Goal: Information Seeking & Learning: Learn about a topic

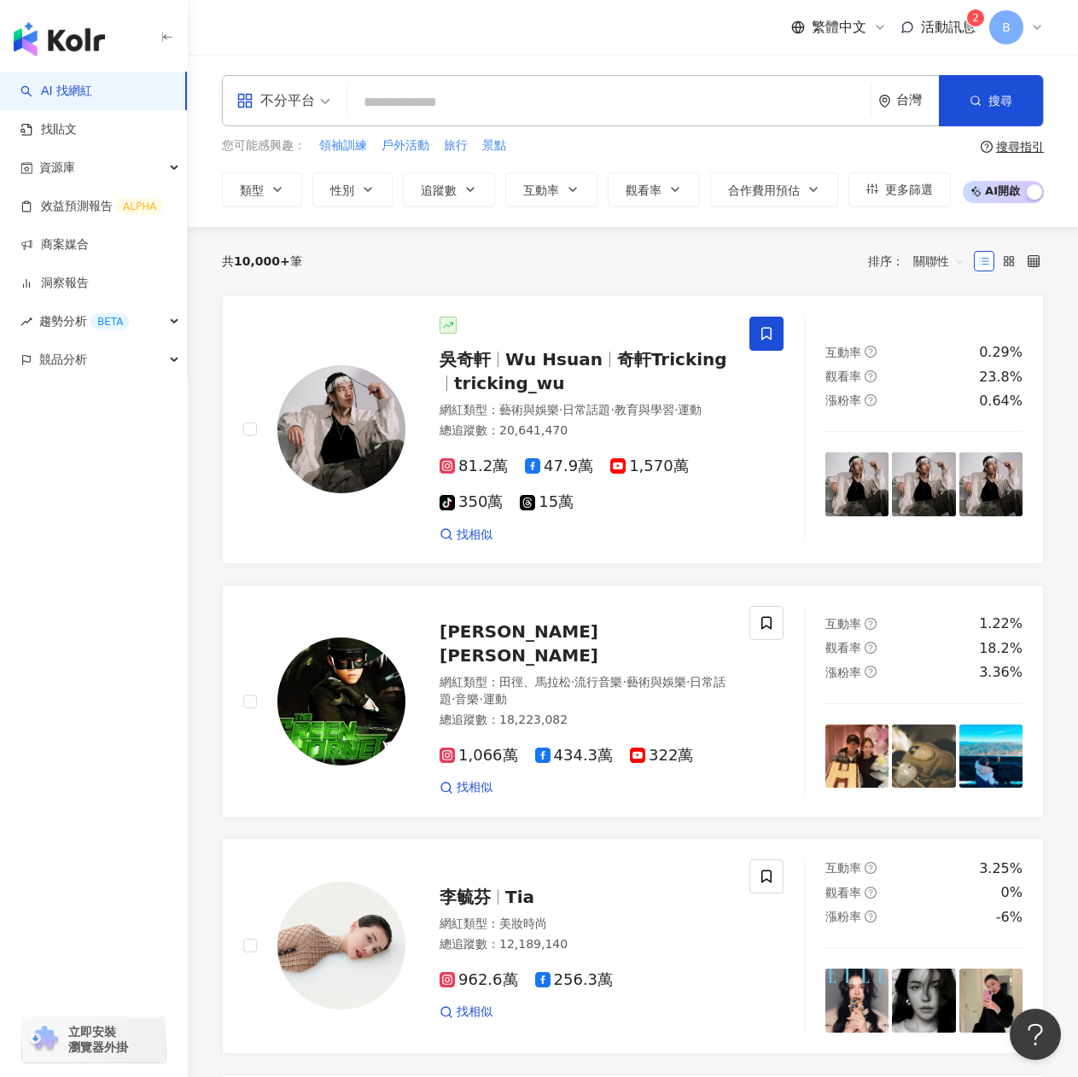
click at [469, 96] on input "search" at bounding box center [609, 102] width 510 height 32
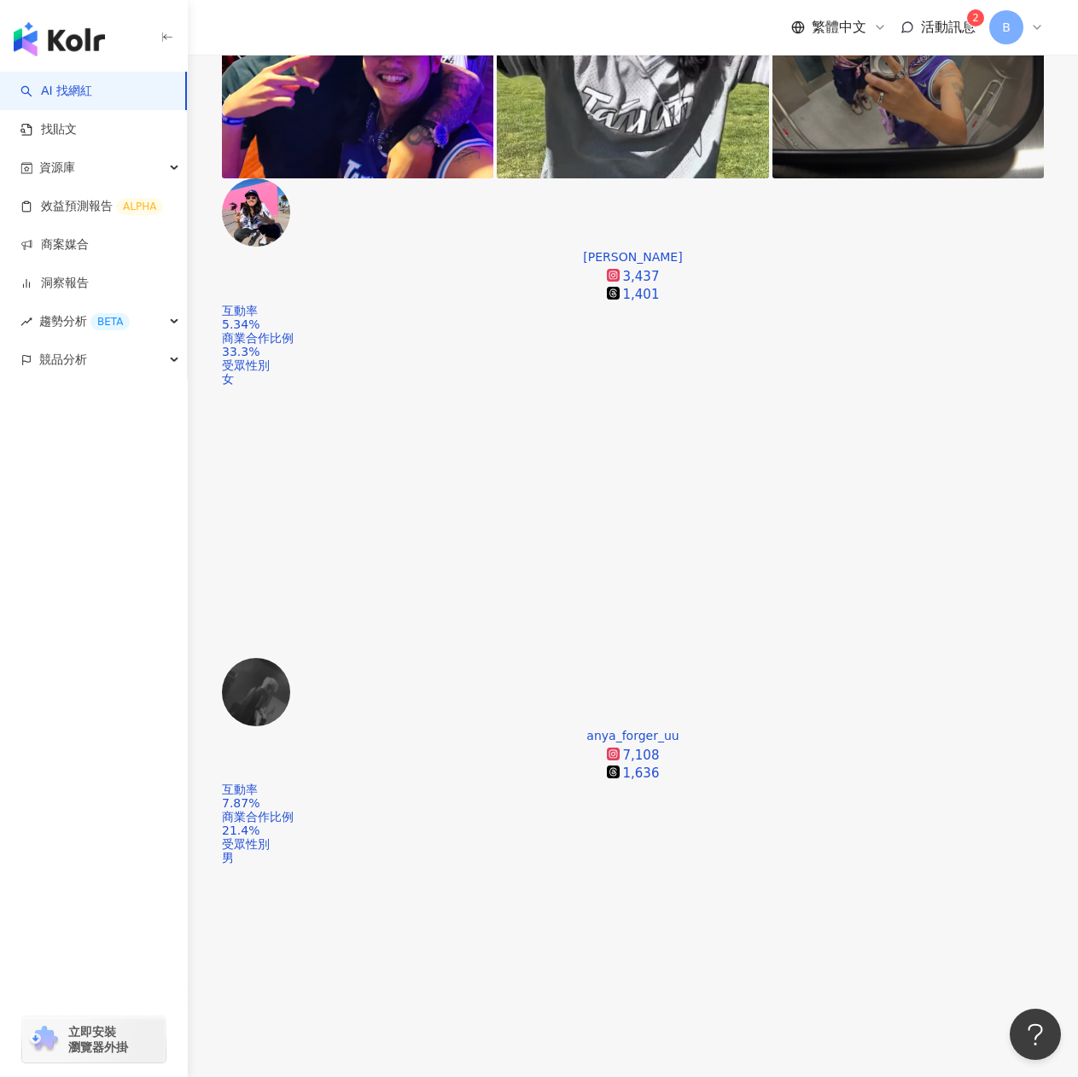
scroll to position [171, 0]
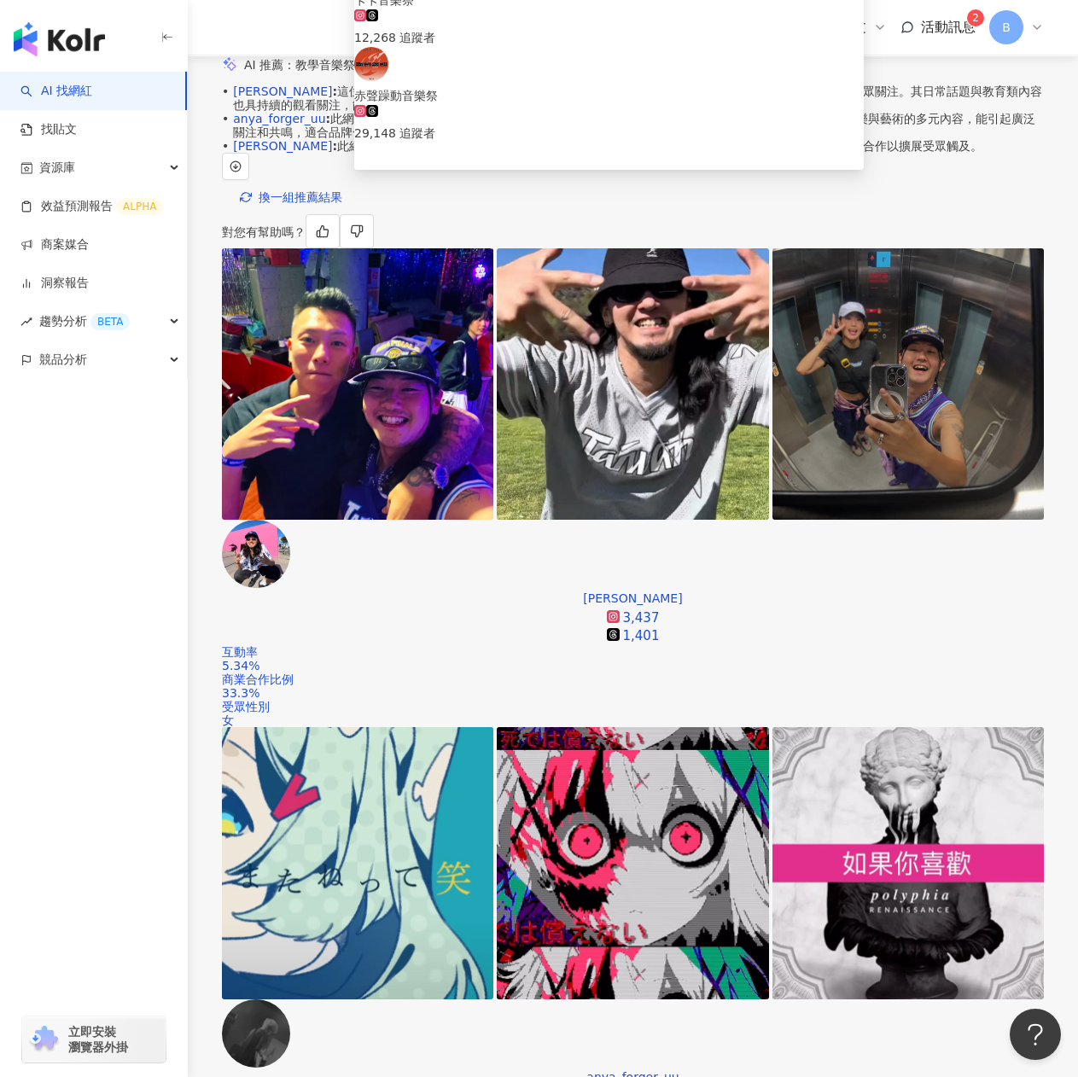
type input "***"
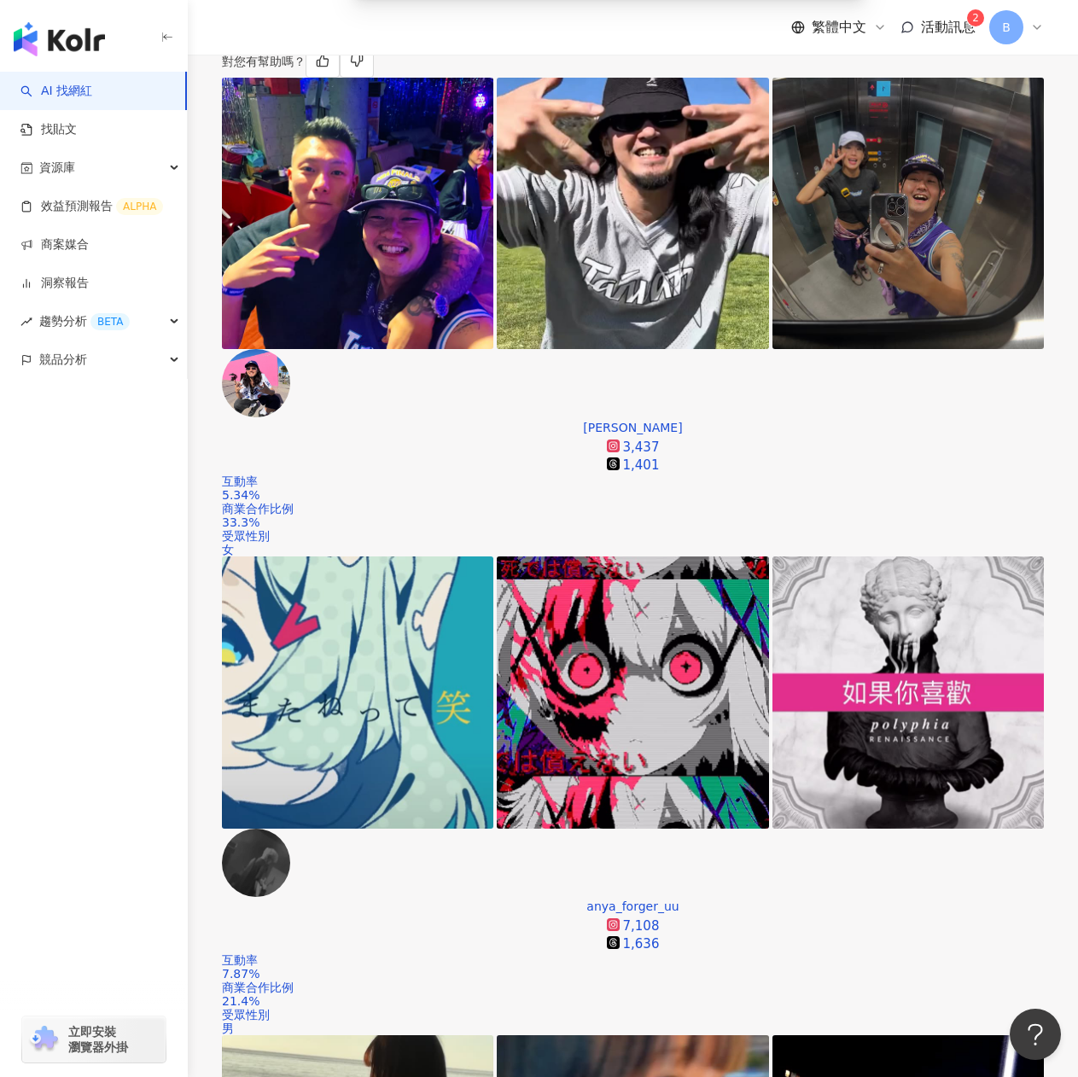
scroll to position [427, 0]
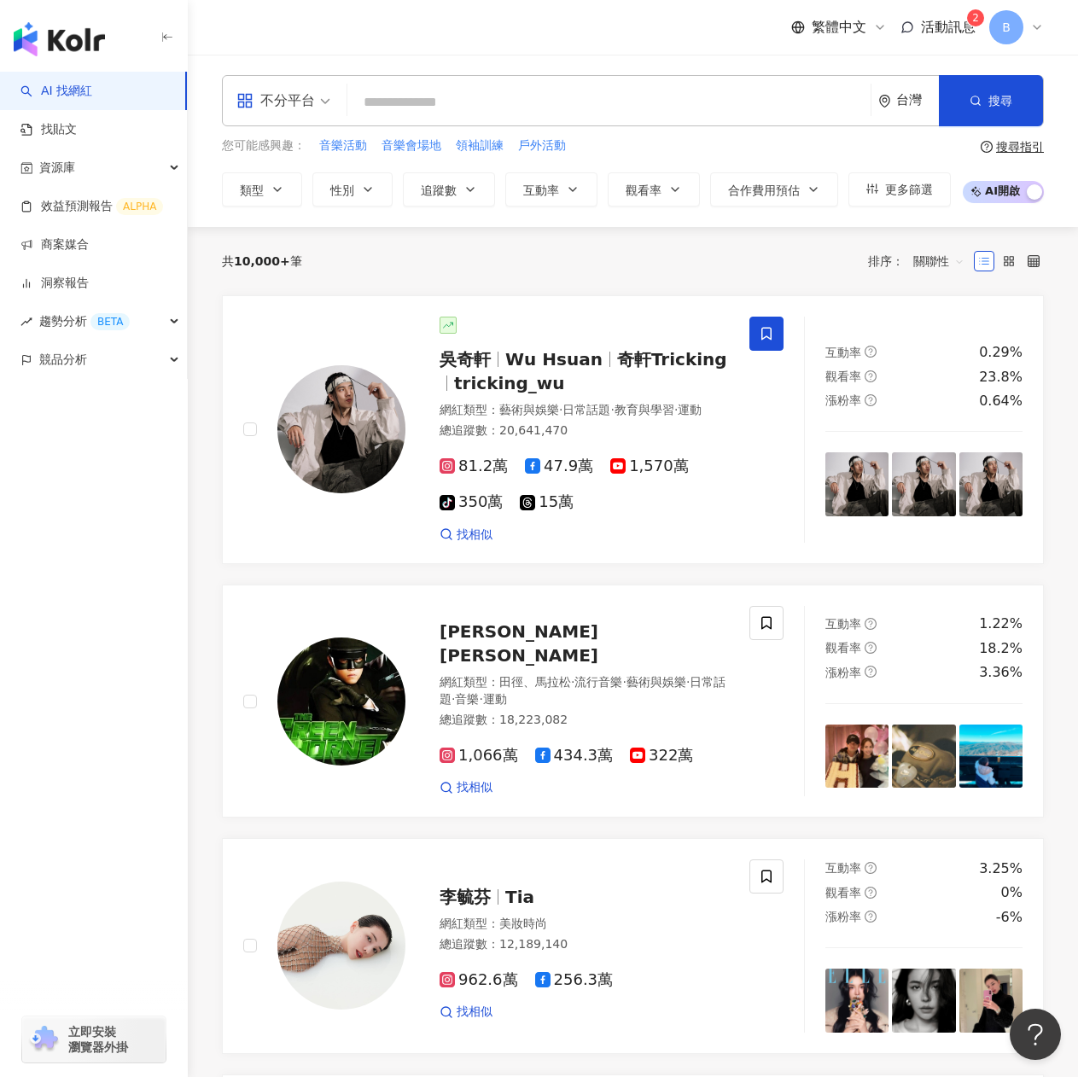
click at [460, 109] on input "search" at bounding box center [609, 102] width 510 height 32
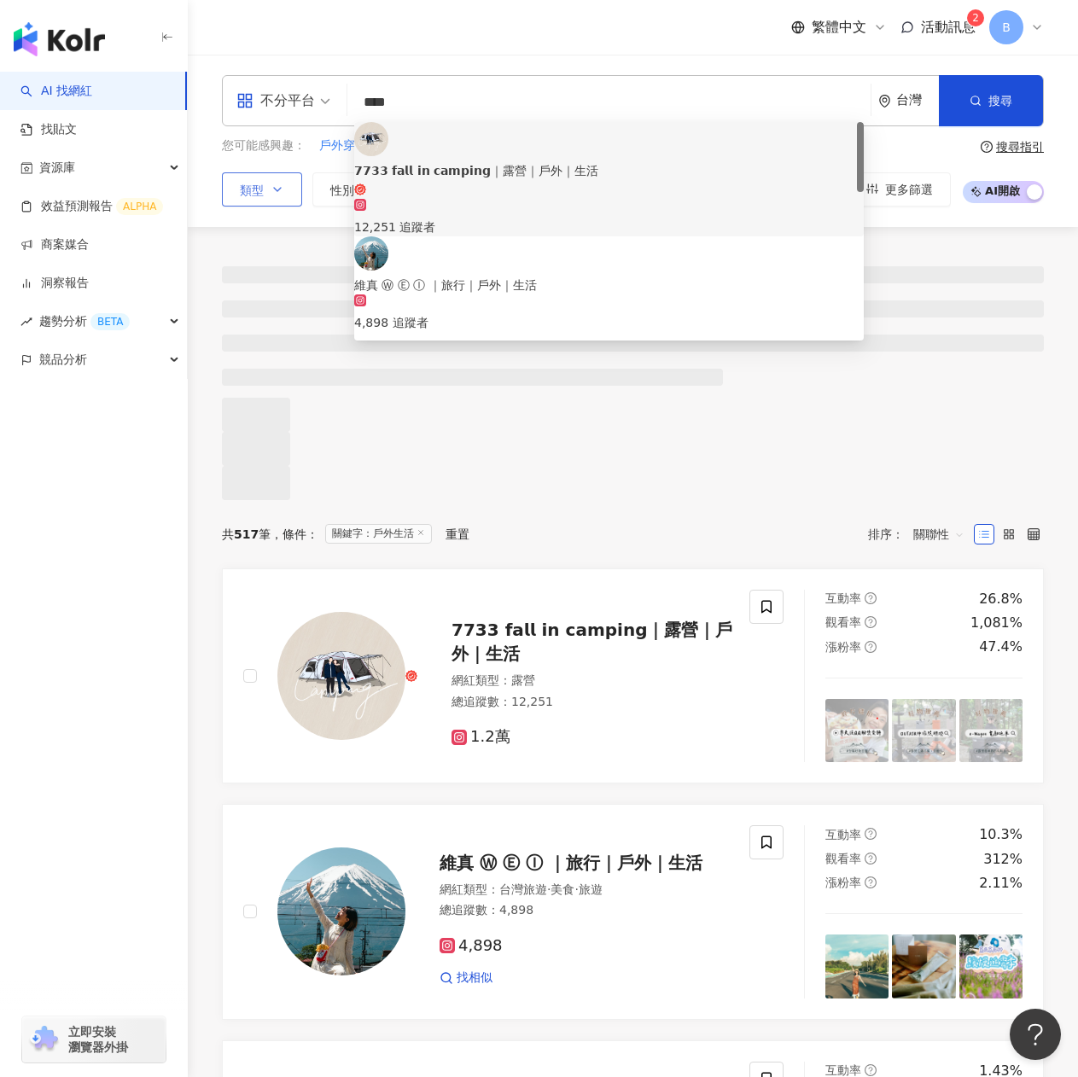
type input "****"
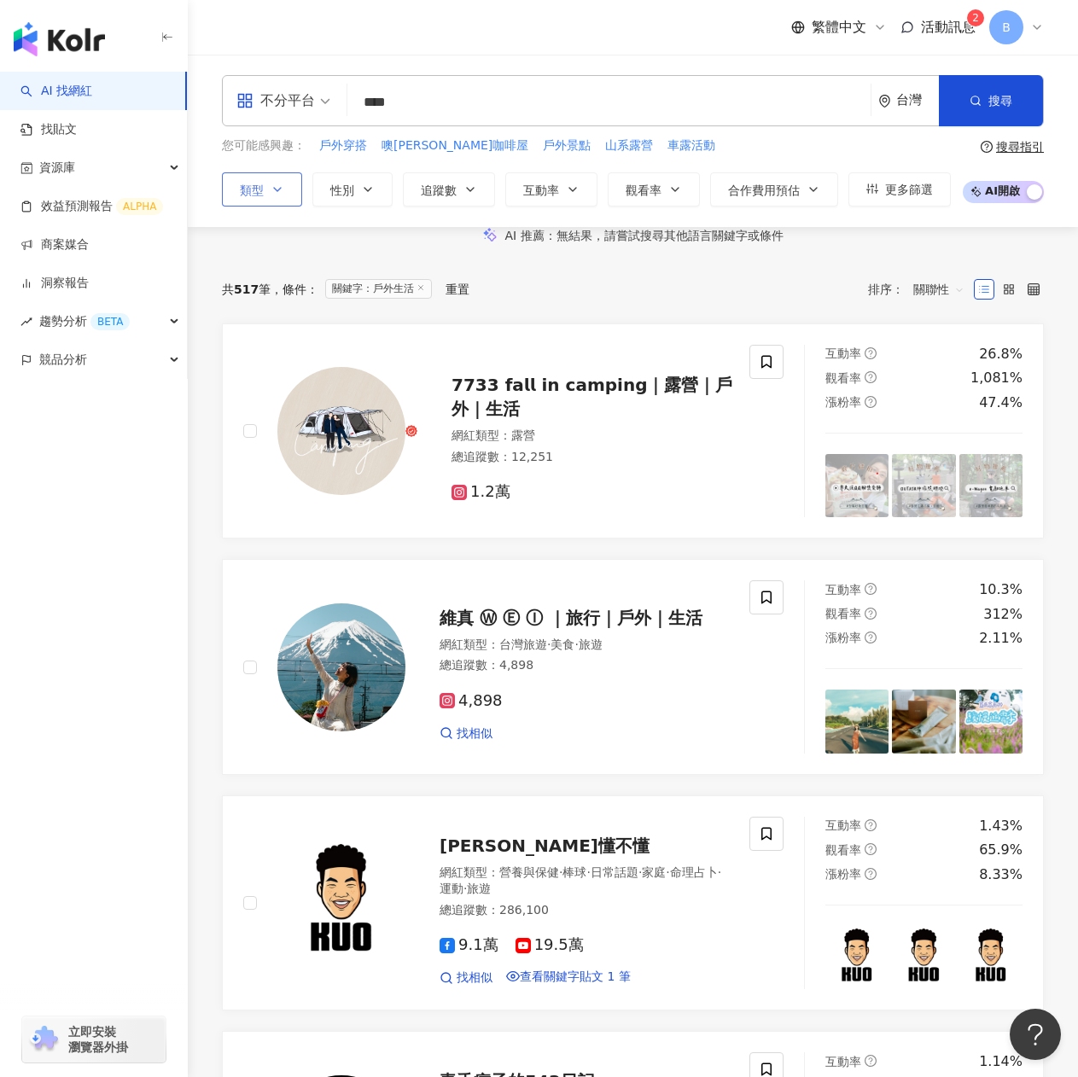
click at [248, 191] on span "類型" at bounding box center [252, 191] width 24 height 14
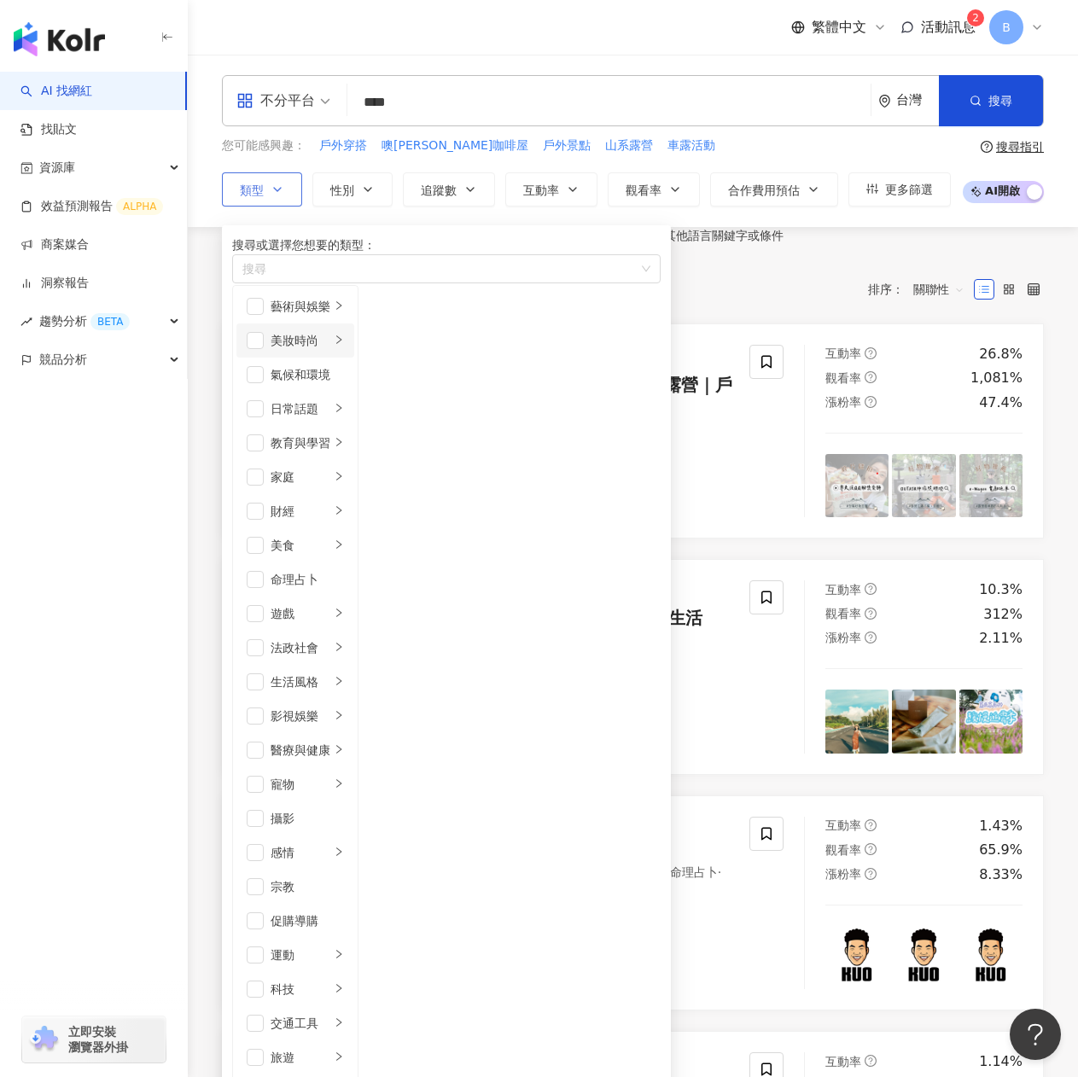
click at [301, 350] on div "美妝時尚" at bounding box center [301, 340] width 60 height 19
click at [337, 275] on div "button" at bounding box center [438, 268] width 404 height 13
click at [329, 316] on div "藝術與娛樂" at bounding box center [301, 306] width 60 height 19
click at [253, 315] on span "button" at bounding box center [255, 306] width 17 height 17
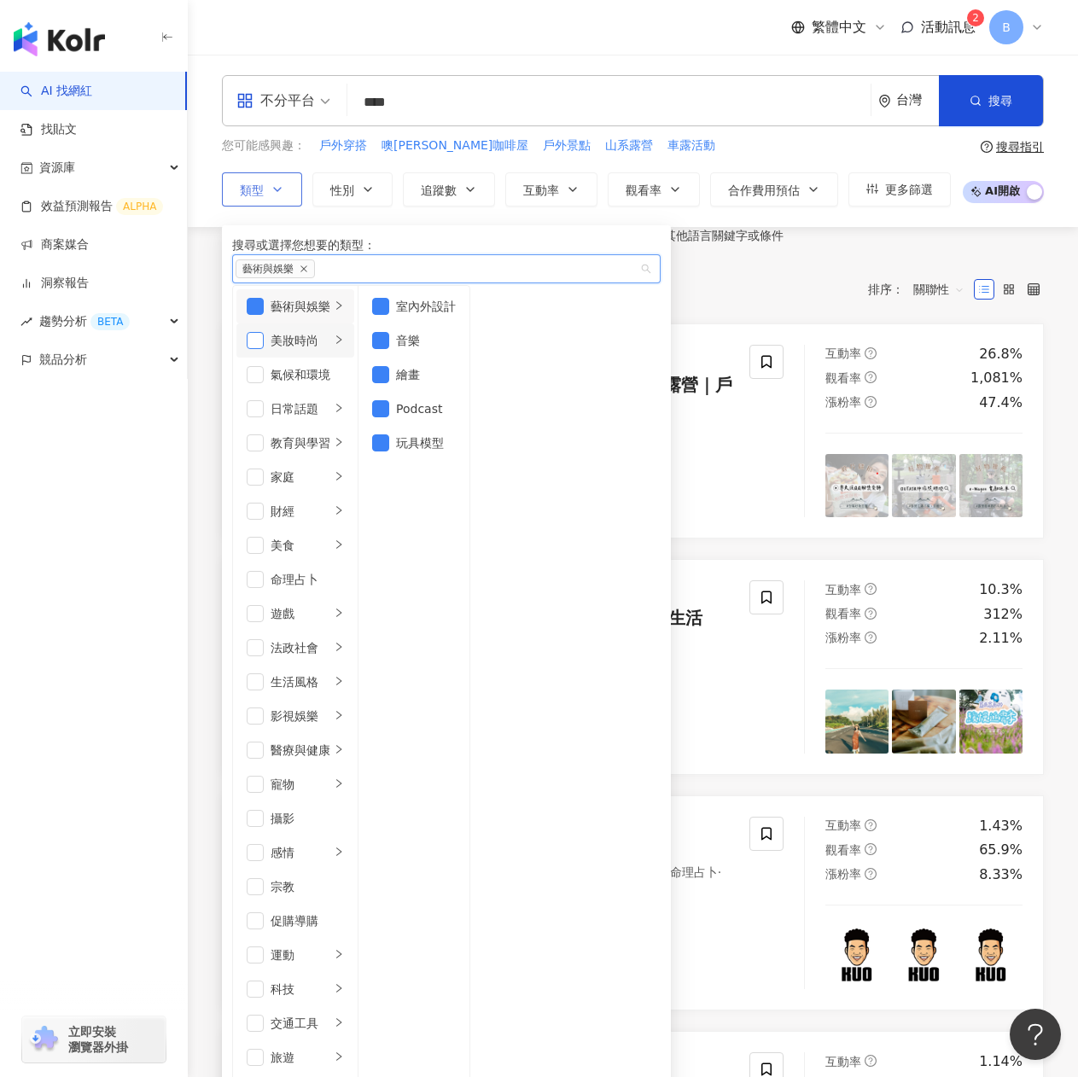
click at [260, 349] on span "button" at bounding box center [255, 340] width 17 height 17
click at [264, 708] on span "button" at bounding box center [255, 716] width 17 height 17
click at [264, 810] on span "button" at bounding box center [255, 818] width 17 height 17
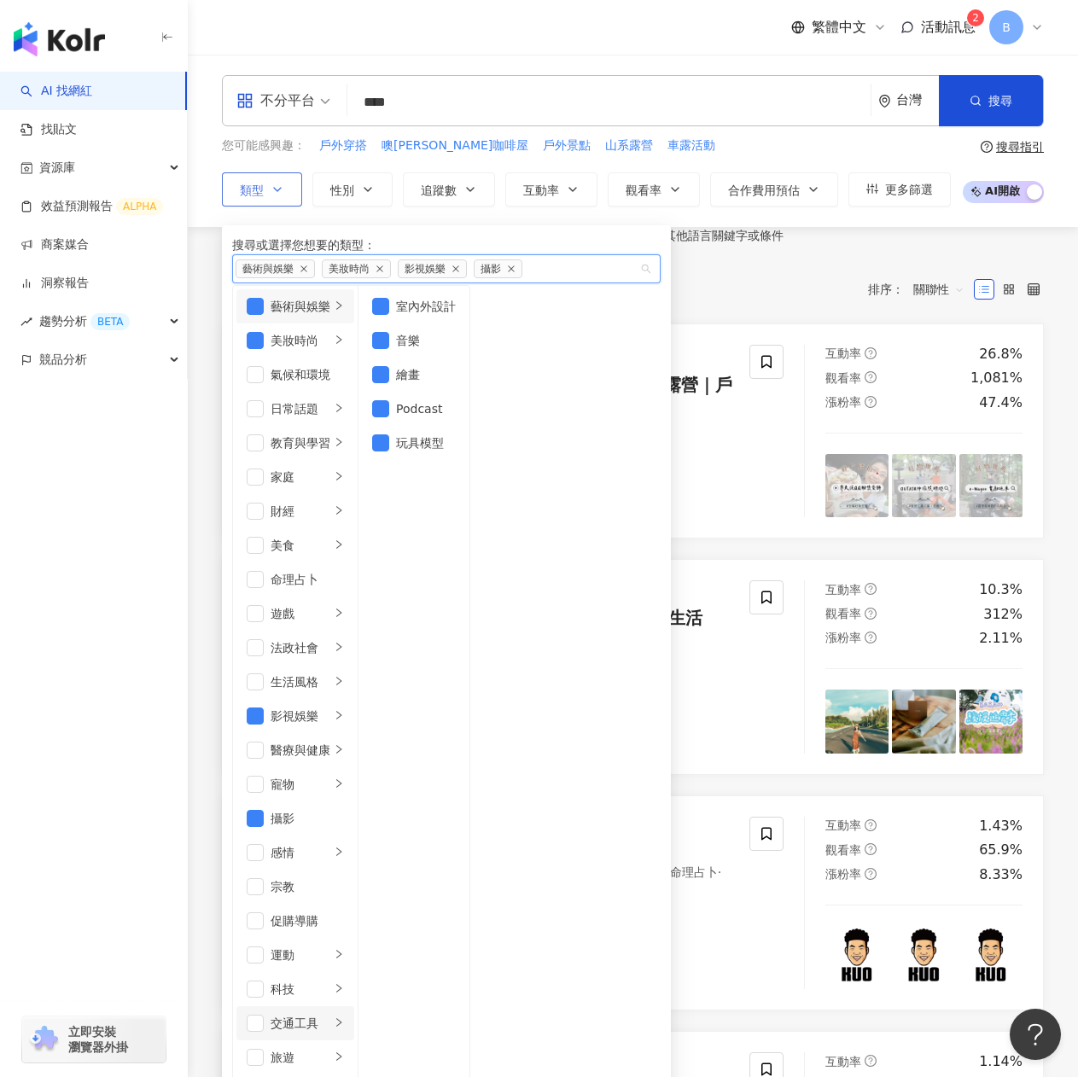
scroll to position [85, 0]
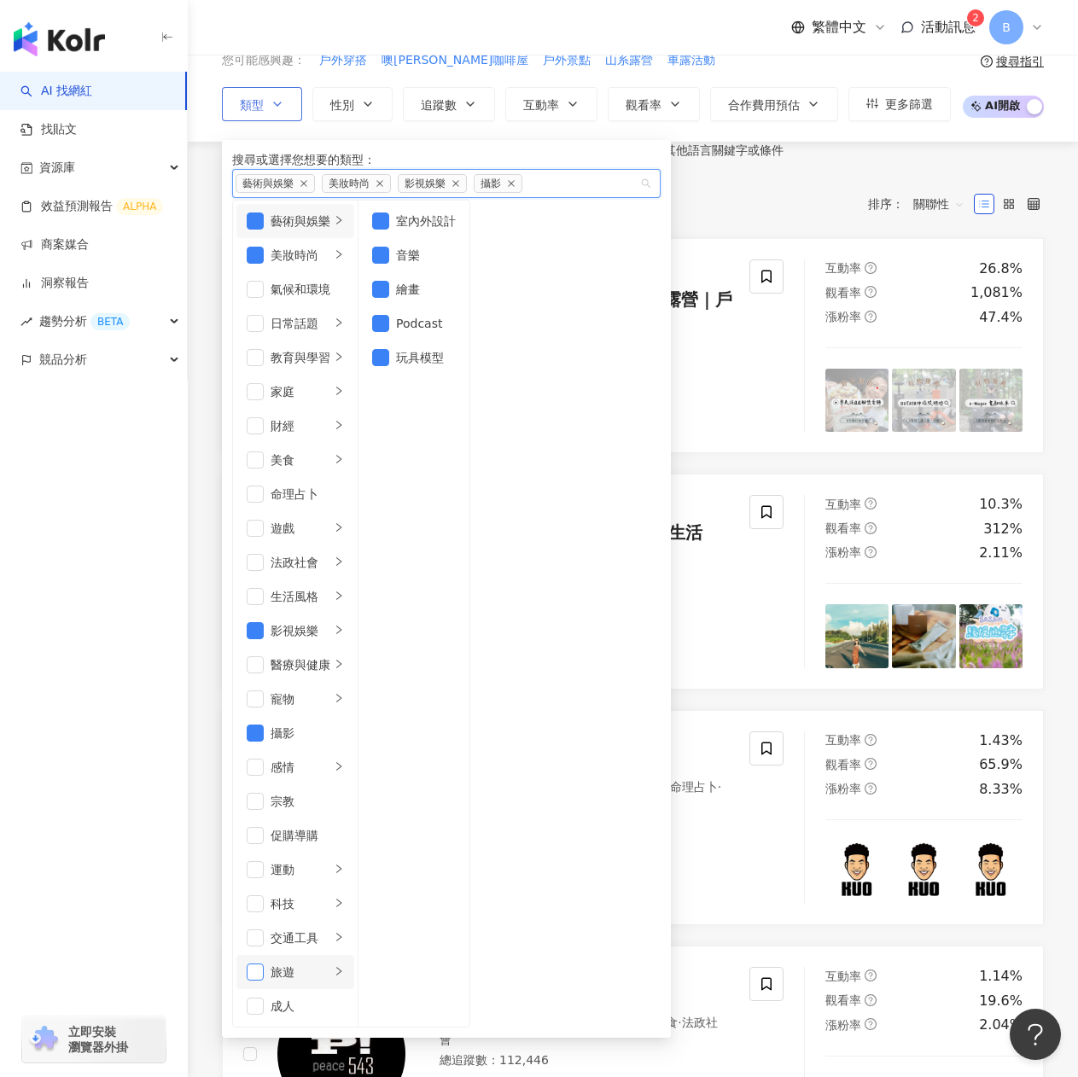
click at [257, 964] on span "button" at bounding box center [255, 972] width 17 height 17
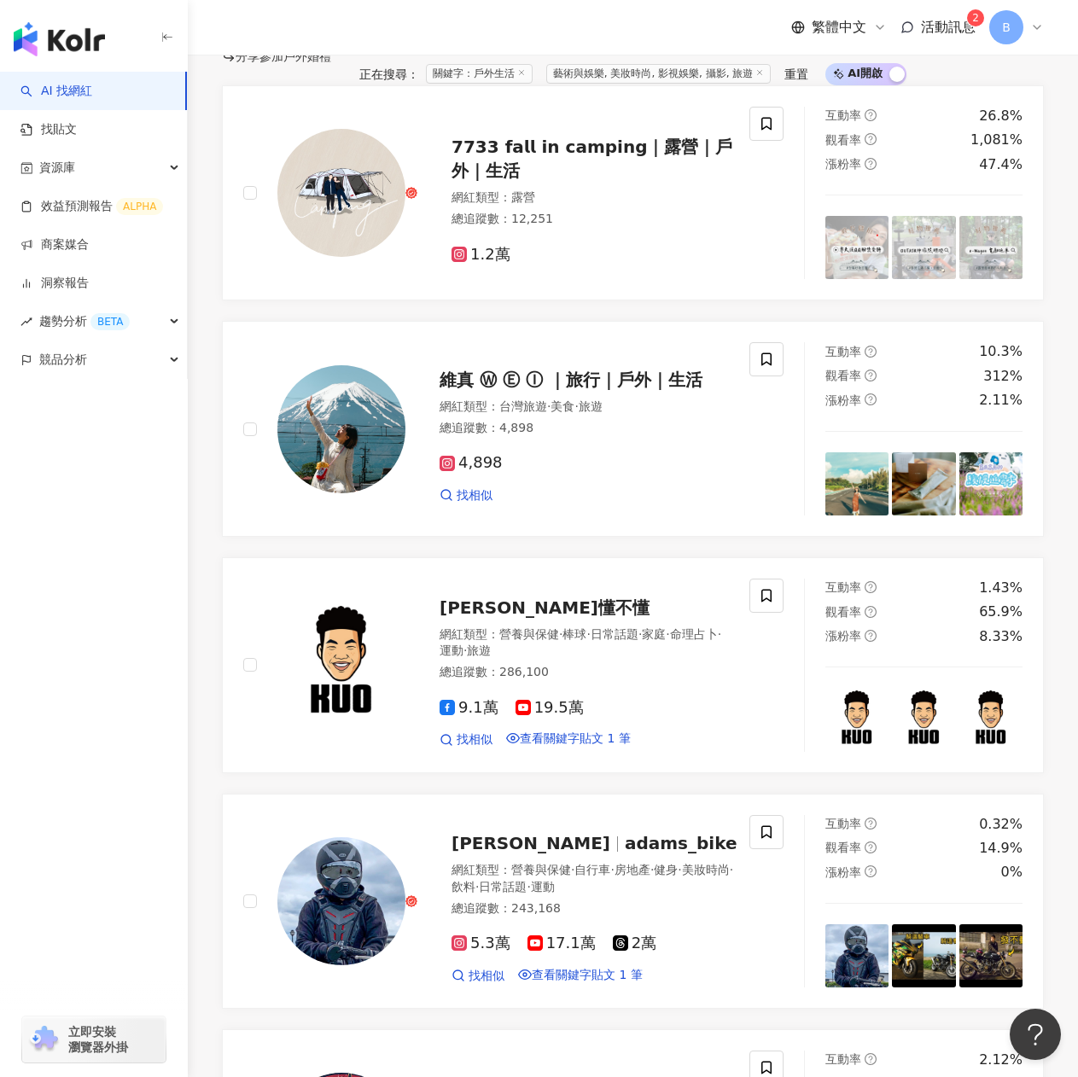
scroll to position [2049, 0]
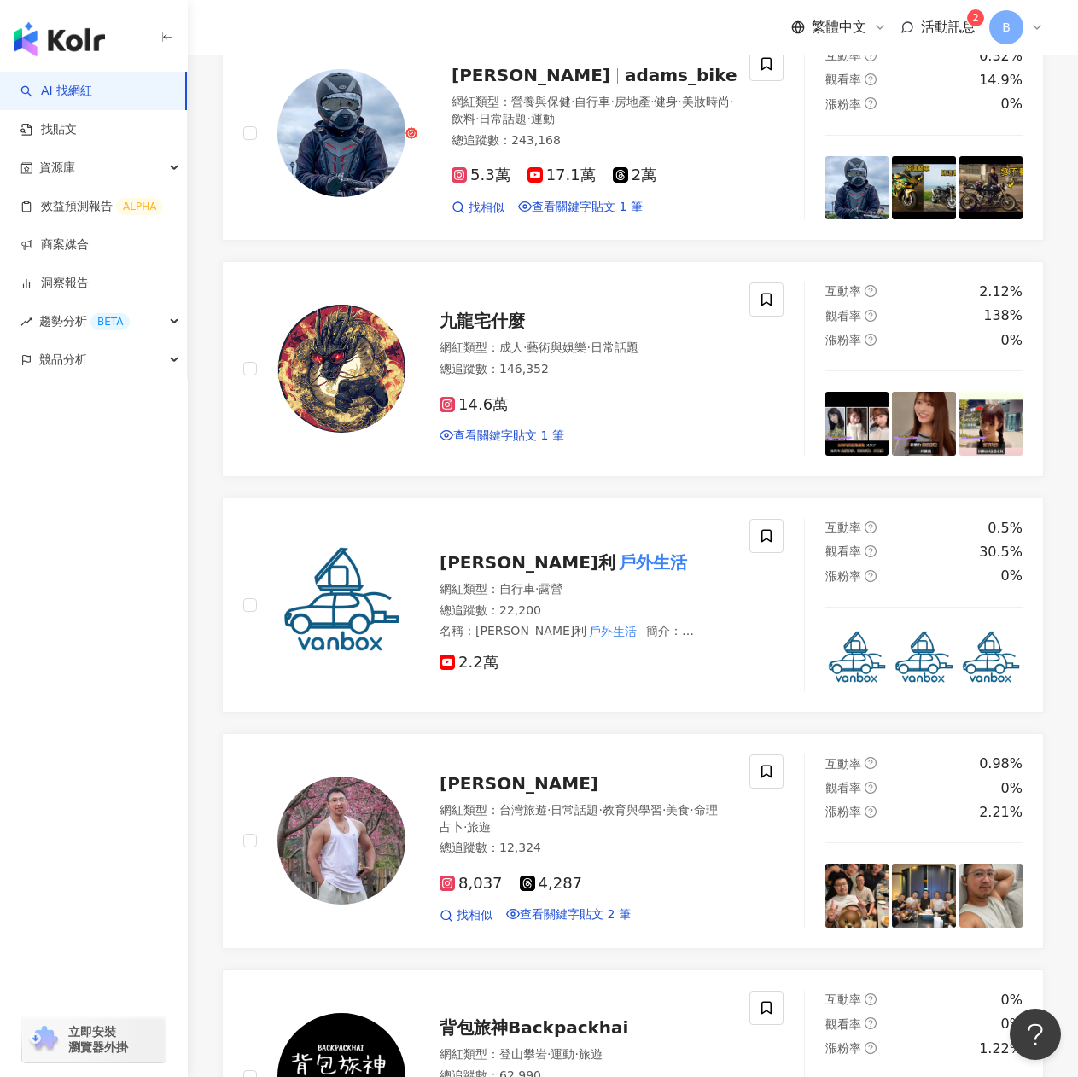
scroll to position [2817, 0]
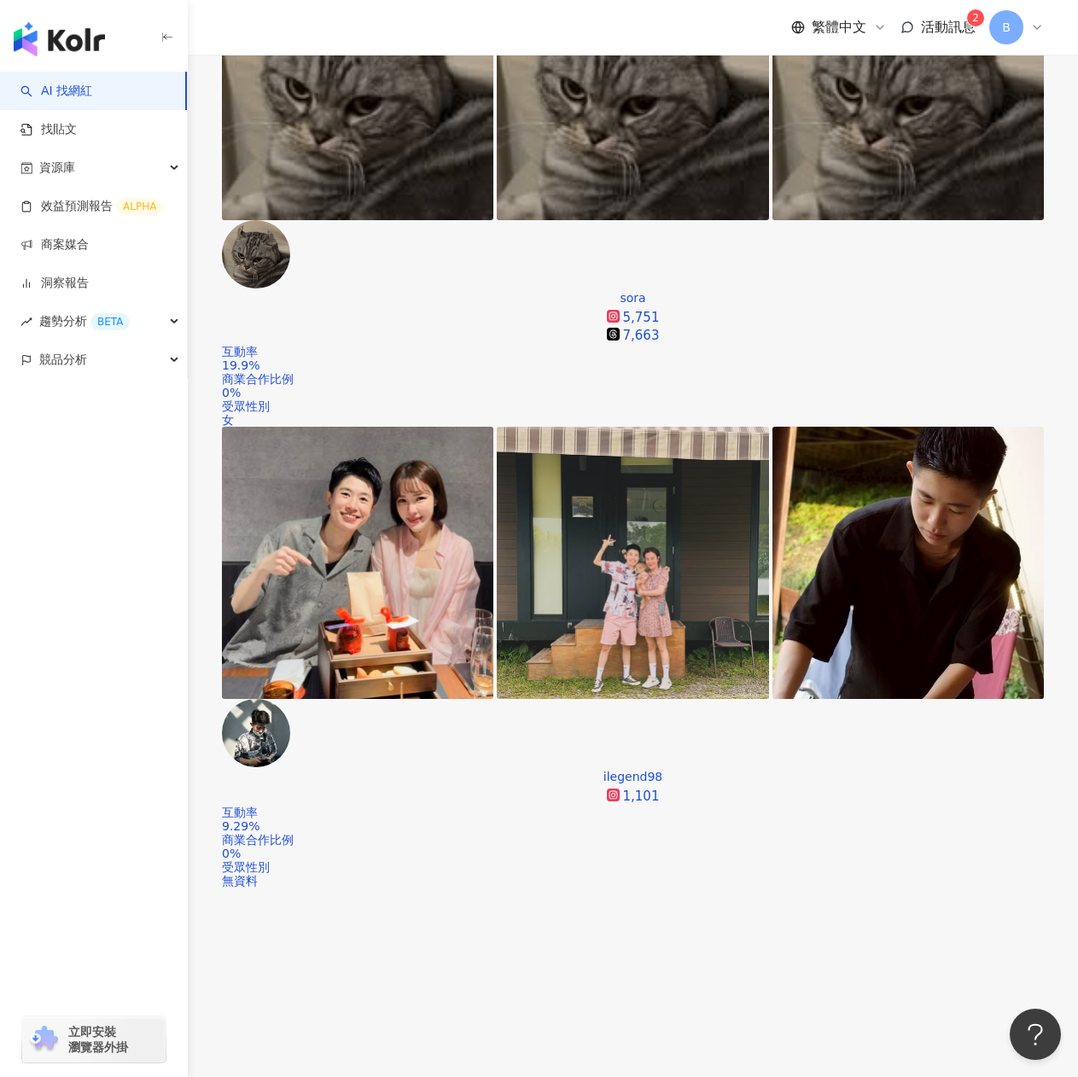
scroll to position [400, 0]
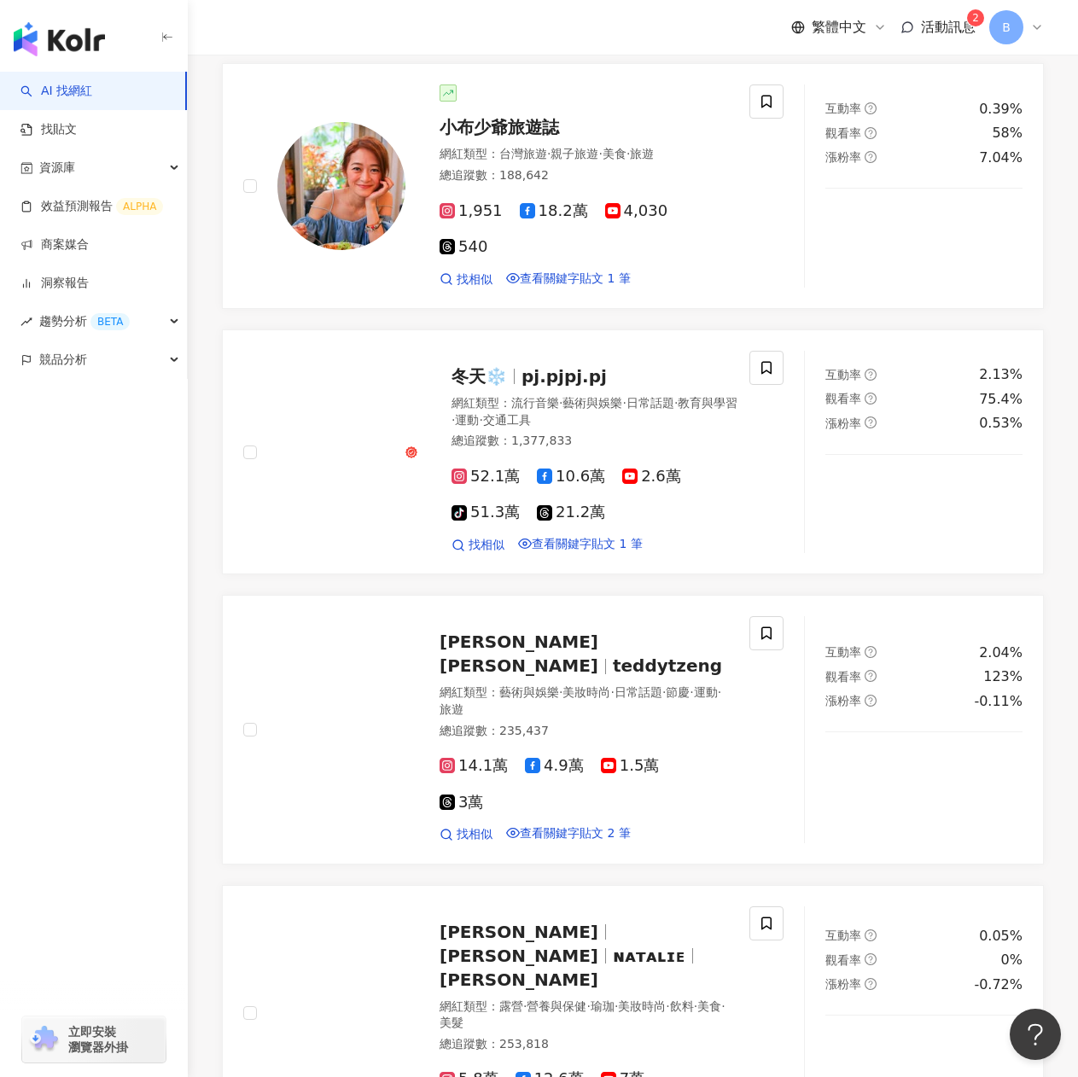
scroll to position [2705, 0]
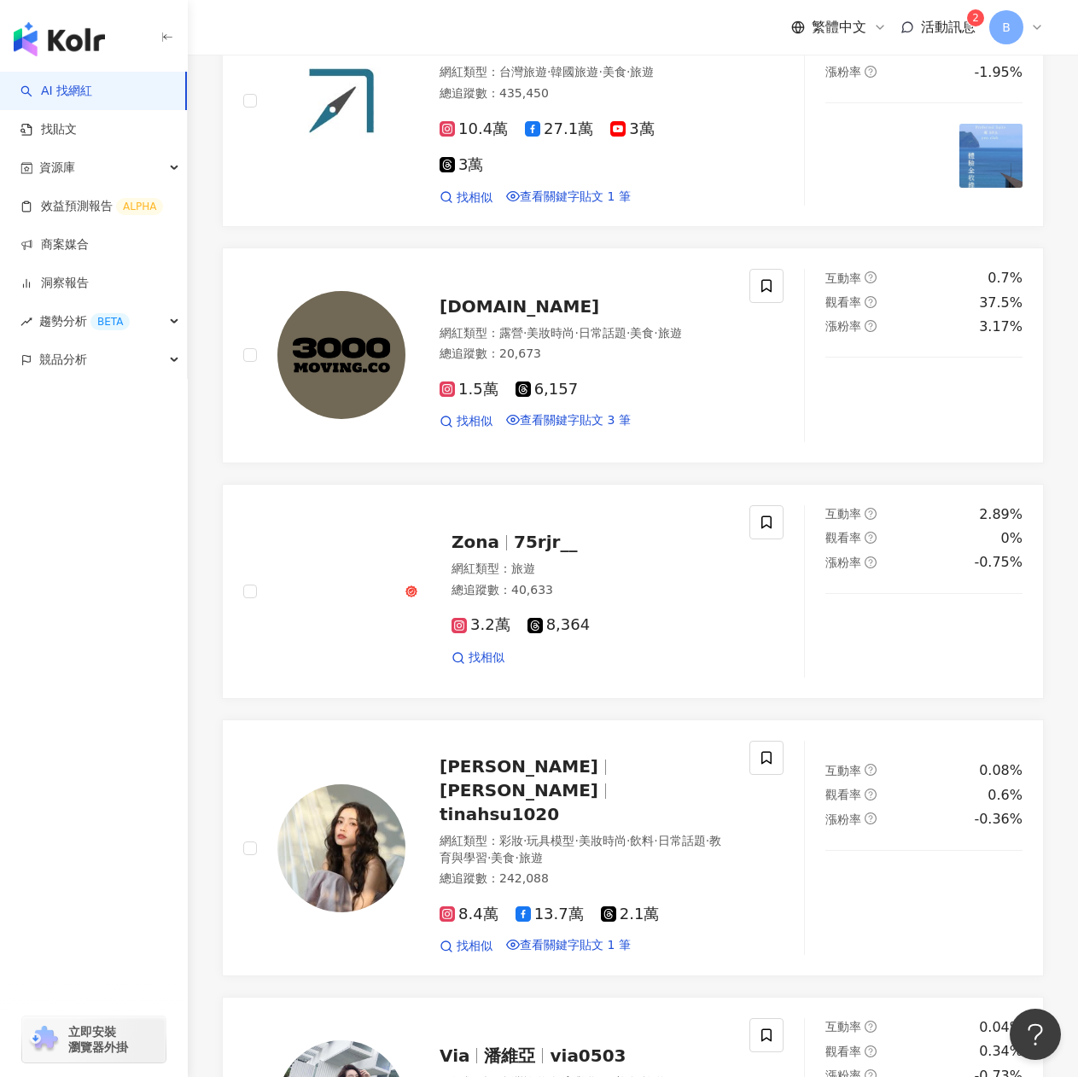
scroll to position [2629, 0]
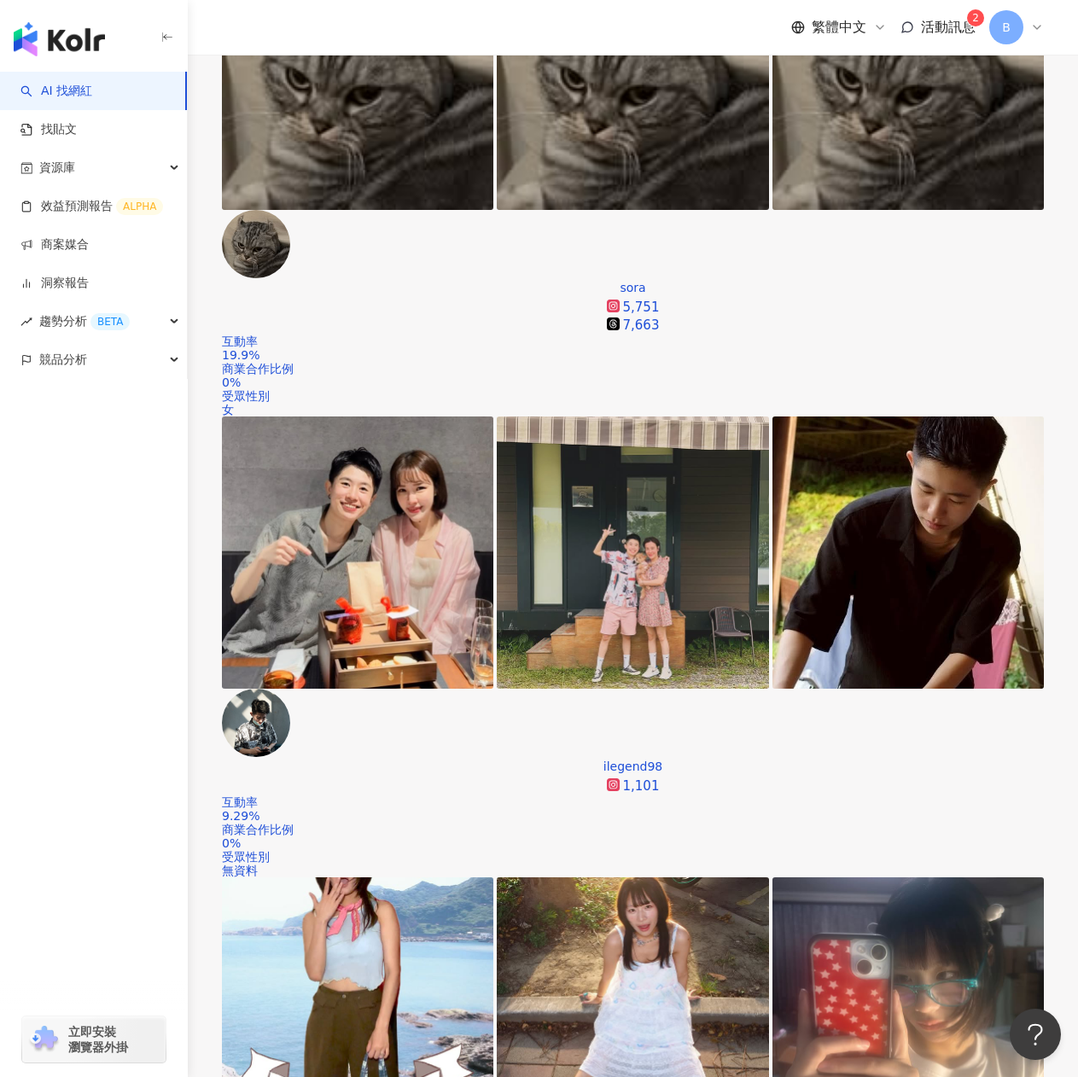
scroll to position [410, 0]
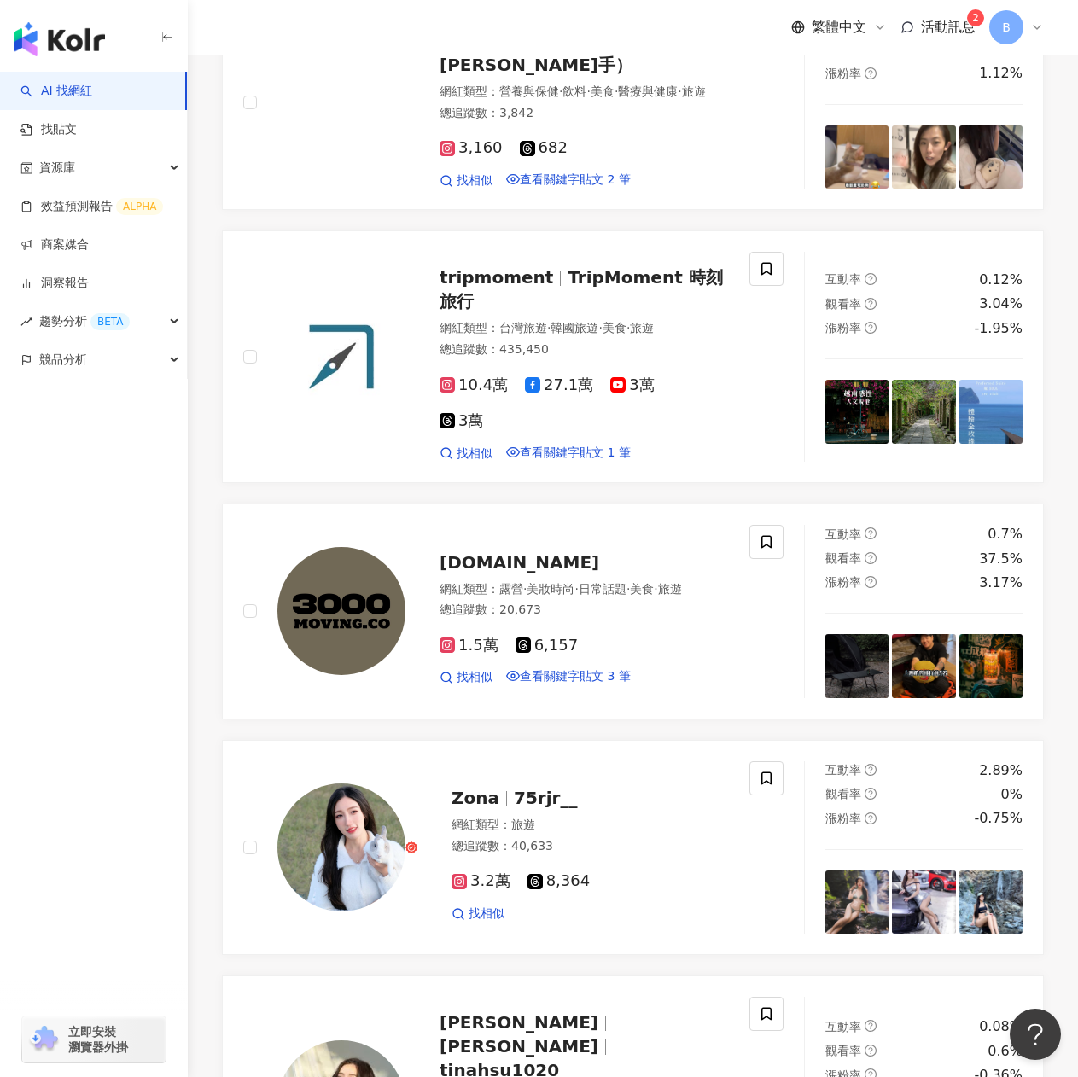
scroll to position [2544, 0]
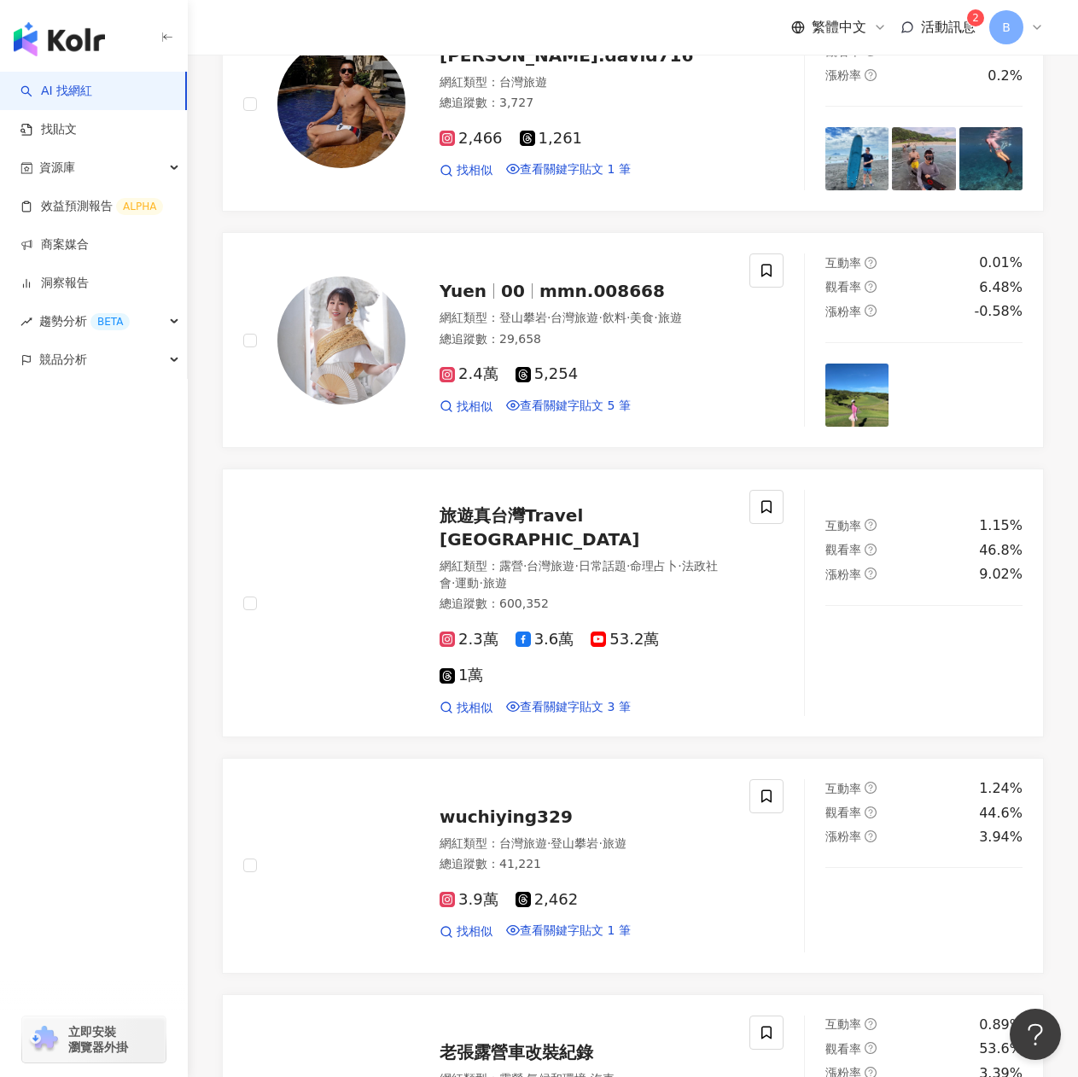
scroll to position [1711, 0]
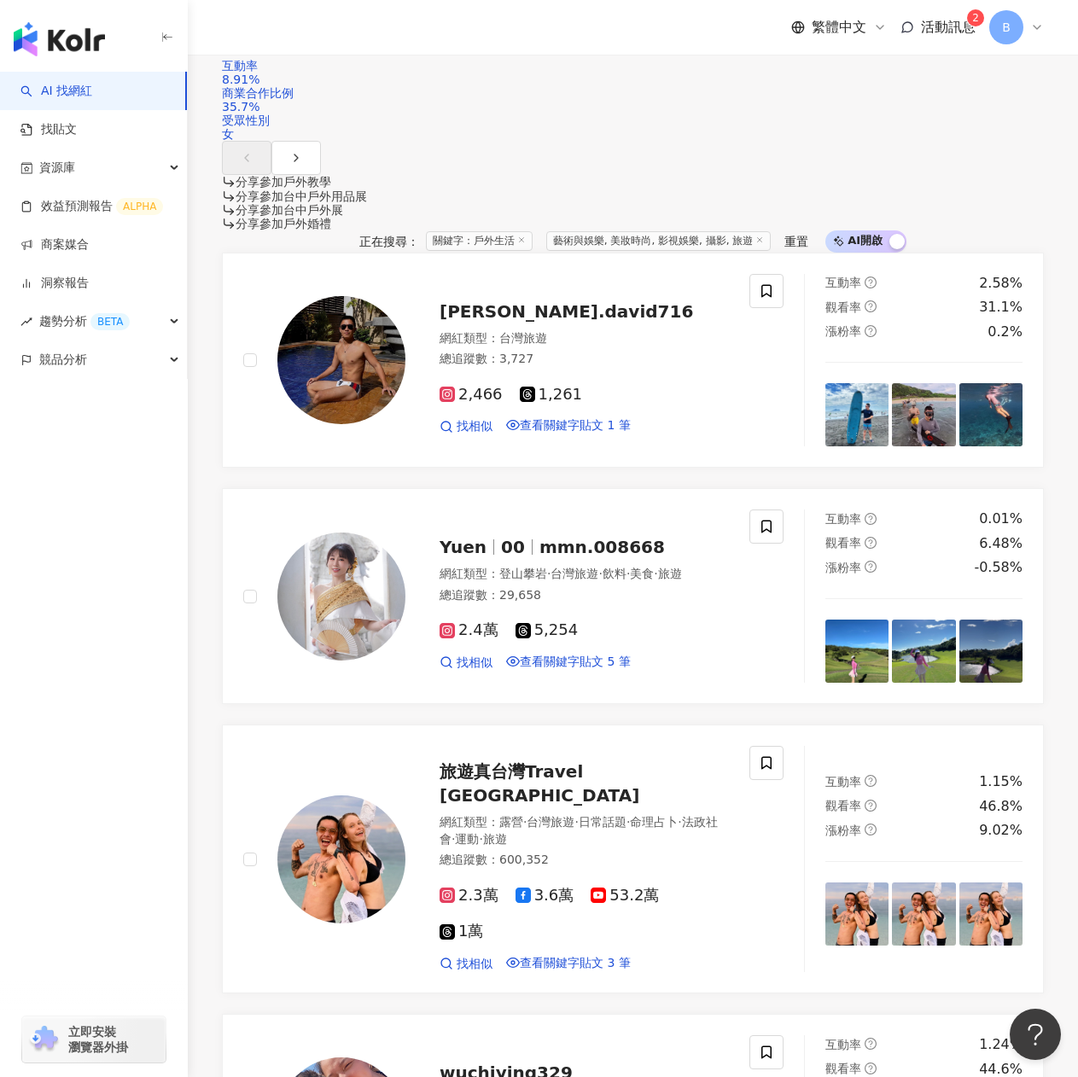
click at [546, 231] on span "藝術與娛樂, 美妝時尚, 影視娛樂, 攝影, 旅遊" at bounding box center [658, 241] width 225 height 20
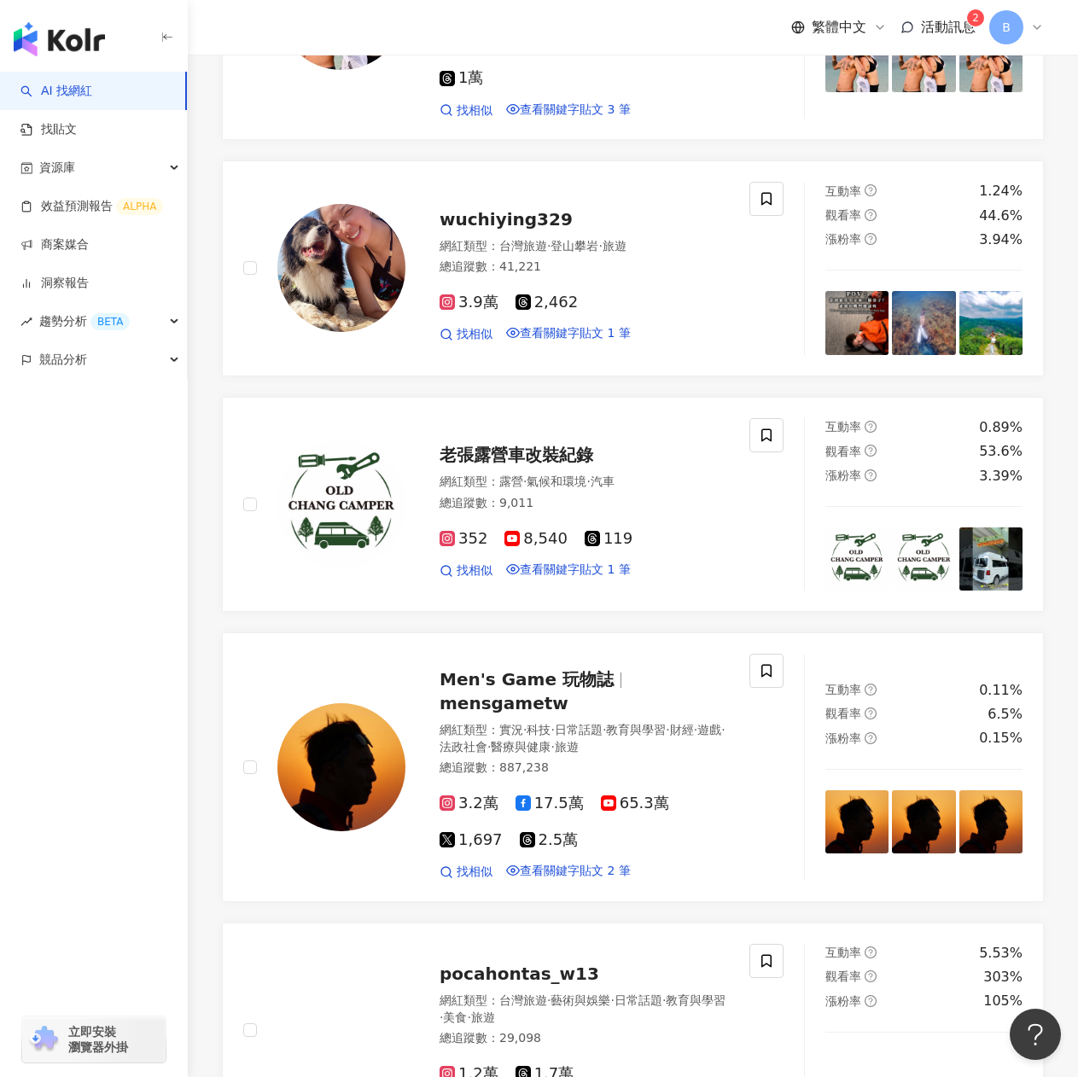
scroll to position [2821, 0]
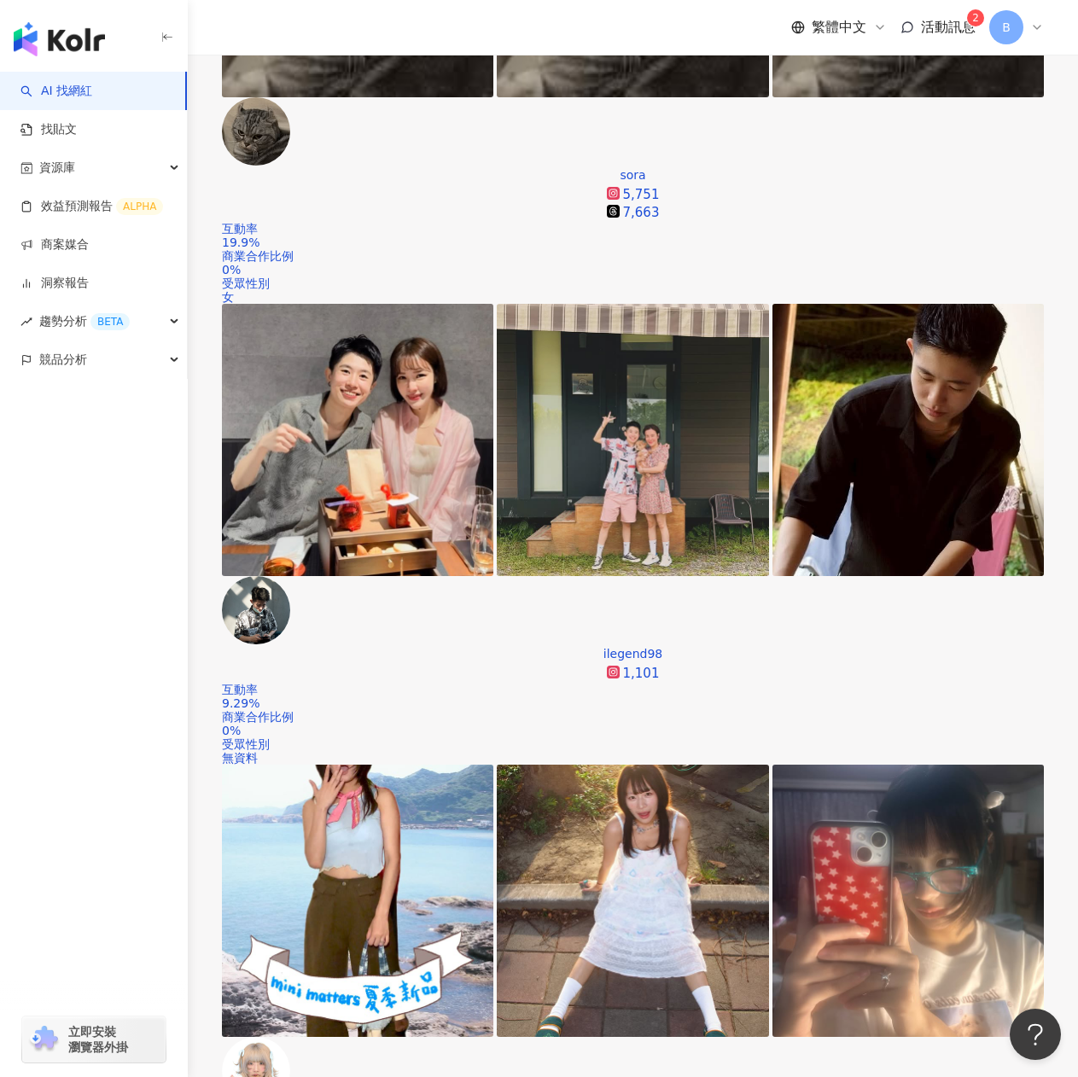
scroll to position [437, 0]
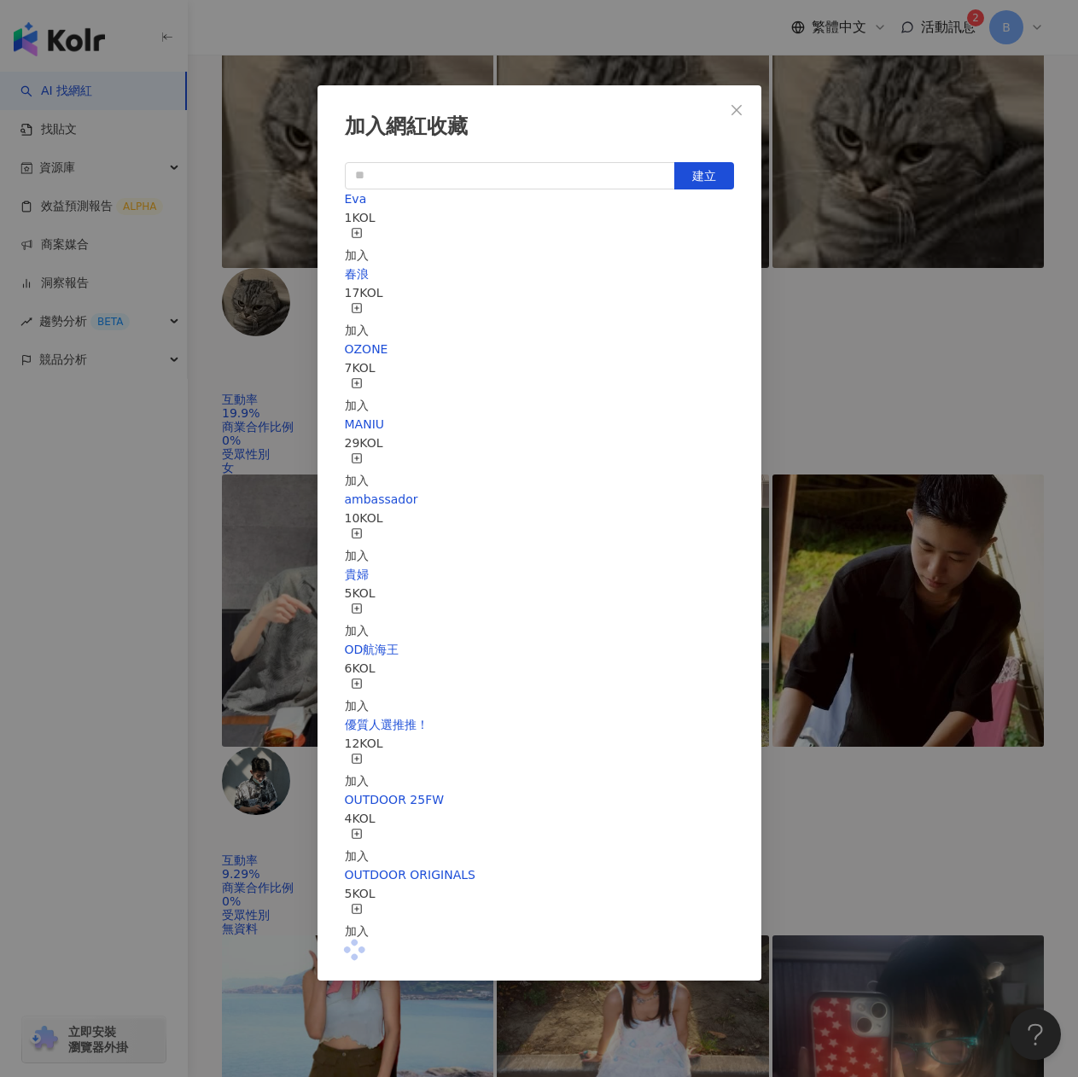
click at [519, 247] on div "Eva 1 KOL 加入" at bounding box center [539, 227] width 389 height 75
click at [363, 229] on icon "button" at bounding box center [357, 233] width 12 height 12
click at [735, 114] on icon "close" at bounding box center [737, 110] width 14 height 14
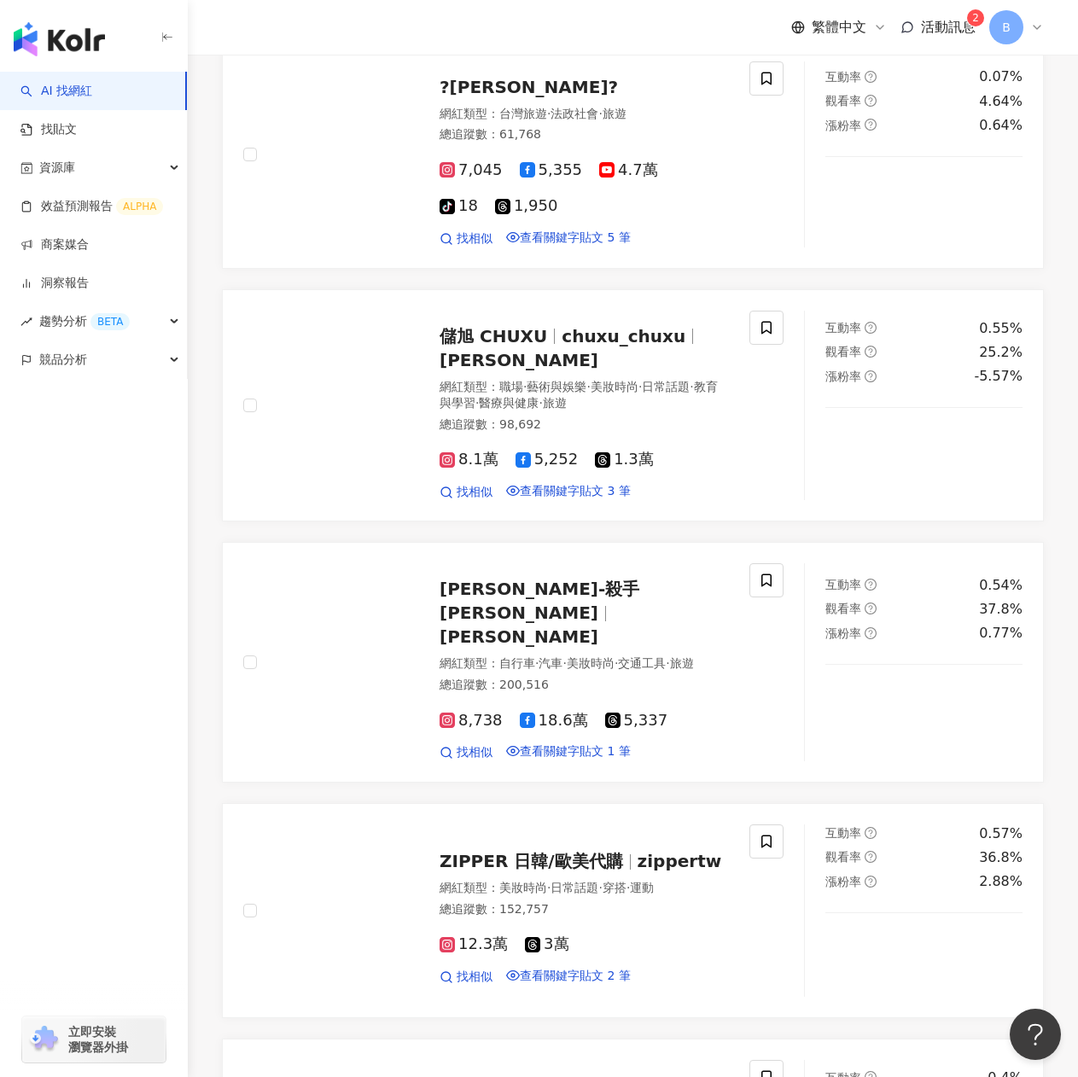
scroll to position [2913, 0]
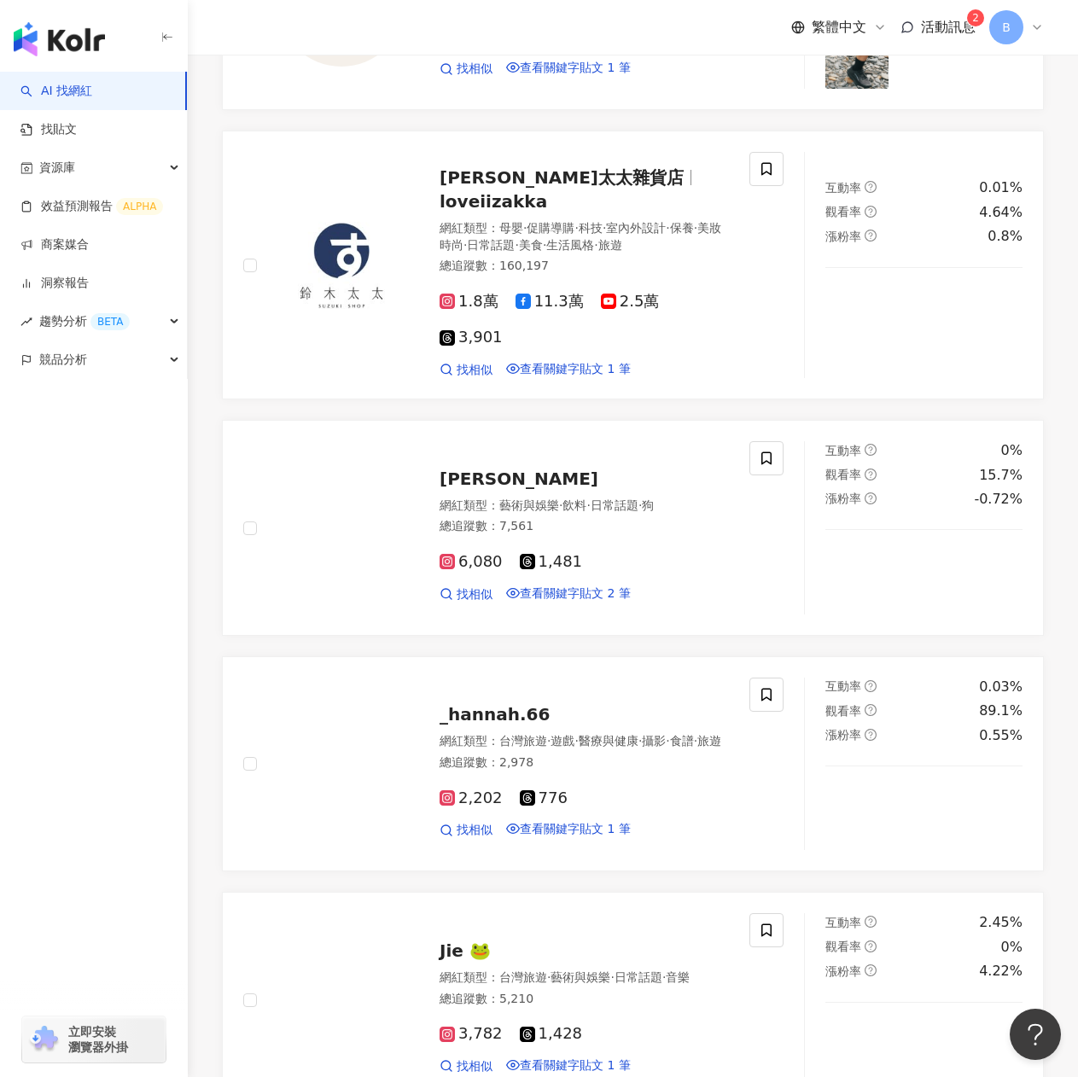
scroll to position [2935, 0]
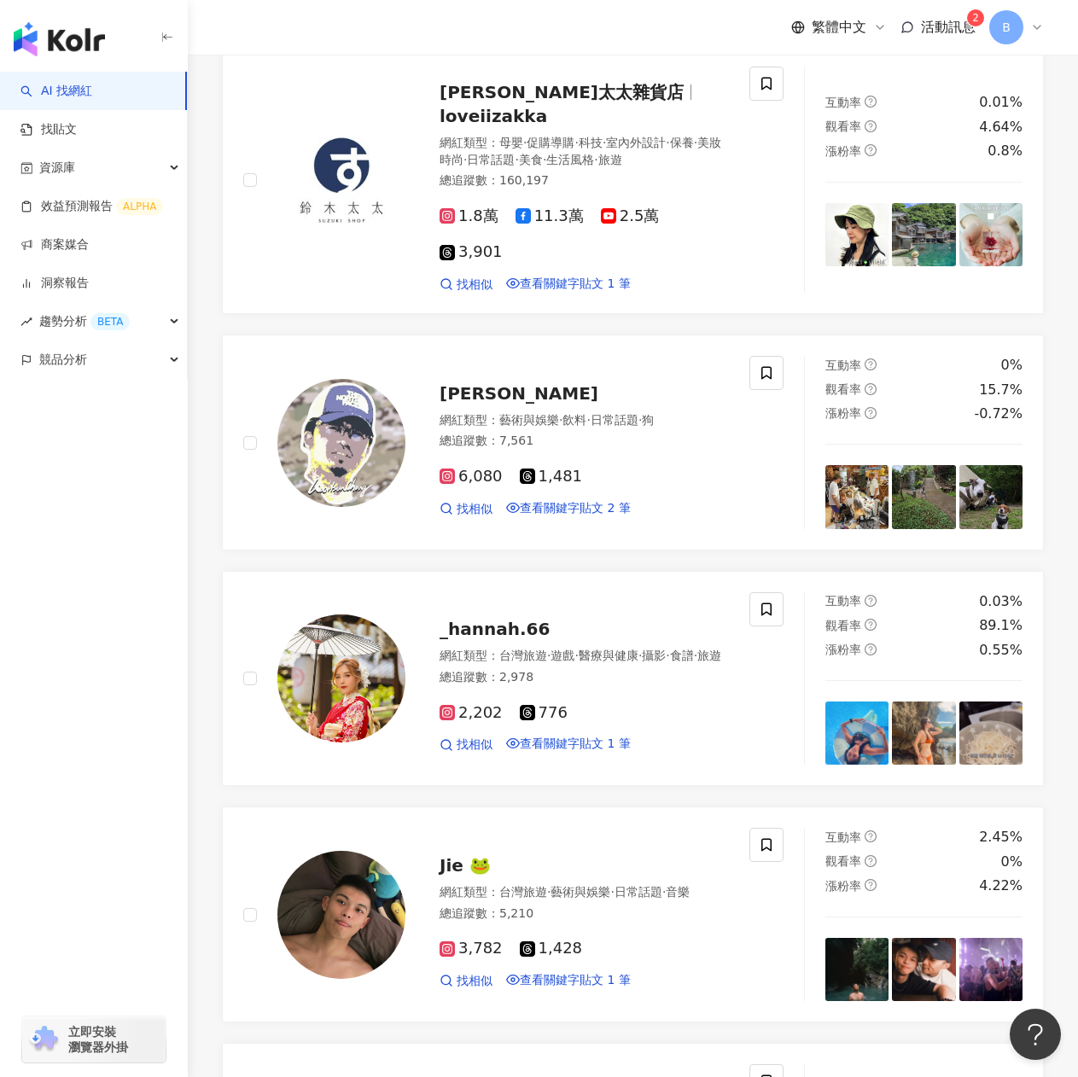
drag, startPoint x: 709, startPoint y: 808, endPoint x: 711, endPoint y: 796, distance: 12.2
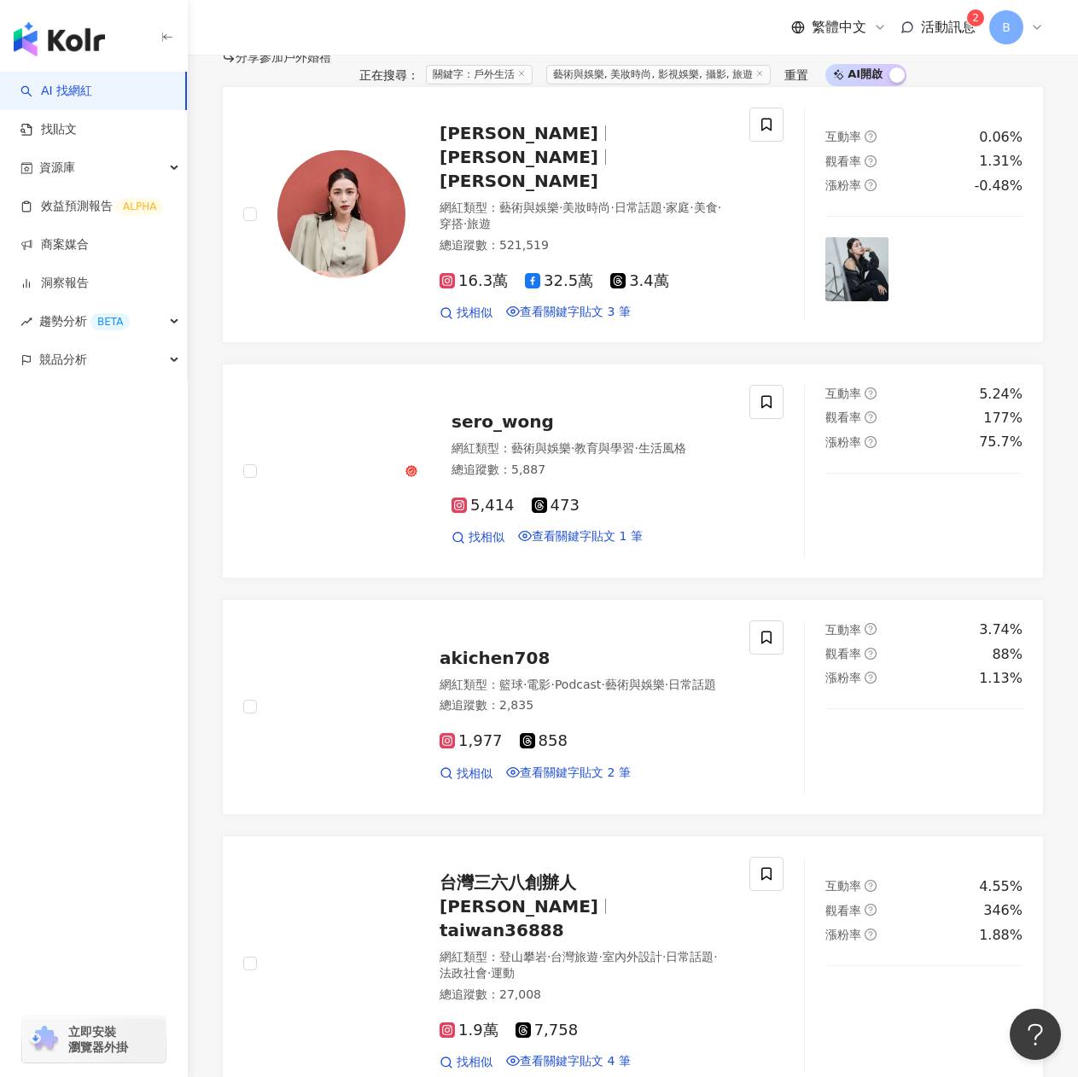
scroll to position [1536, 0]
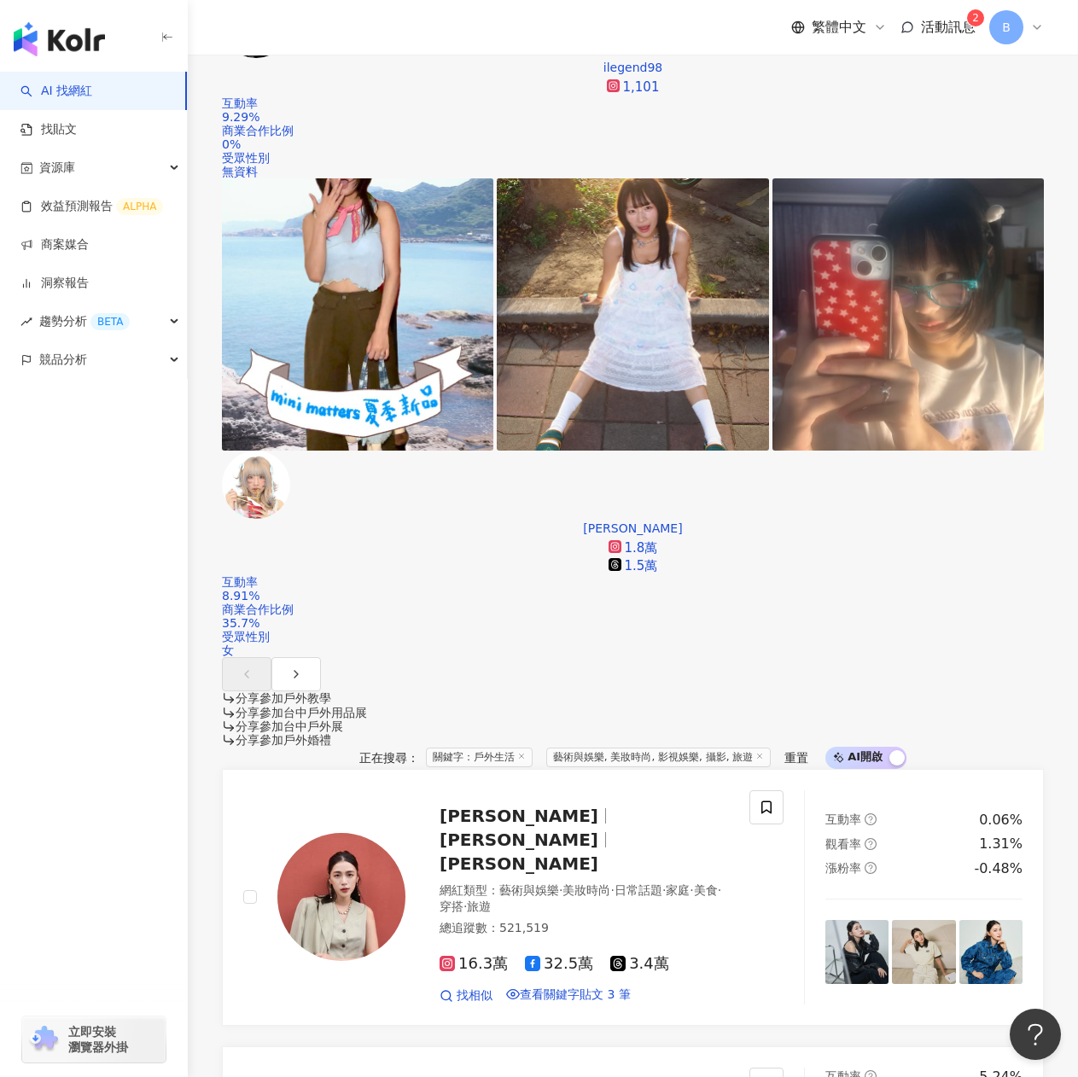
scroll to position [1365, 0]
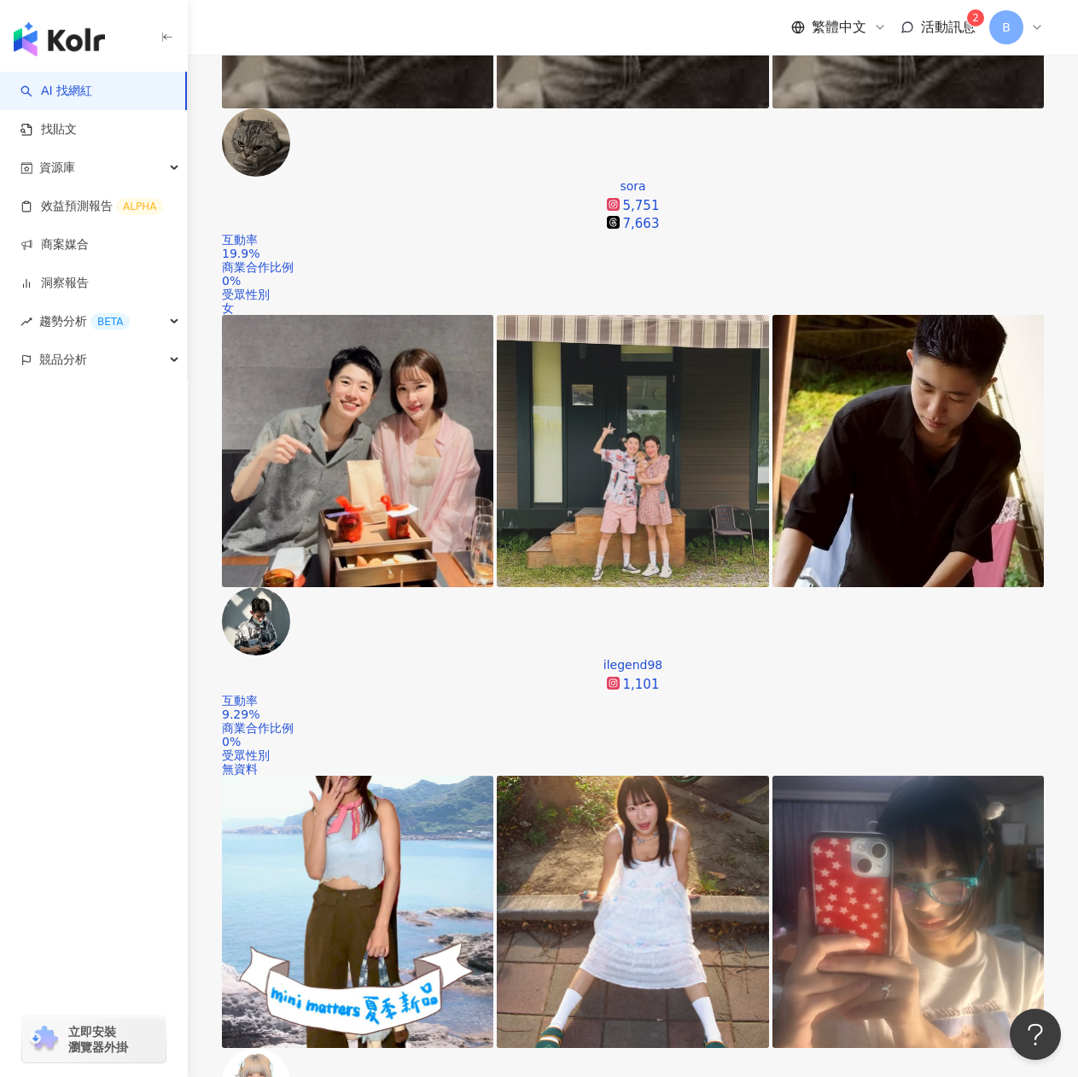
scroll to position [255, 0]
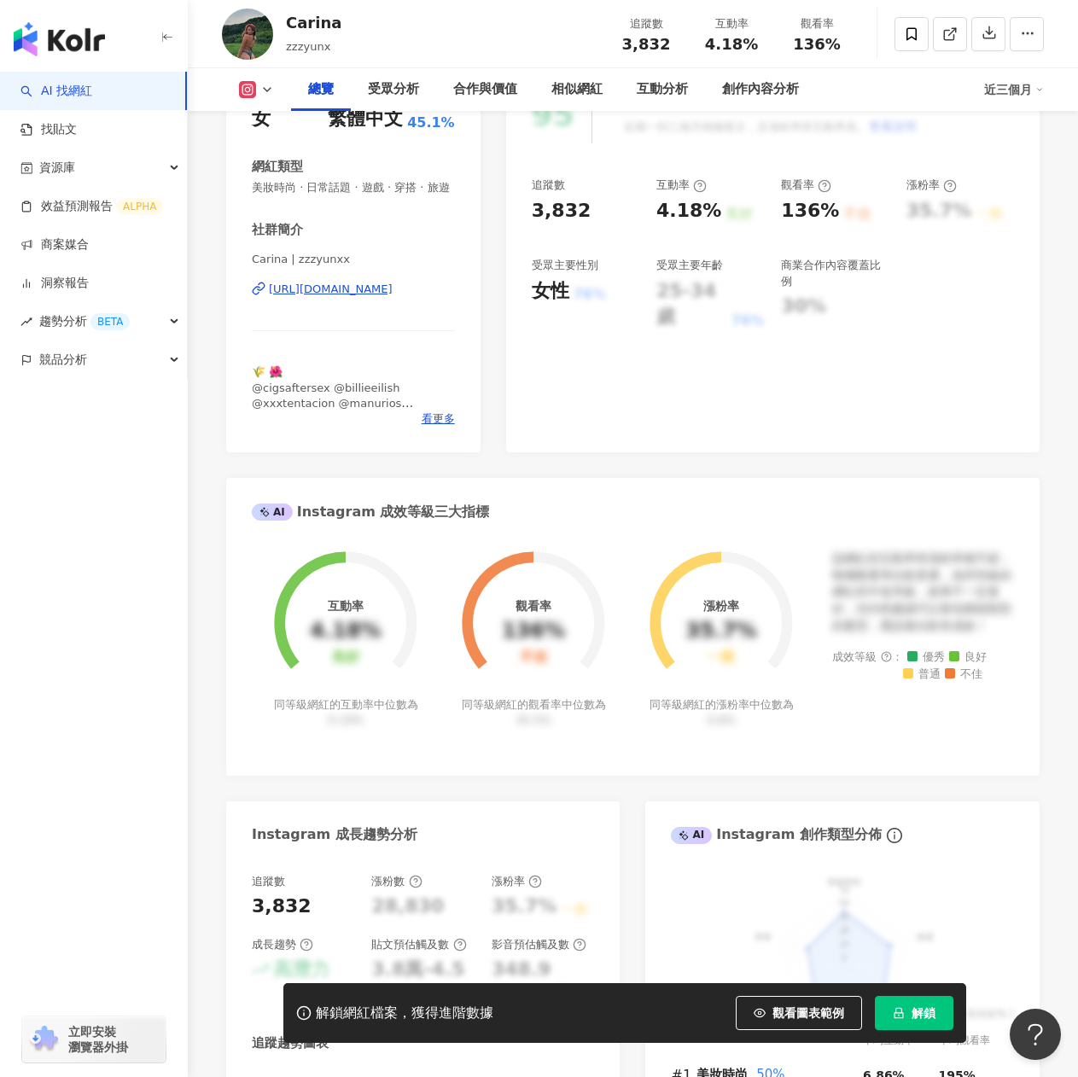
scroll to position [598, 0]
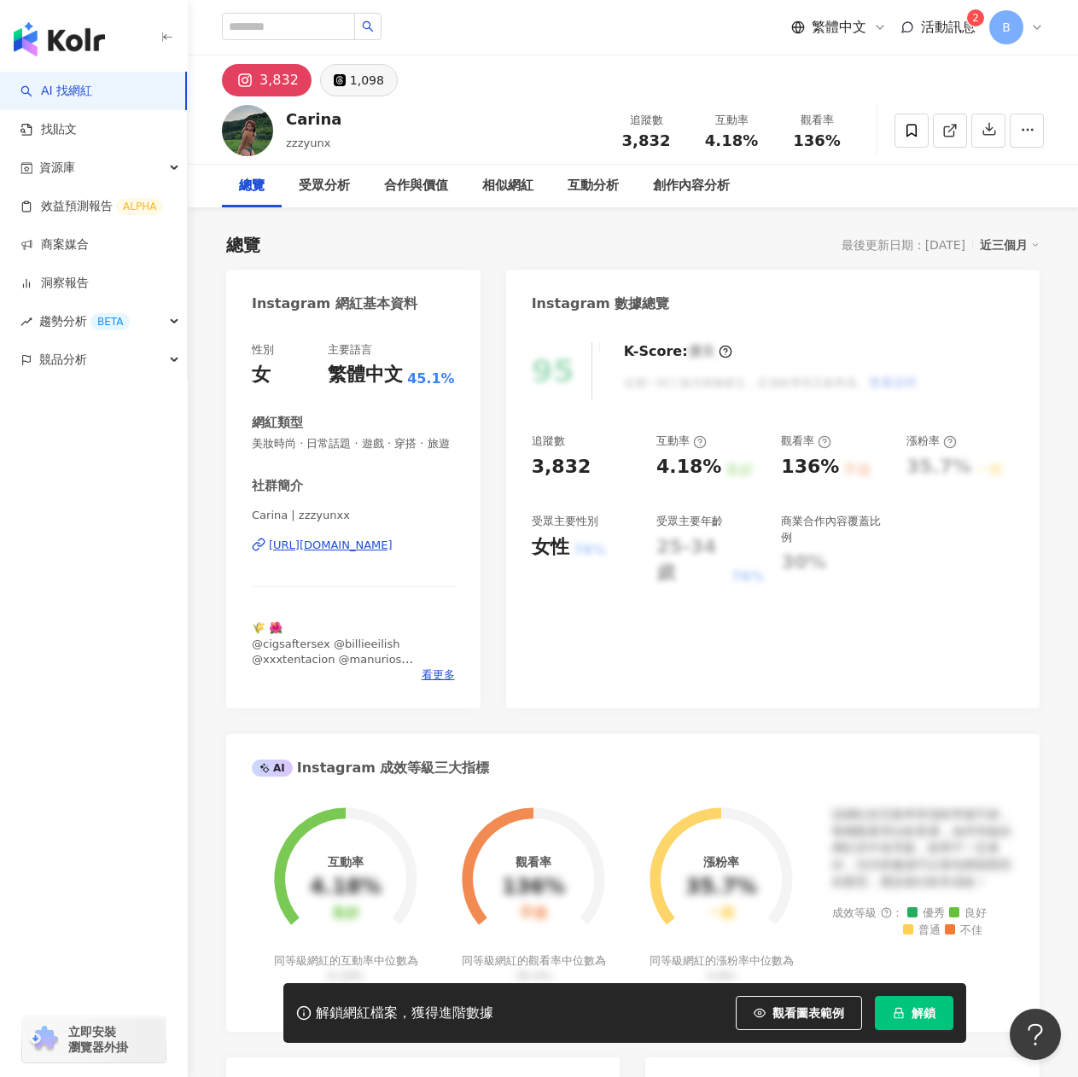
click at [344, 78] on button "1,098" at bounding box center [359, 80] width 78 height 32
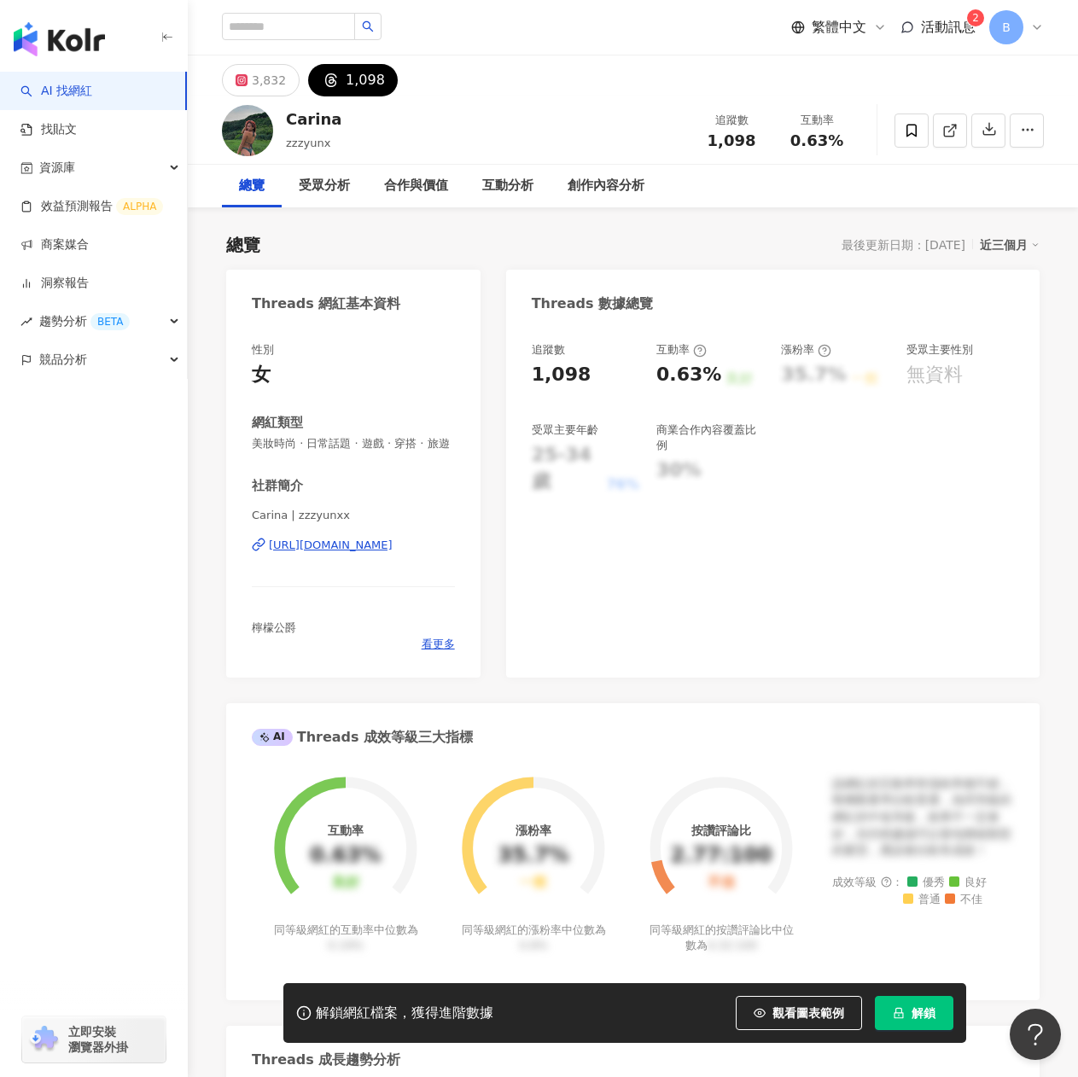
click at [364, 80] on div "1,098" at bounding box center [365, 80] width 39 height 24
click at [1036, 25] on icon at bounding box center [1037, 27] width 14 height 14
click at [124, 163] on div "資源庫" at bounding box center [93, 168] width 187 height 38
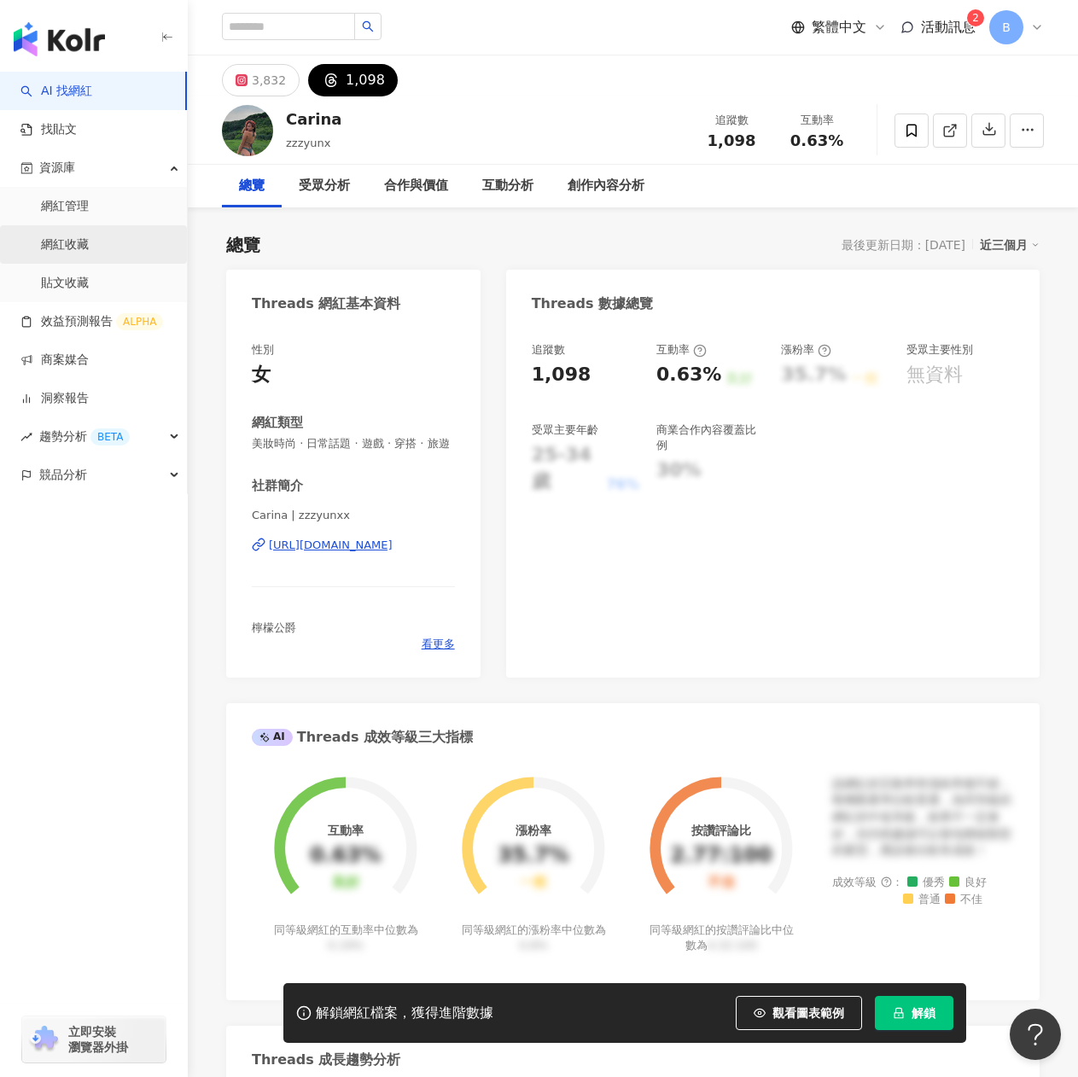
click at [89, 248] on link "網紅收藏" at bounding box center [65, 244] width 48 height 17
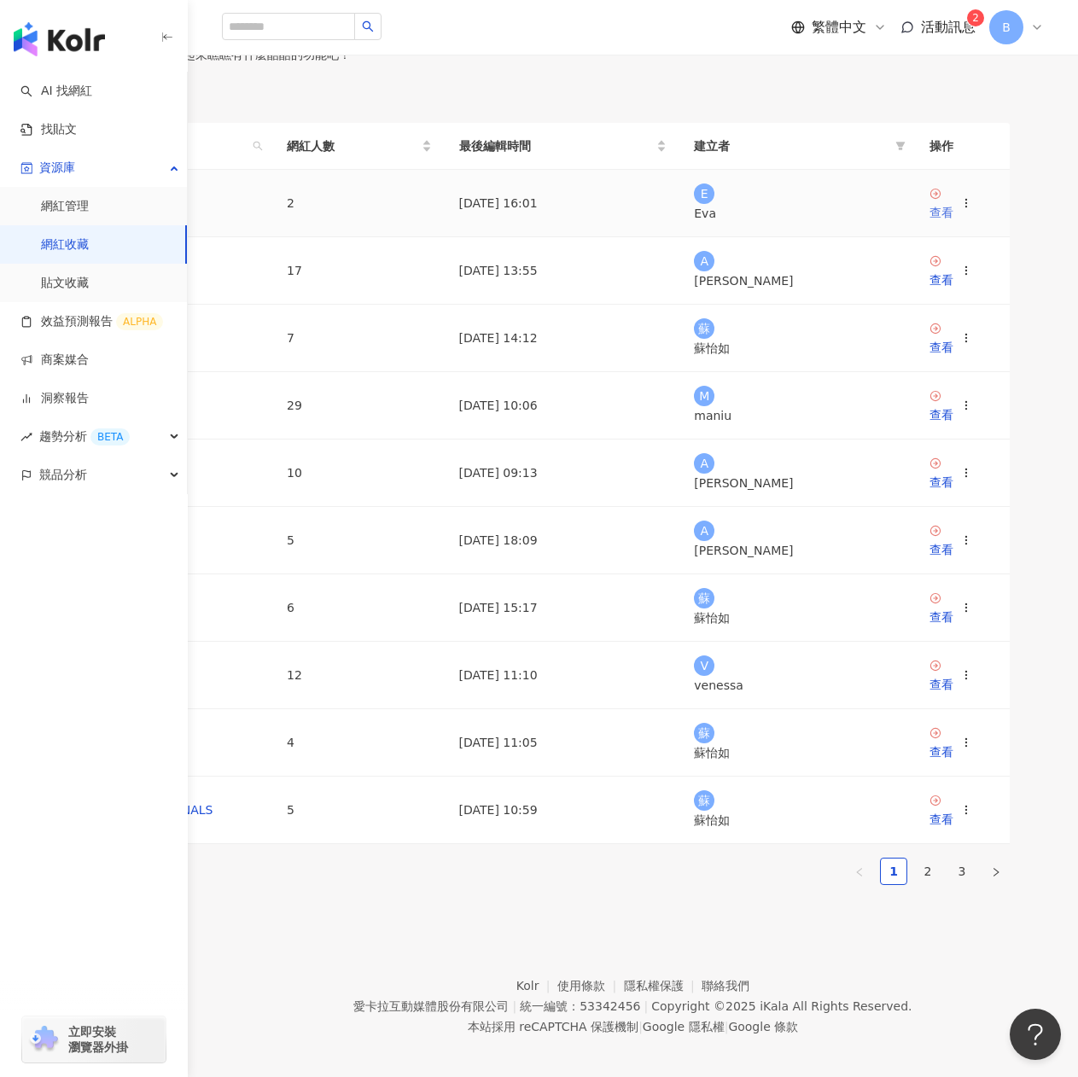
click at [954, 222] on div "查看" at bounding box center [942, 212] width 24 height 19
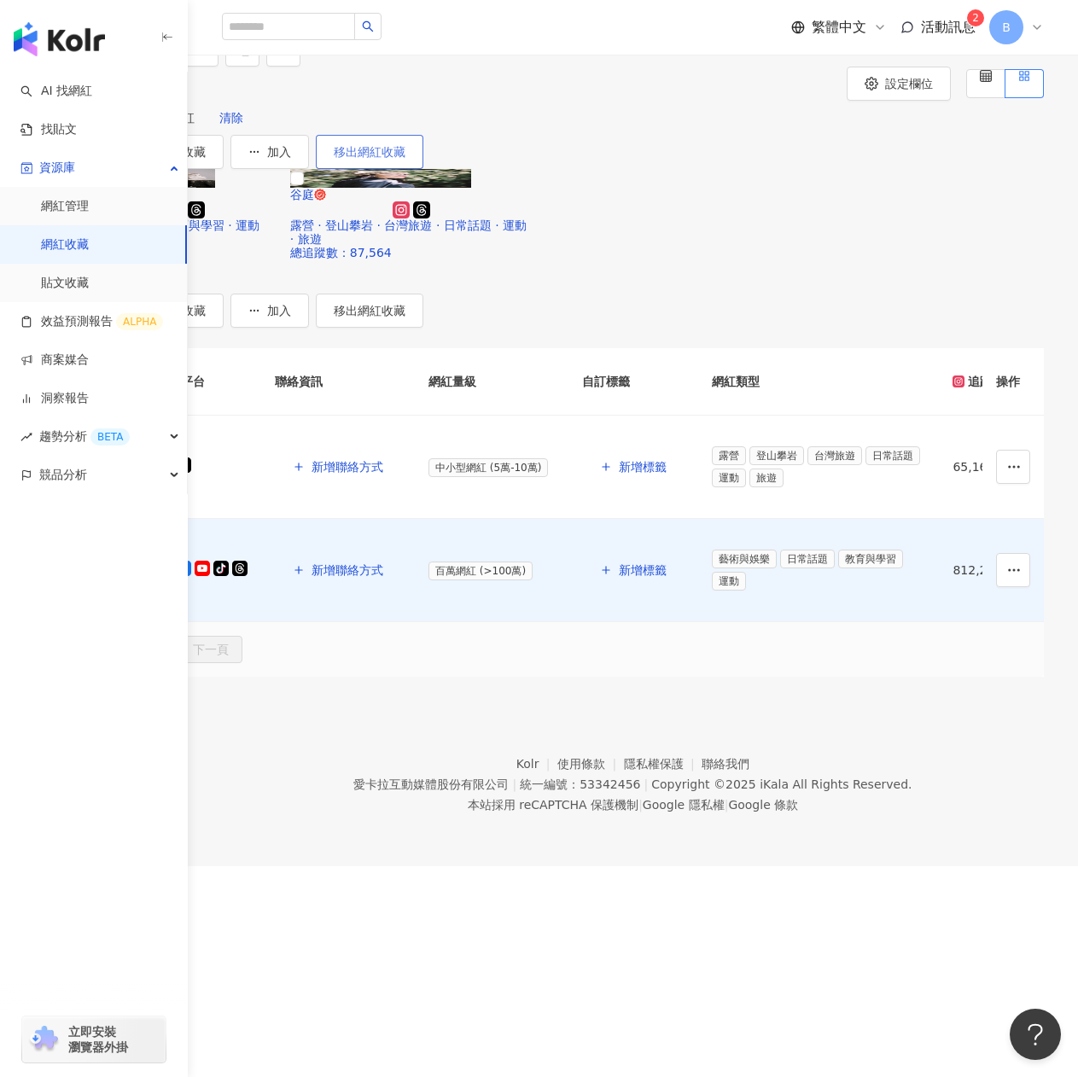
click at [406, 159] on span "移出網紅收藏" at bounding box center [370, 152] width 72 height 14
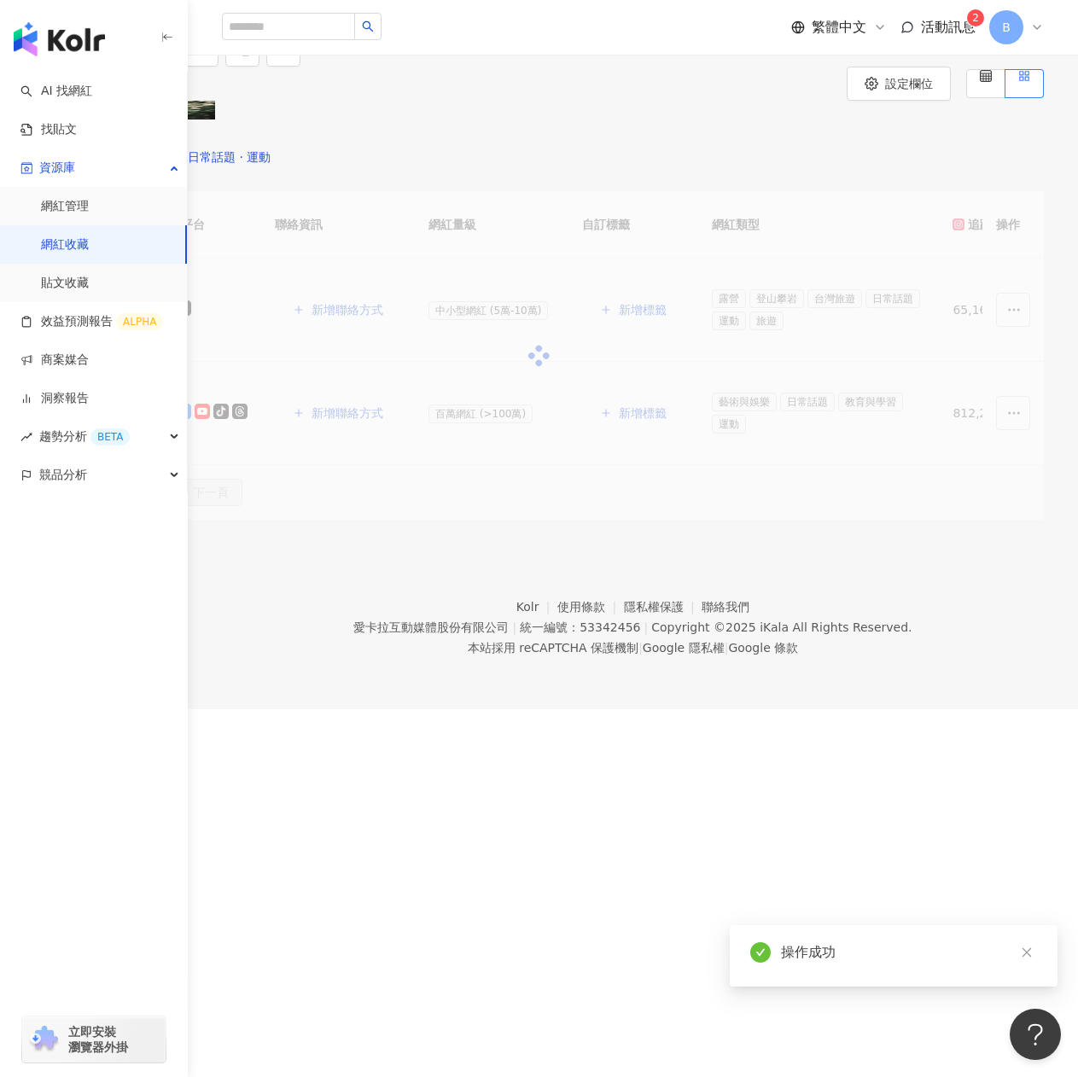
click at [656, 191] on div "解鎖網紅檔案，獲得進階數據 谷庭 露營 · 登山攀岩 · 台灣旅遊 · 日常話題 · 運動 · 旅遊 總追蹤數 ： 87,564" at bounding box center [539, 146] width 1024 height 90
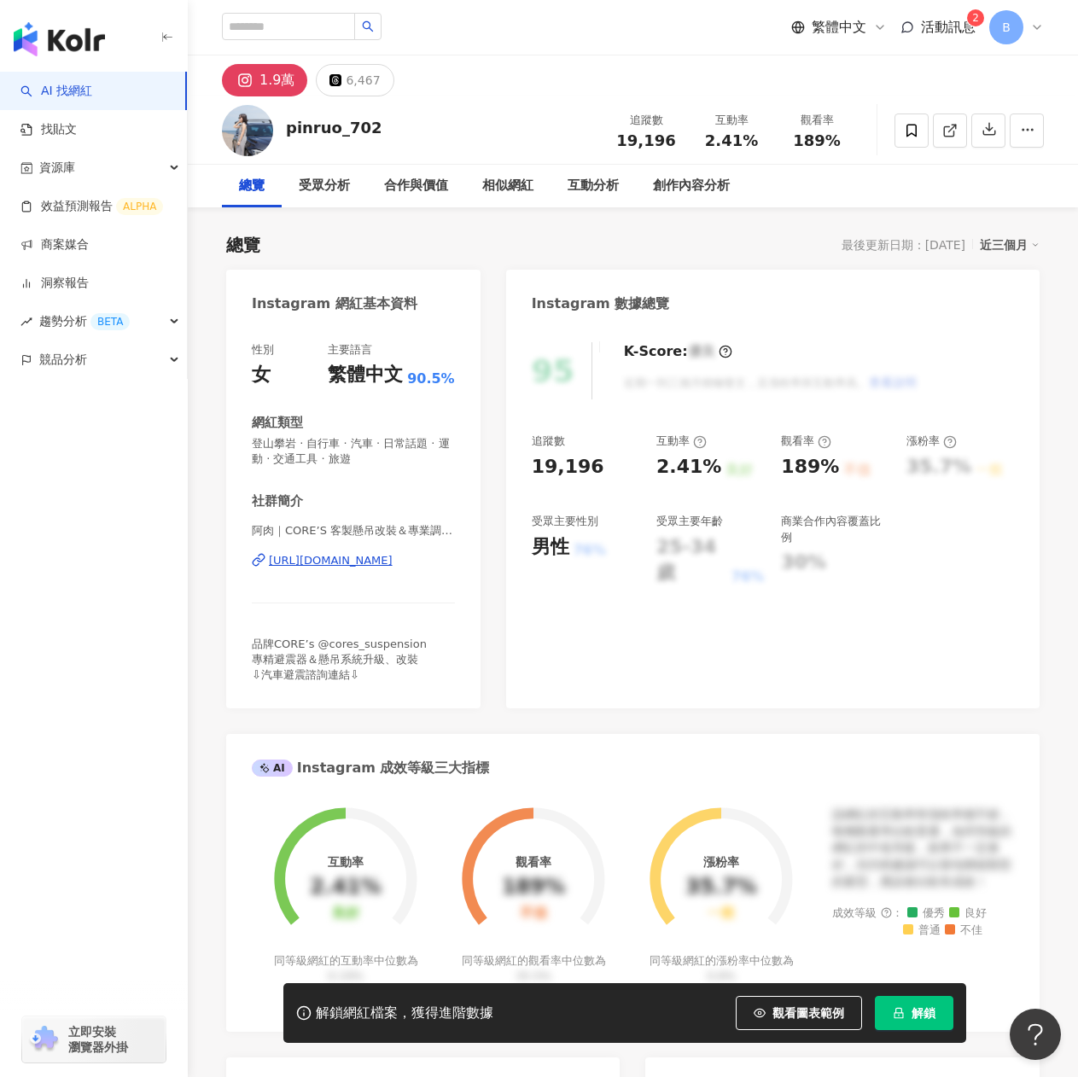
click at [355, 90] on div "6,467" at bounding box center [363, 80] width 34 height 24
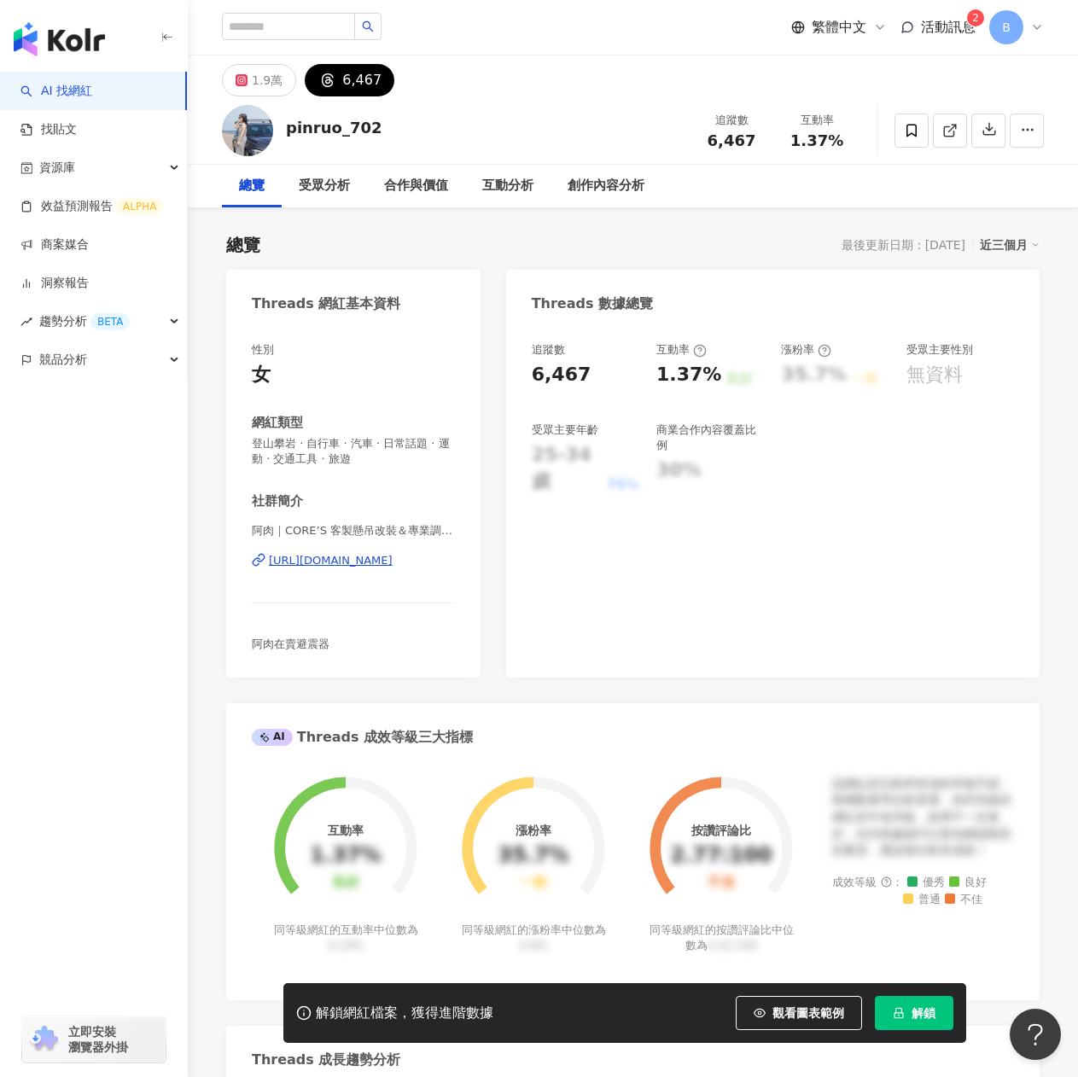
click at [330, 570] on div "阿肉｜CORE’S 客製懸吊改裝＆專業調校 | pinruo_702 https://www.threads.com/@pinruo_702" at bounding box center [353, 573] width 203 height 100
click at [331, 557] on div "https://www.threads.com/@pinruo_702" at bounding box center [331, 560] width 124 height 15
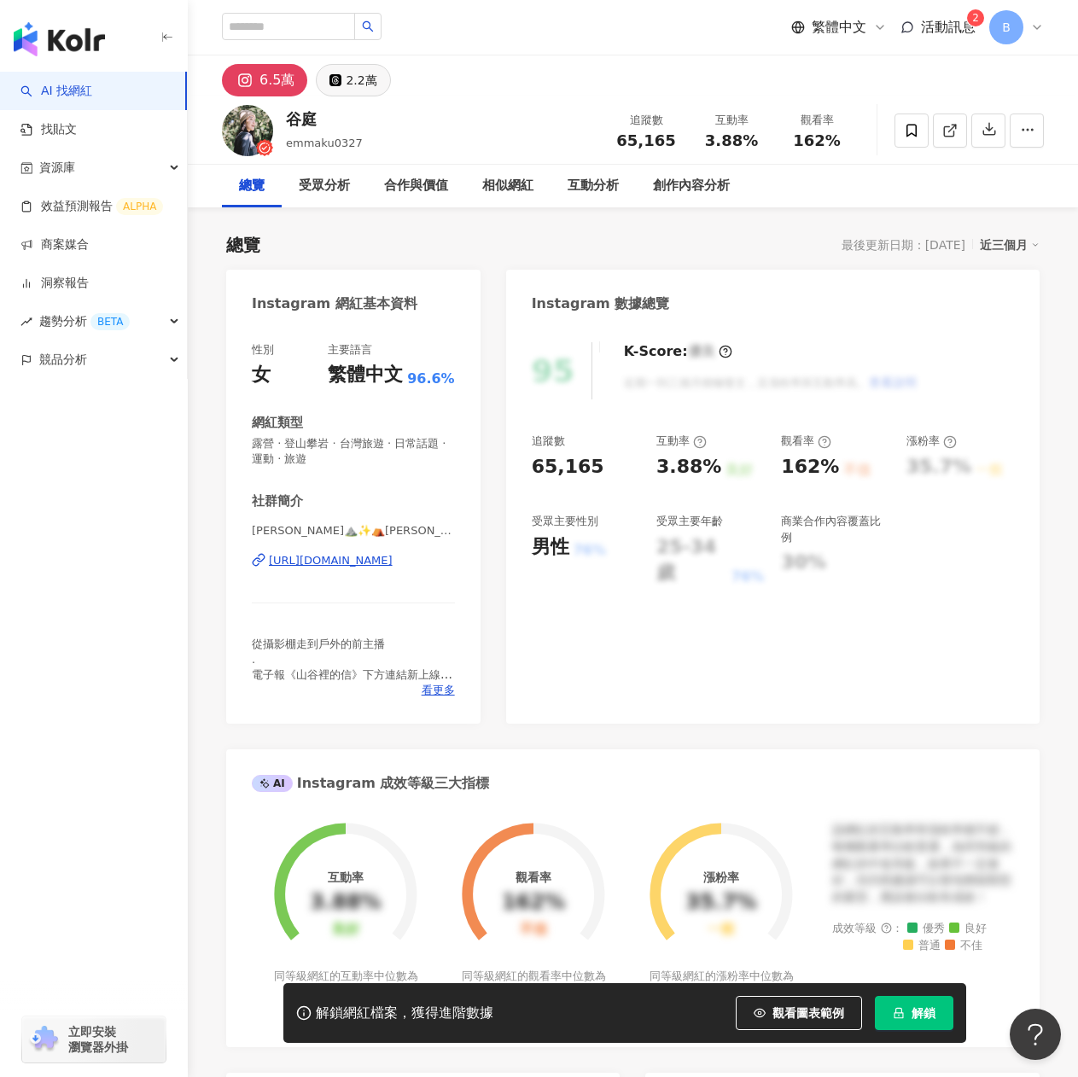
click at [347, 76] on div "2.2萬" at bounding box center [361, 80] width 31 height 24
click at [369, 79] on div "2.2萬" at bounding box center [361, 80] width 31 height 24
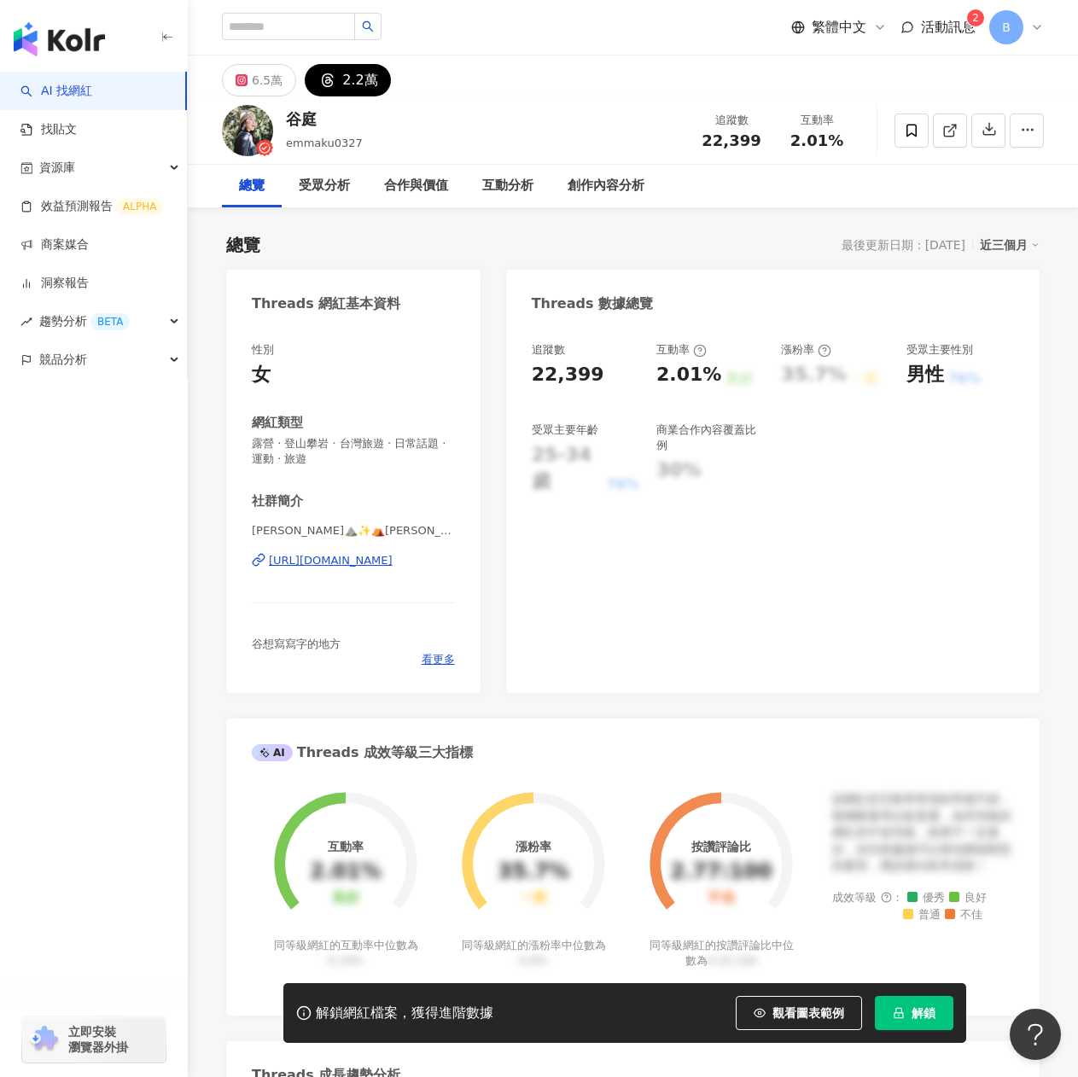
click at [372, 561] on div "[URL][DOMAIN_NAME]" at bounding box center [331, 560] width 124 height 15
click at [1013, 127] on button "button" at bounding box center [1027, 131] width 34 height 34
click at [910, 133] on icon at bounding box center [911, 130] width 15 height 15
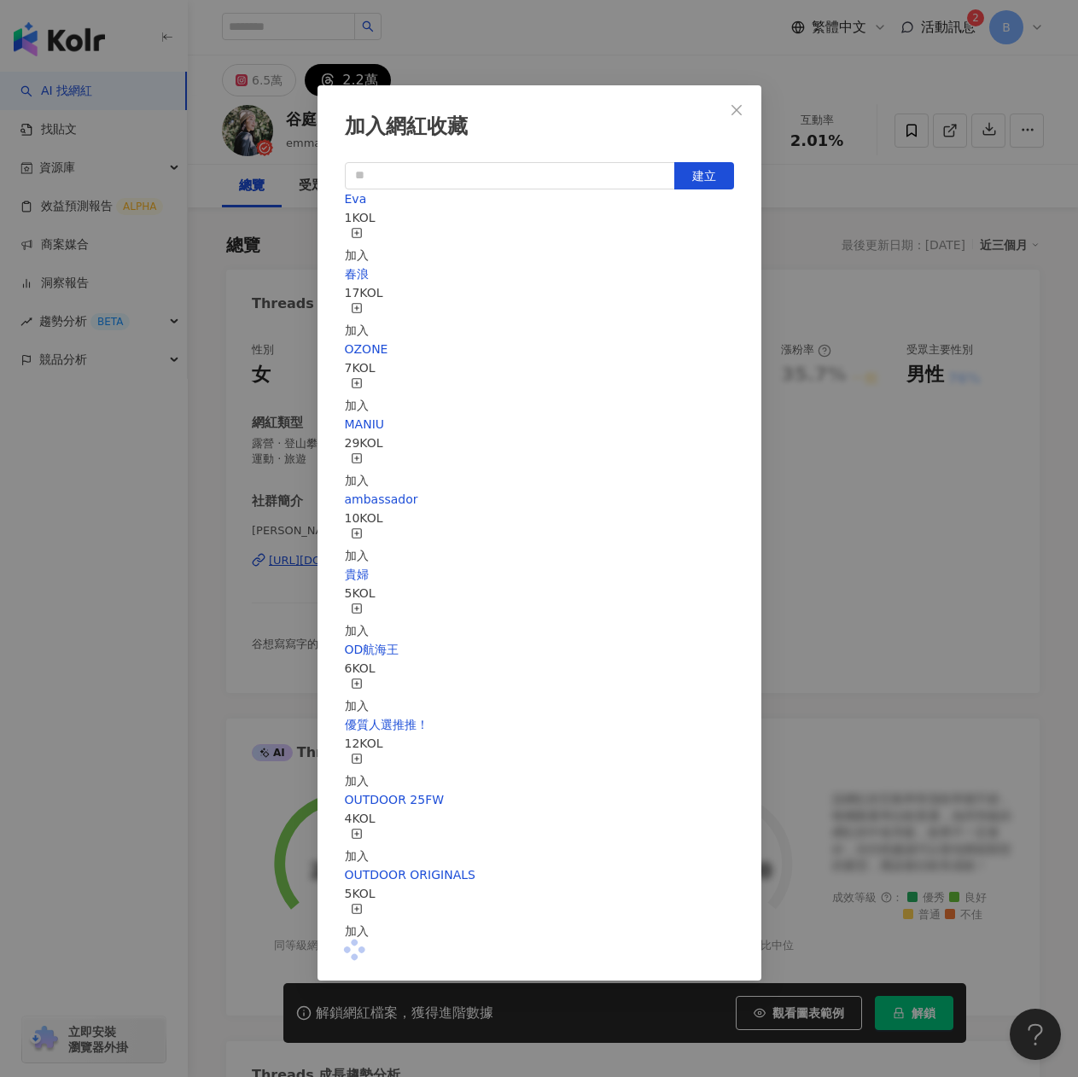
click at [369, 237] on div "加入" at bounding box center [357, 246] width 24 height 38
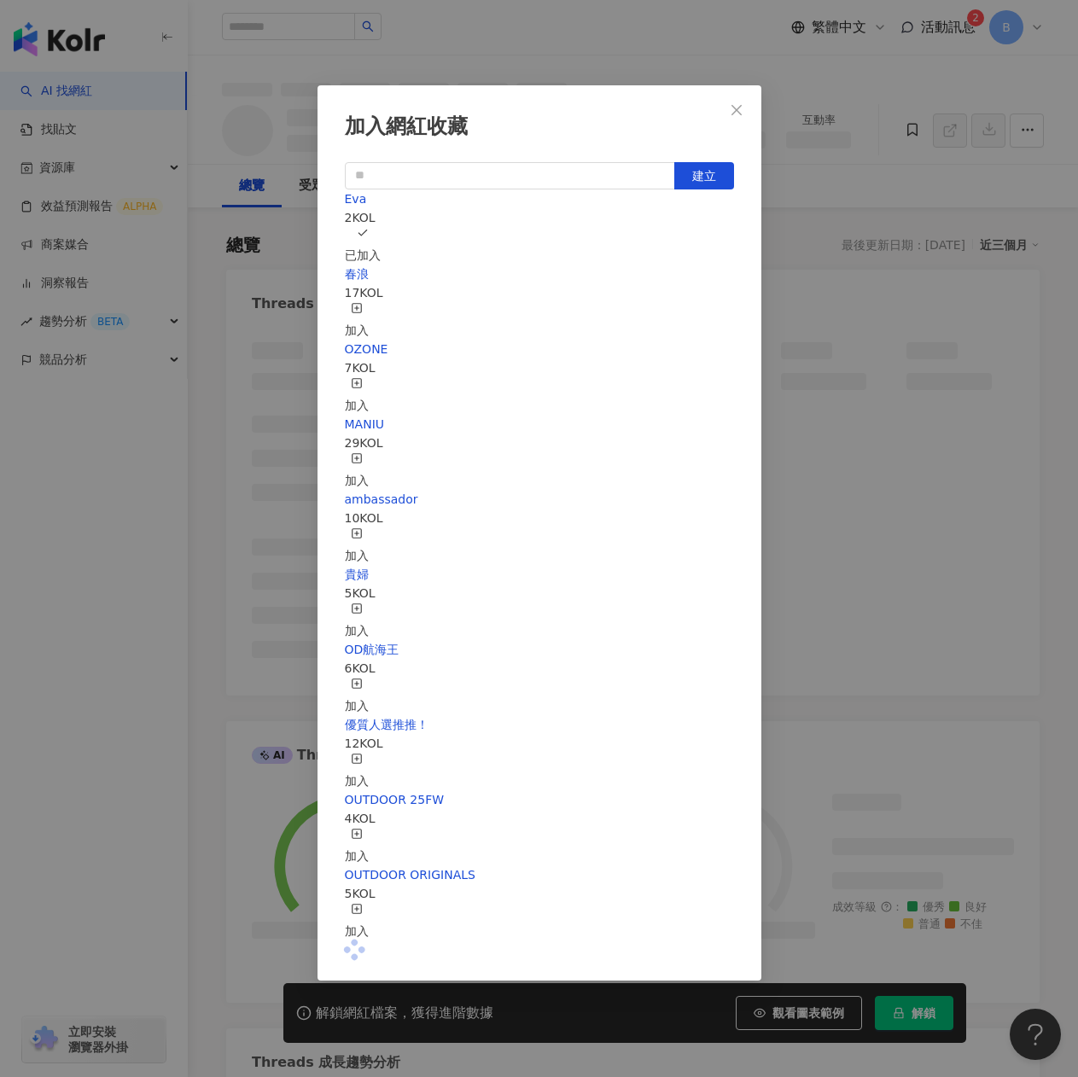
click at [394, 245] on div "[PERSON_NAME] 2 KOL 已加入" at bounding box center [539, 227] width 389 height 75
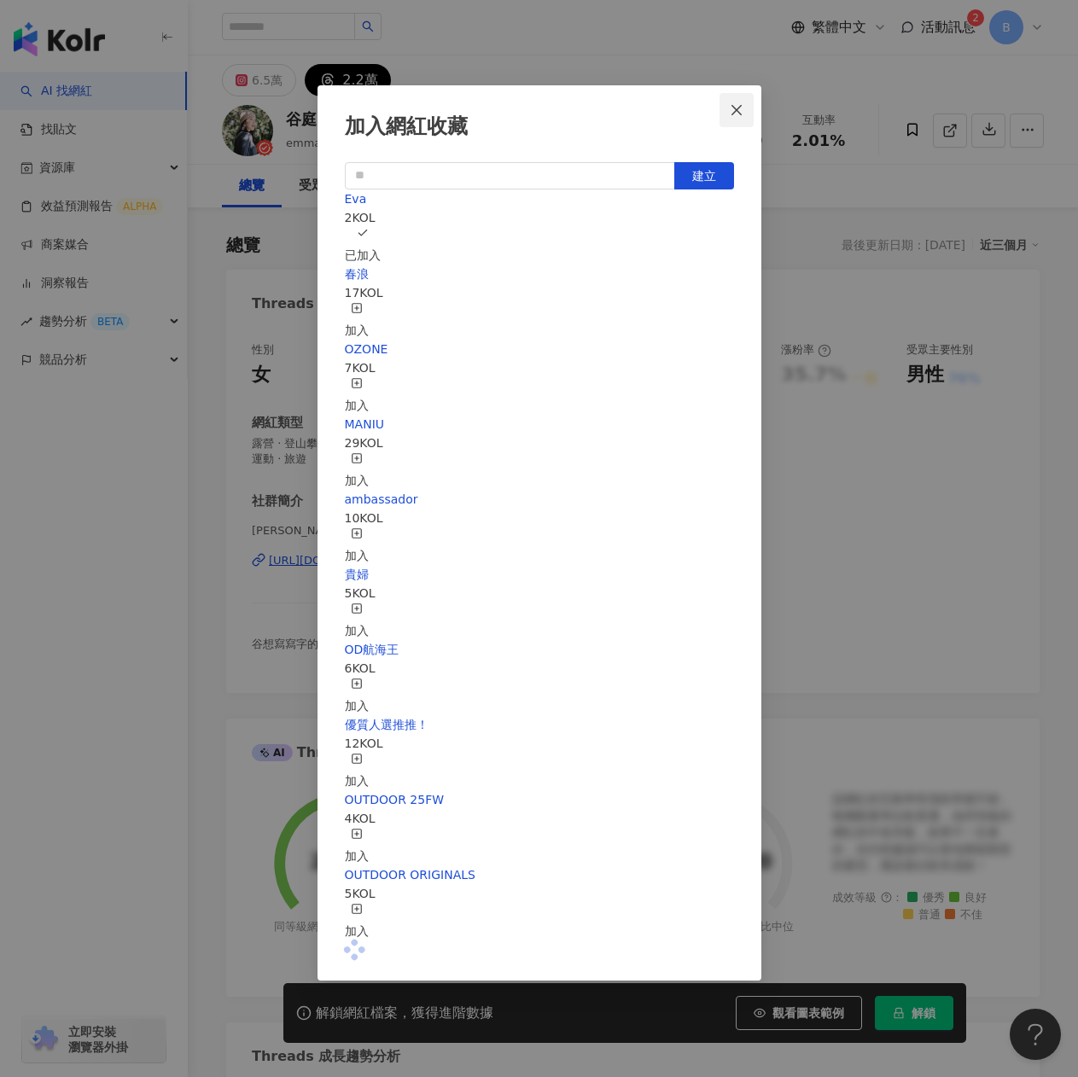
click at [738, 100] on button "Close" at bounding box center [737, 110] width 34 height 34
click at [1024, 21] on div "加入網紅收藏 建立 [PERSON_NAME] 2 KOL 已加入 春浪 17 KOL 加入 OZONE 7 KOL 加入 MANIU 29 KOL 加入 a…" at bounding box center [539, 538] width 1078 height 1077
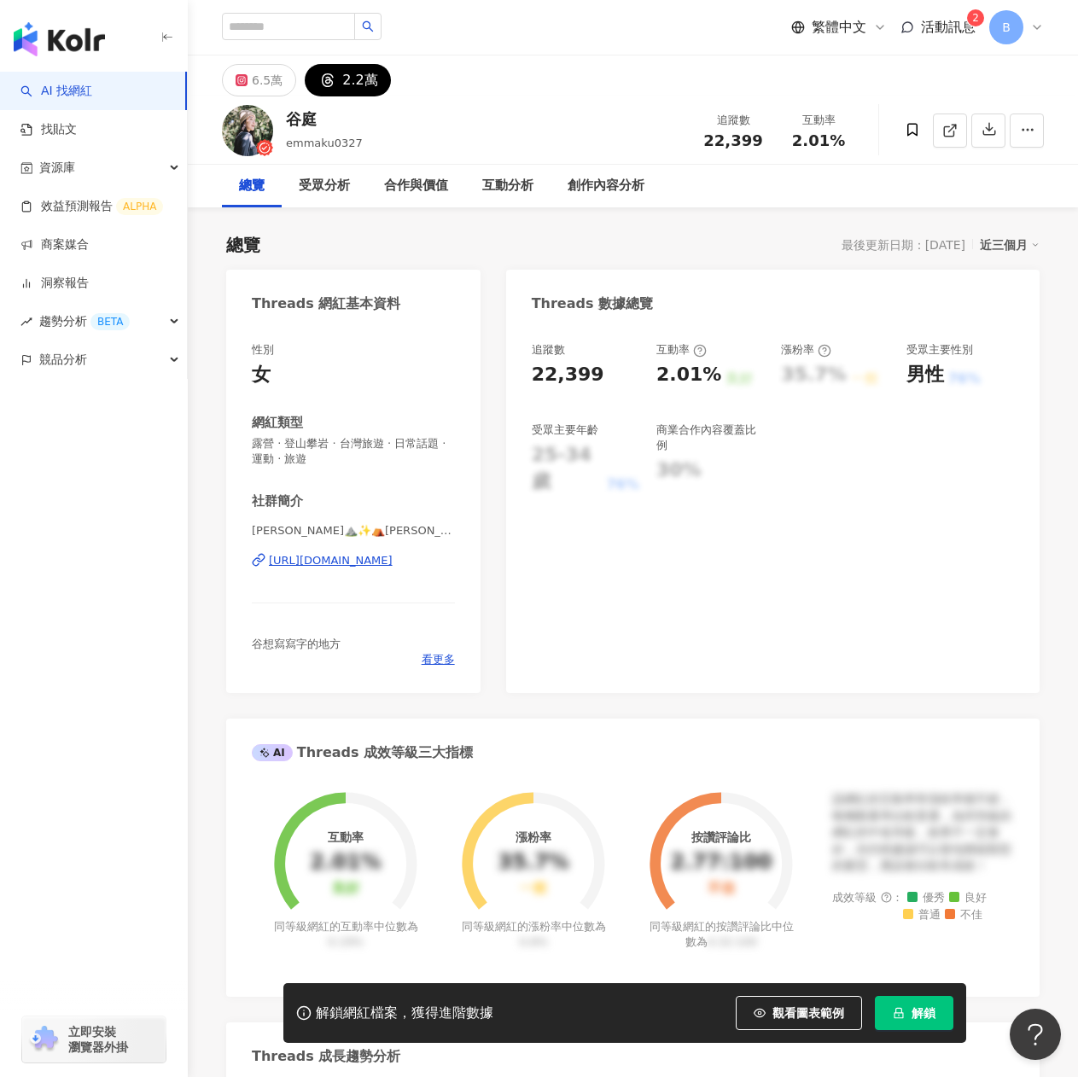
click at [1032, 30] on div "加入網紅收藏 建立 [PERSON_NAME] 2 KOL 已加入 春浪 17 KOL 加入 OZONE 7 KOL 加入 MANIU 29 KOL 加入 a…" at bounding box center [539, 538] width 1078 height 1077
click at [1018, 33] on span "B" at bounding box center [1006, 27] width 34 height 34
click at [1041, 25] on icon at bounding box center [1037, 27] width 14 height 14
click at [1033, 22] on icon at bounding box center [1037, 27] width 14 height 14
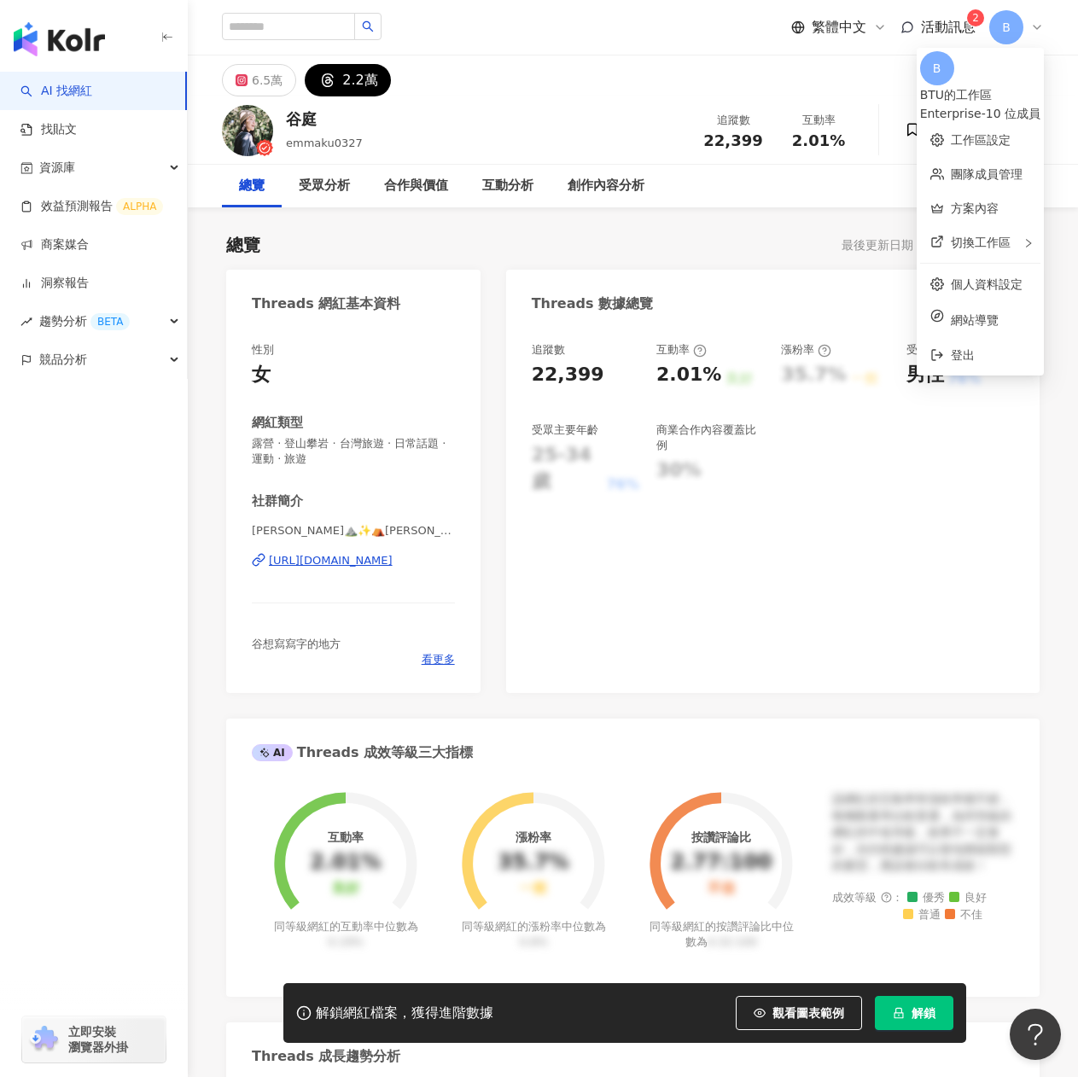
click at [1053, 116] on div "谷庭 emmaku0327 追蹤數 22,399 互動率 2.01%" at bounding box center [633, 129] width 890 height 67
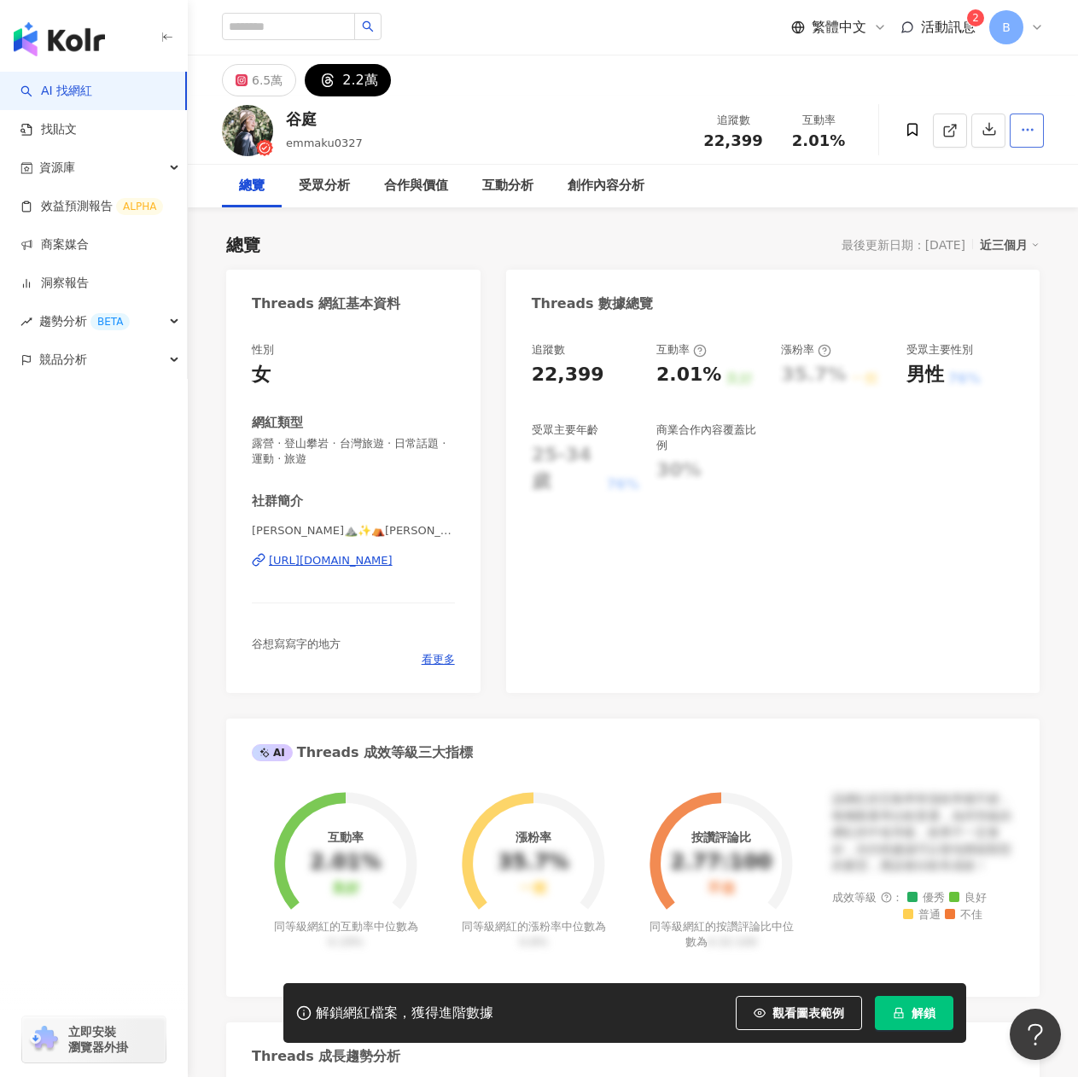
click at [1026, 131] on icon "button" at bounding box center [1027, 129] width 15 height 15
click at [494, 130] on div "谷庭 emmaku0327 追蹤數 22,399 互動率 2.01%" at bounding box center [633, 129] width 890 height 67
click at [102, 173] on div "資源庫" at bounding box center [93, 168] width 187 height 38
click at [89, 210] on link "網紅管理" at bounding box center [65, 206] width 48 height 17
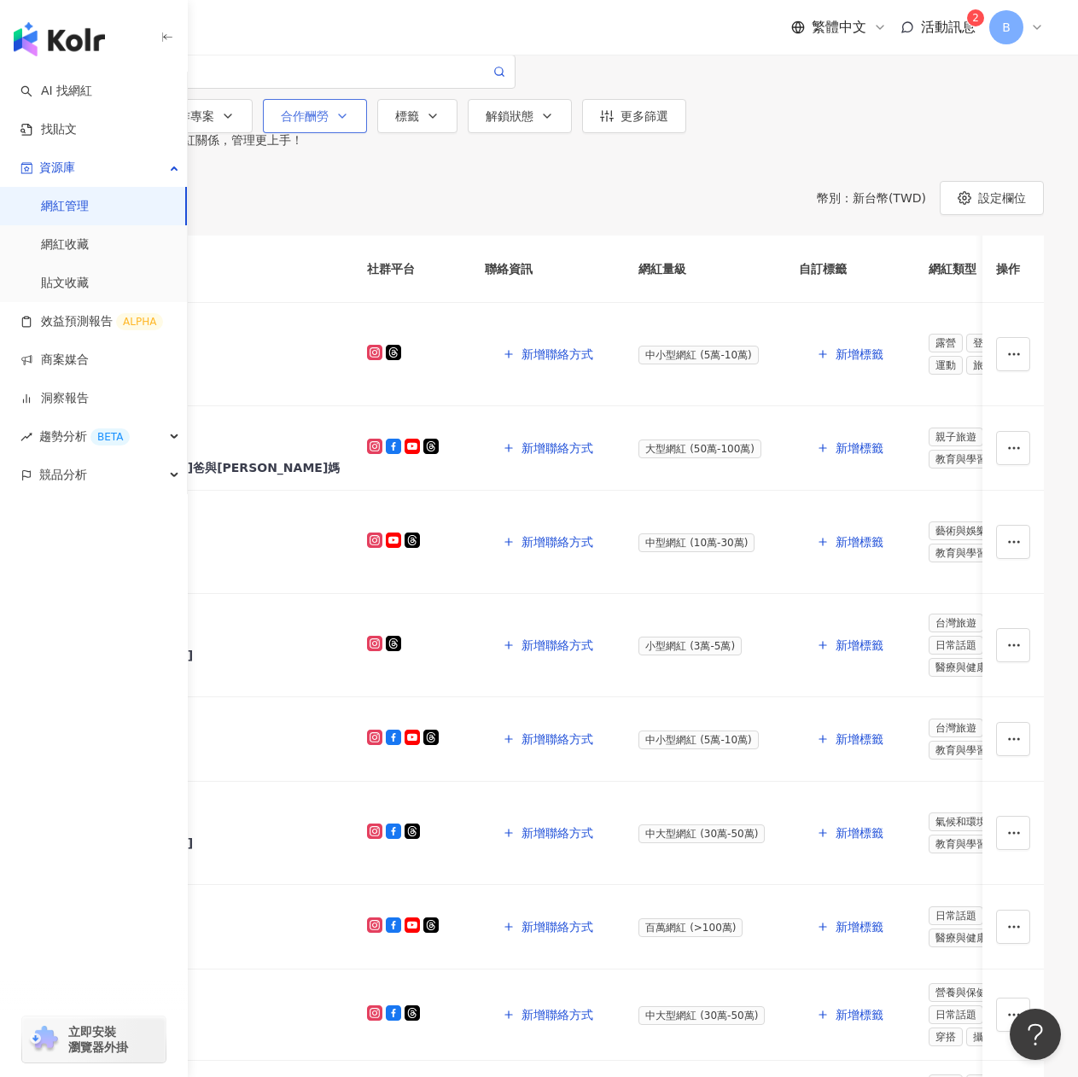
click at [367, 133] on button "合作酬勞" at bounding box center [315, 116] width 104 height 34
click at [942, 133] on div "社群平台 合作專案 合作酬勞 選擇合作酬勞： 幣值：TWD 不限 限制金額 $ * - $ ******* 標籤 解鎖狀態 更多篩選" at bounding box center [539, 94] width 1010 height 79
click at [1024, 21] on div "B" at bounding box center [1016, 27] width 55 height 34
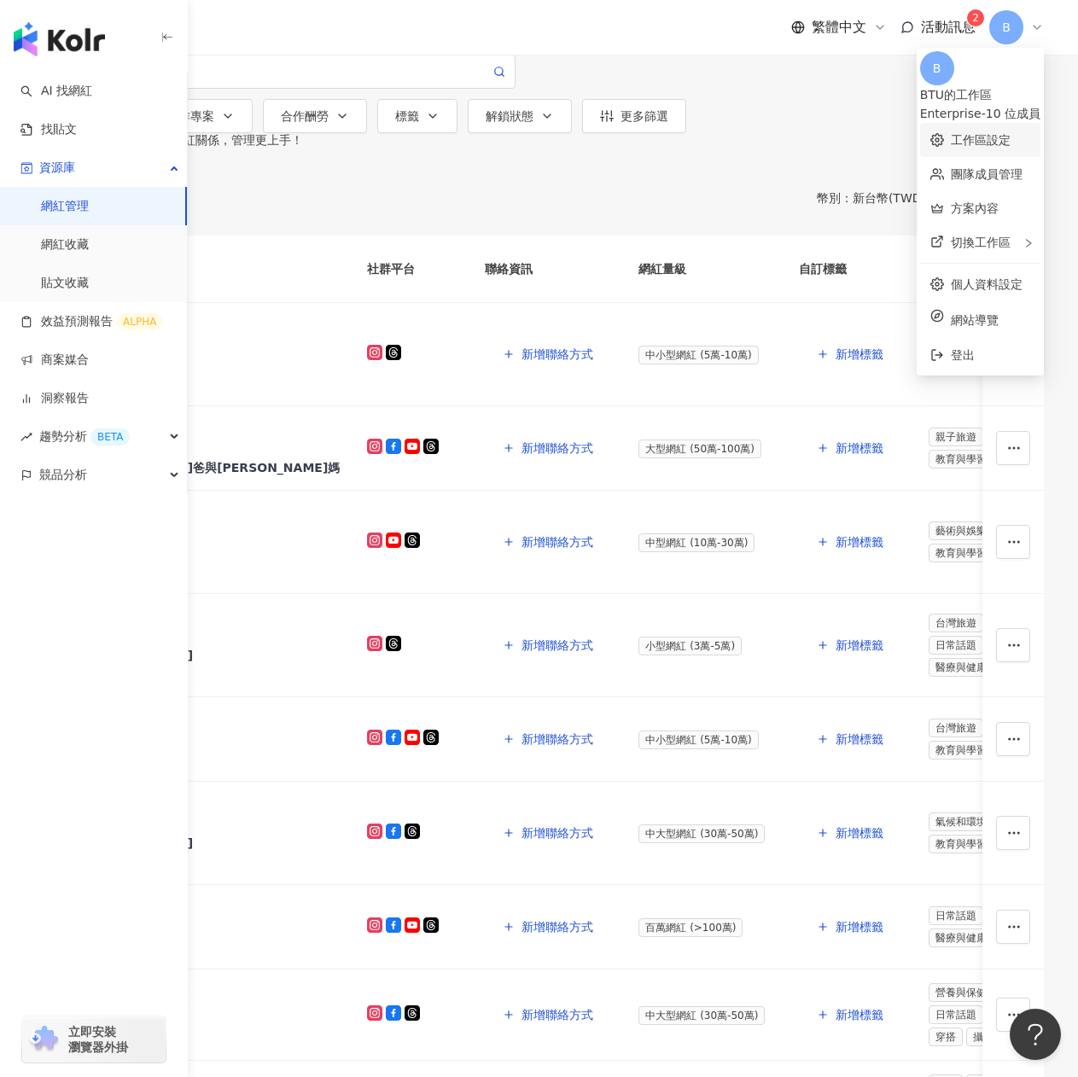
click at [951, 135] on link "工作區設定" at bounding box center [981, 140] width 60 height 14
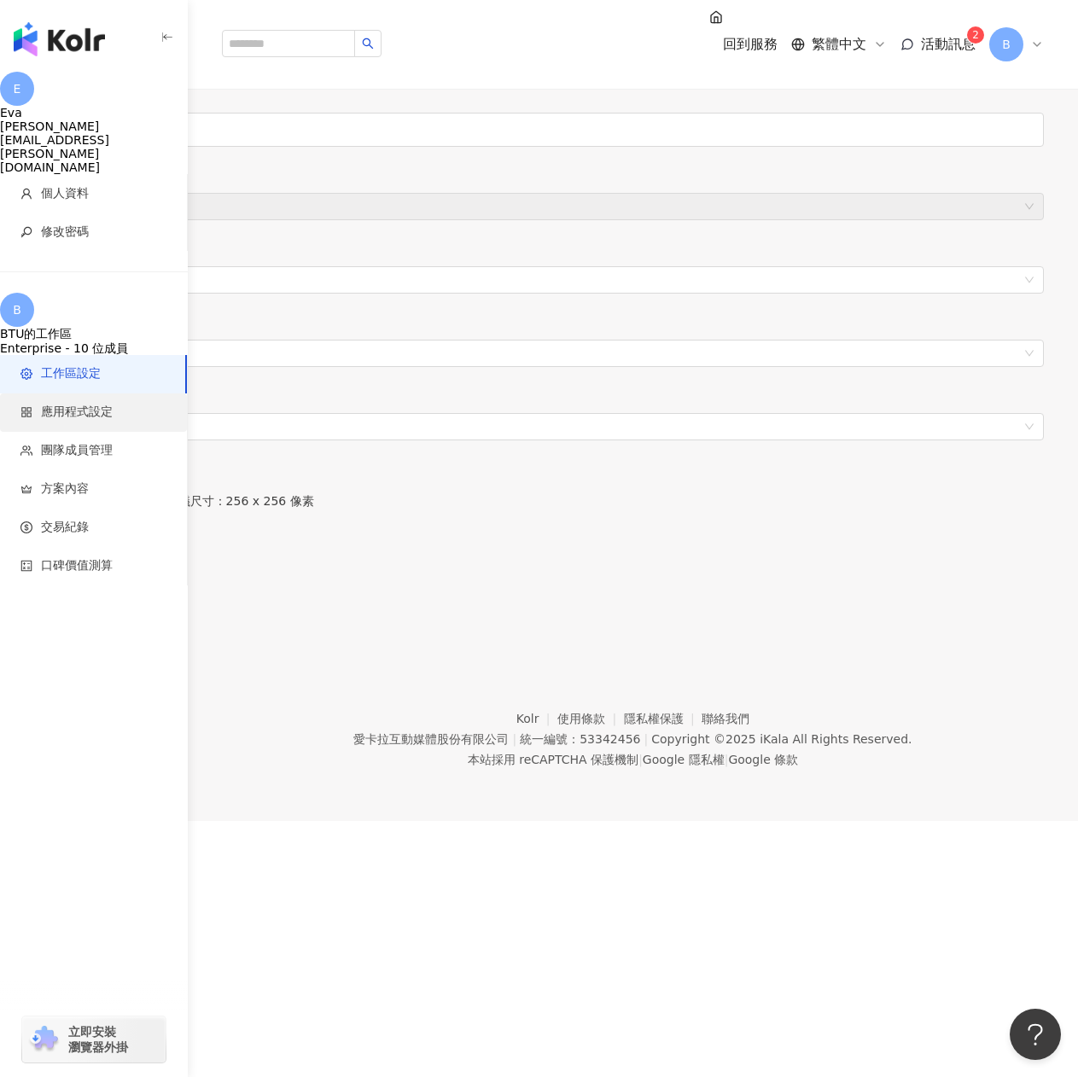
click at [92, 404] on span "應用程式設定" at bounding box center [77, 412] width 72 height 17
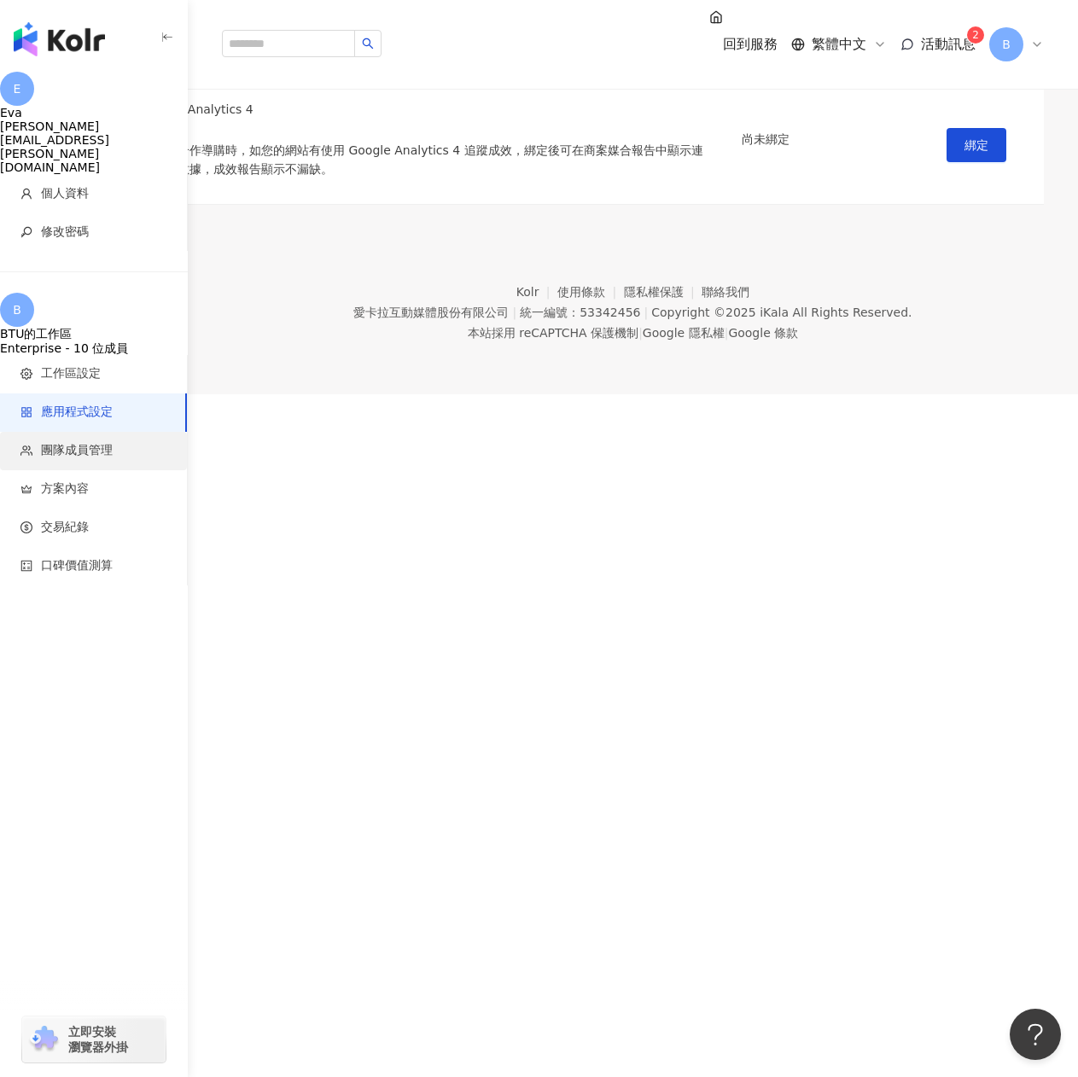
click at [87, 442] on span "團隊成員管理" at bounding box center [77, 450] width 72 height 17
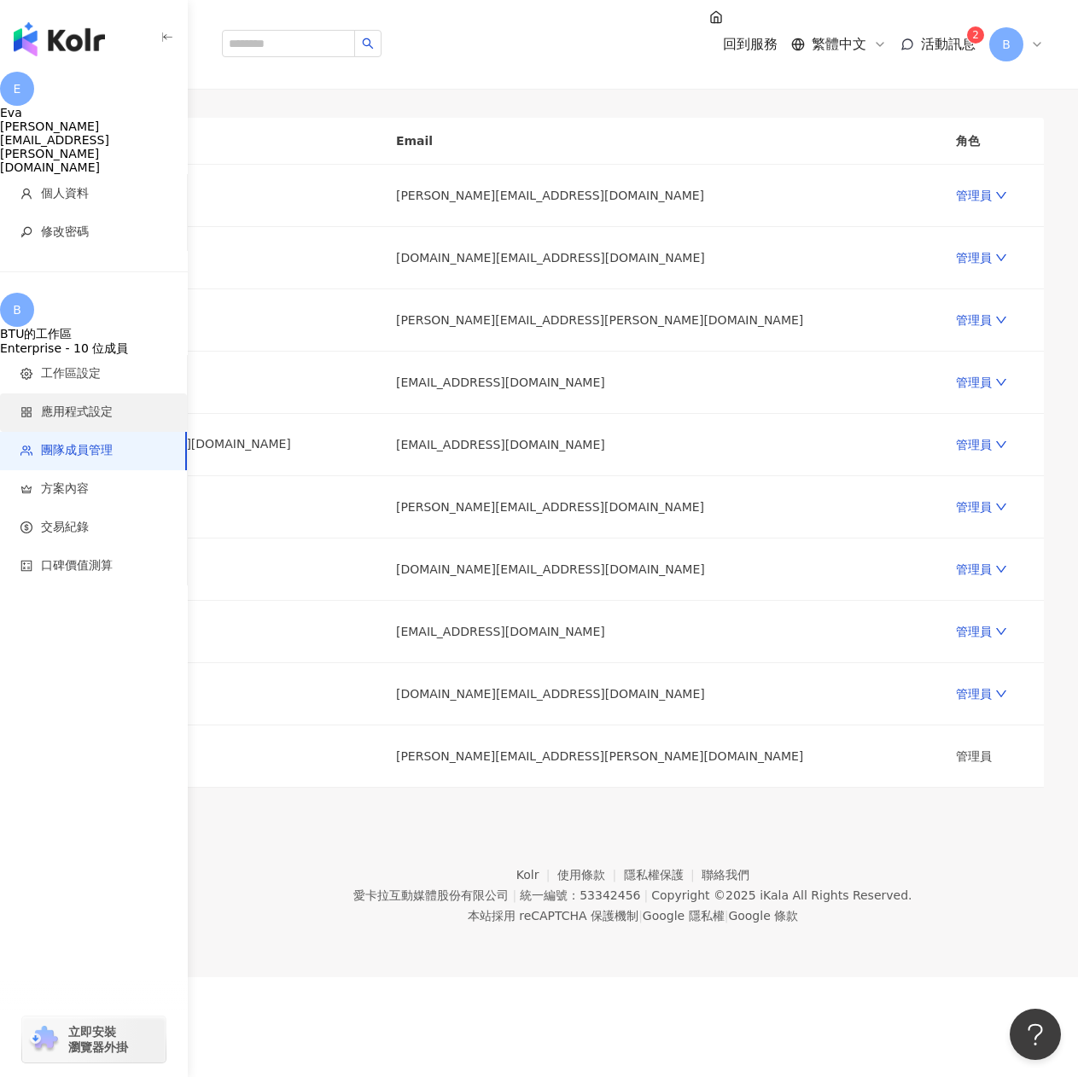
click at [89, 404] on span "應用程式設定" at bounding box center [77, 412] width 72 height 17
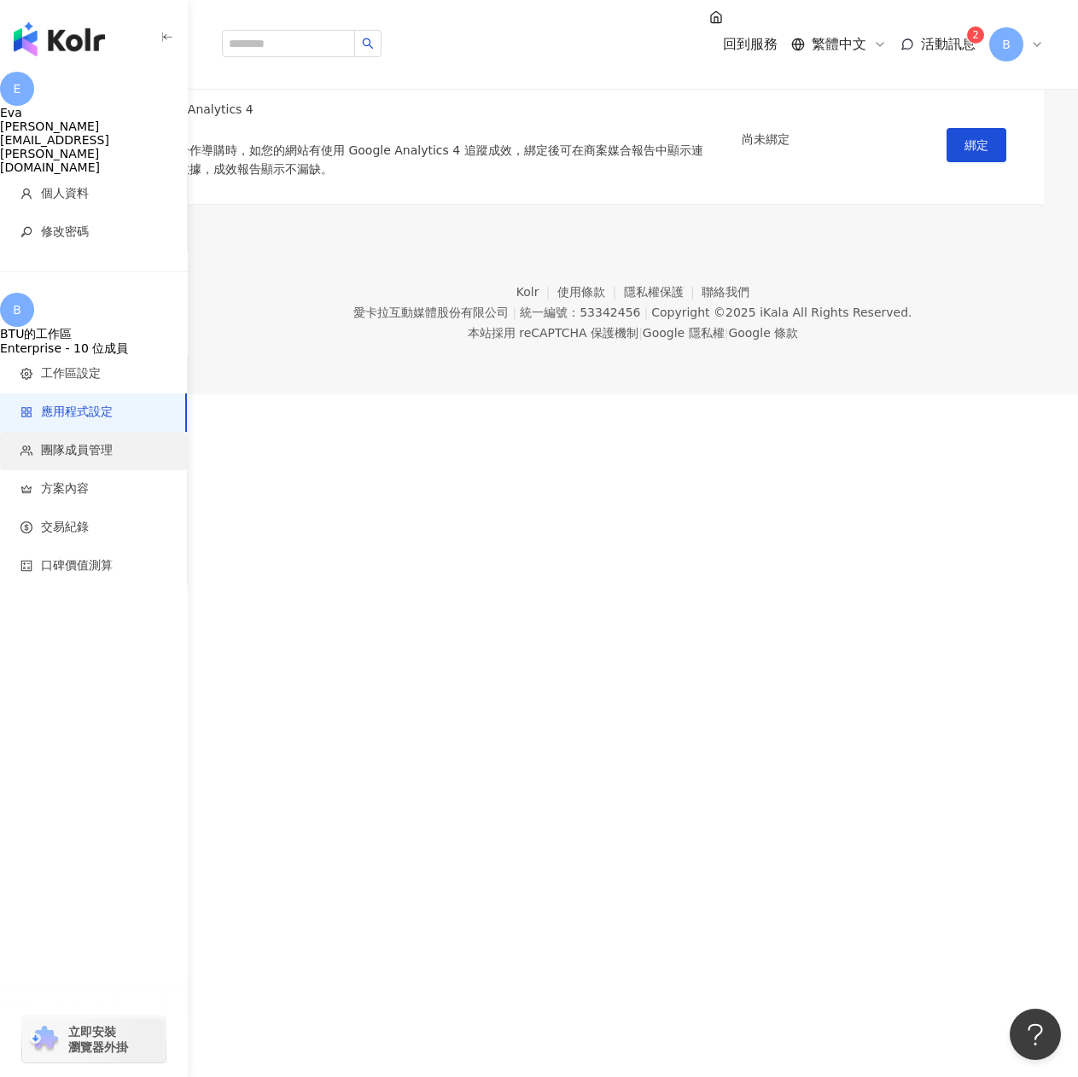
click at [64, 442] on span "團隊成員管理" at bounding box center [77, 450] width 72 height 17
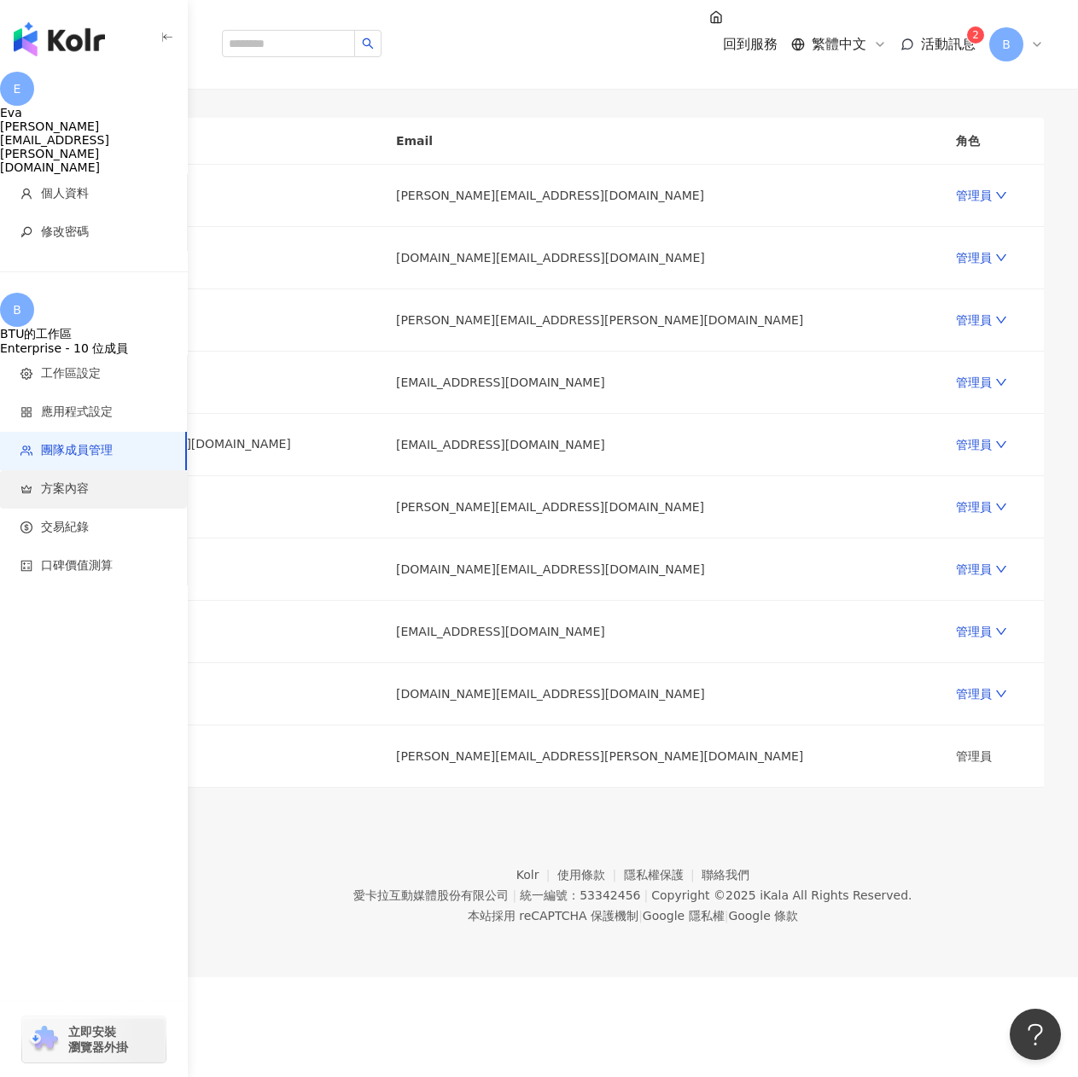
click at [51, 470] on li "方案內容" at bounding box center [93, 489] width 187 height 38
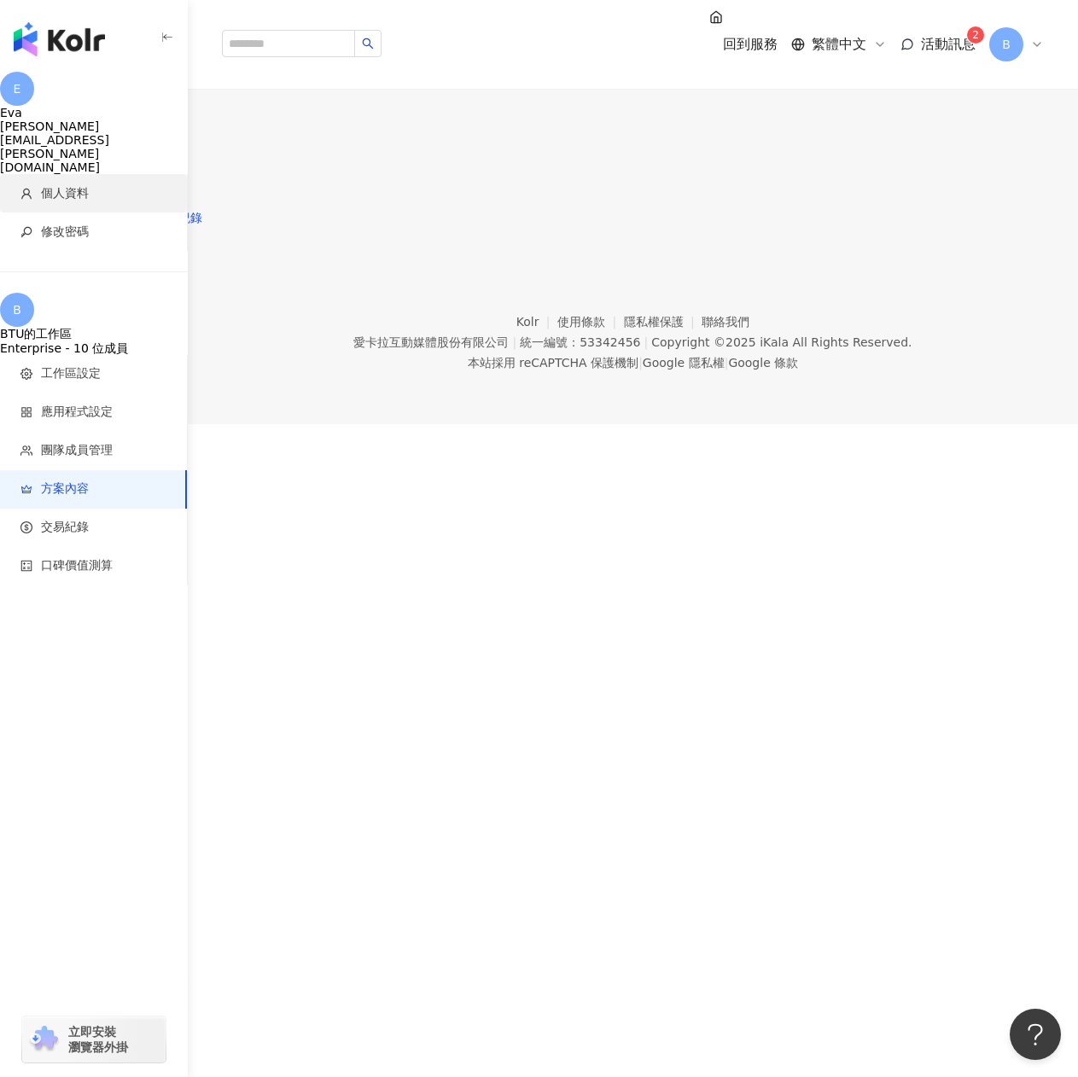
click at [103, 185] on span "個人資料" at bounding box center [96, 193] width 153 height 17
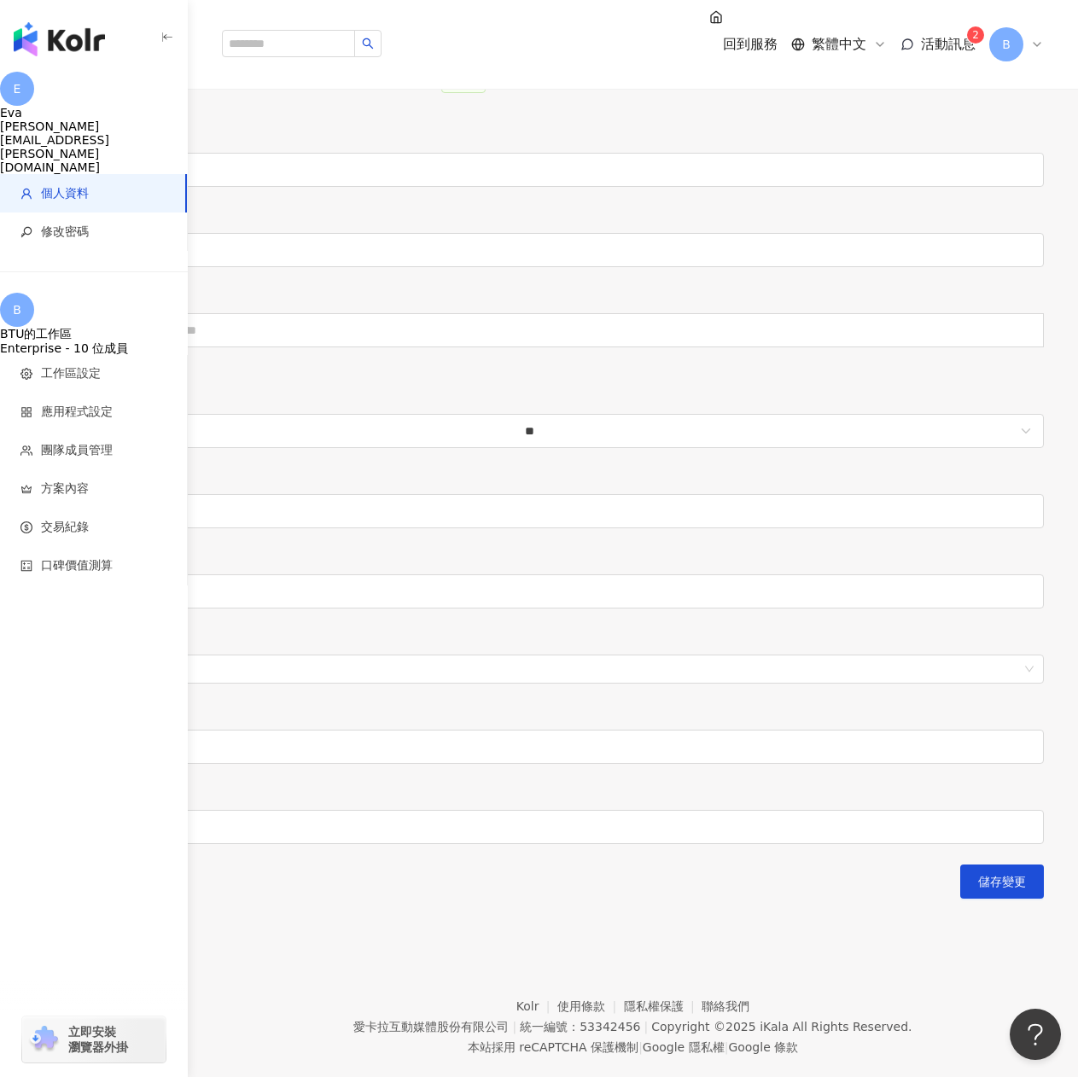
click at [881, 38] on icon at bounding box center [880, 45] width 14 height 14
click at [969, 40] on div "回到服務 繁體中文 活動訊息 2 B" at bounding box center [876, 44] width 335 height 68
click at [731, 36] on span "回到服務" at bounding box center [750, 44] width 55 height 16
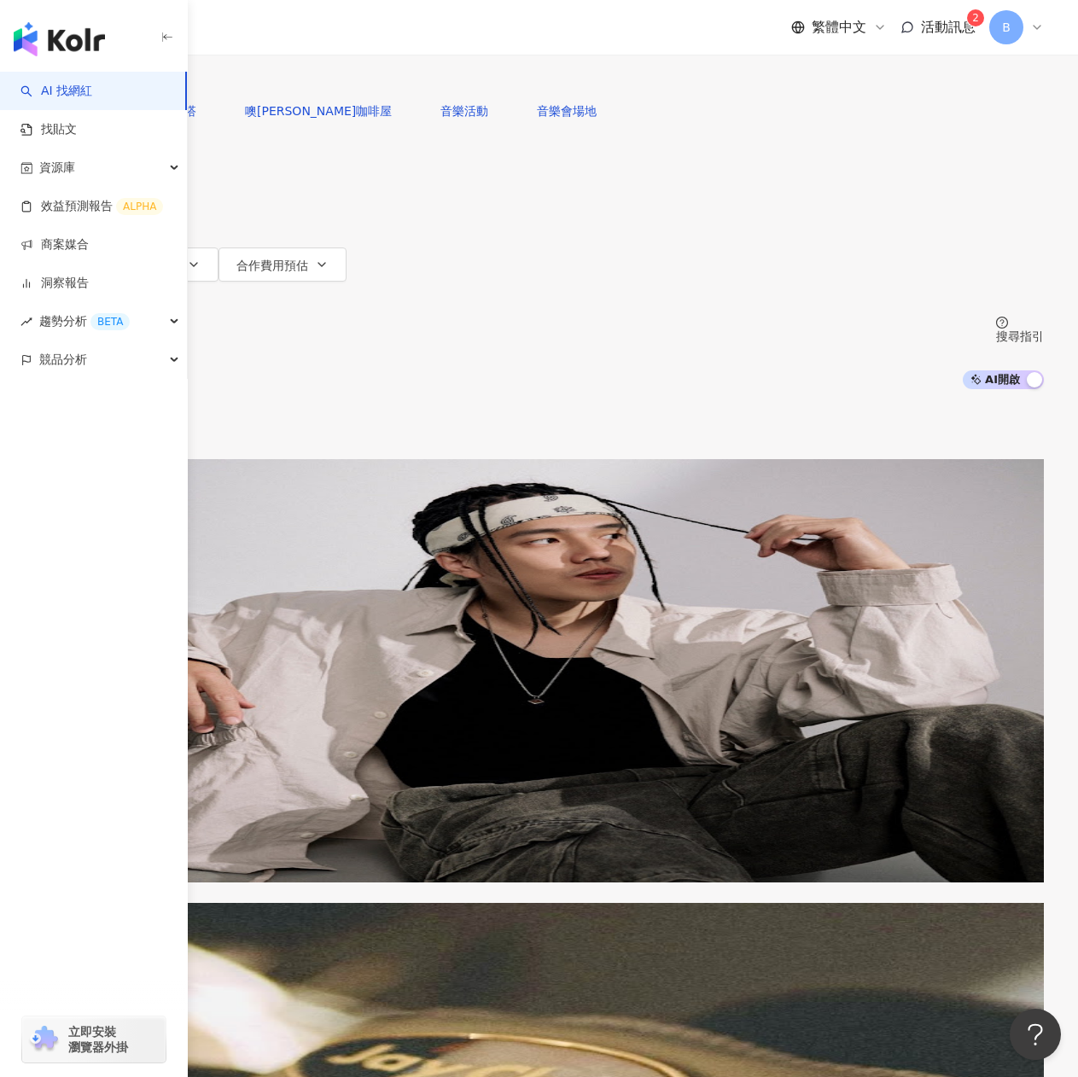
click at [1042, 20] on div "B" at bounding box center [1016, 27] width 55 height 34
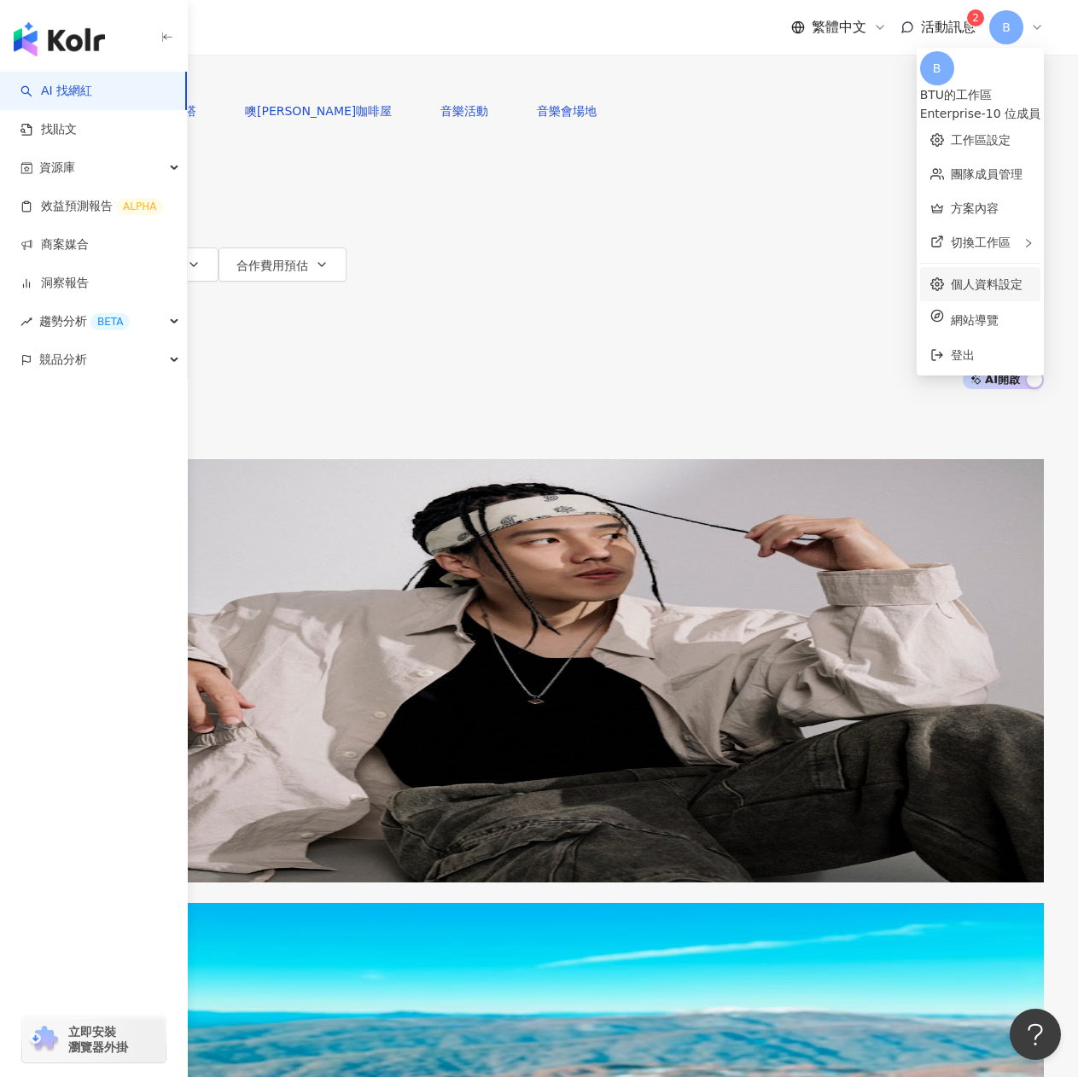
click at [951, 283] on link "個人資料設定" at bounding box center [987, 284] width 72 height 14
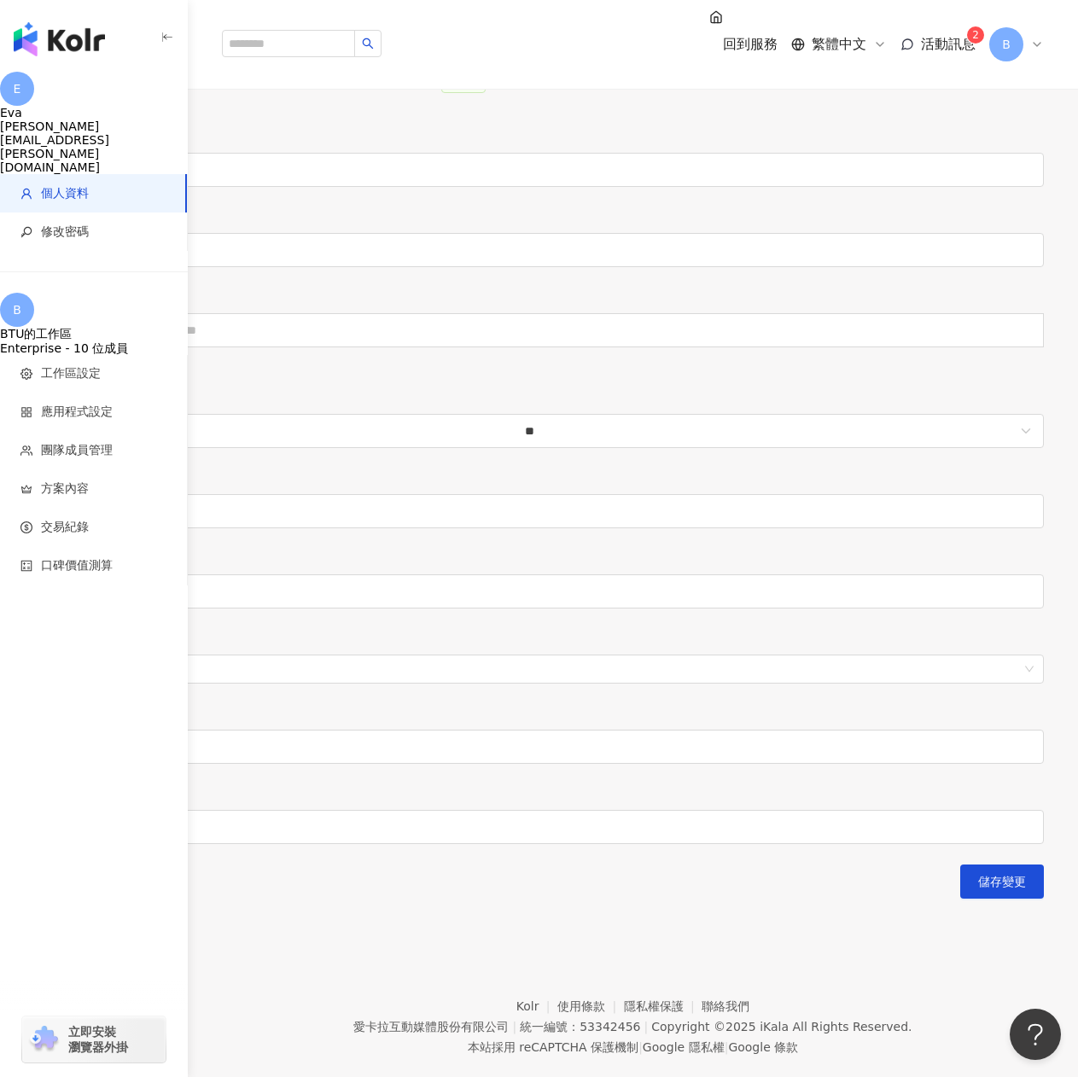
drag, startPoint x: 848, startPoint y: 604, endPoint x: 845, endPoint y: 651, distance: 47.0
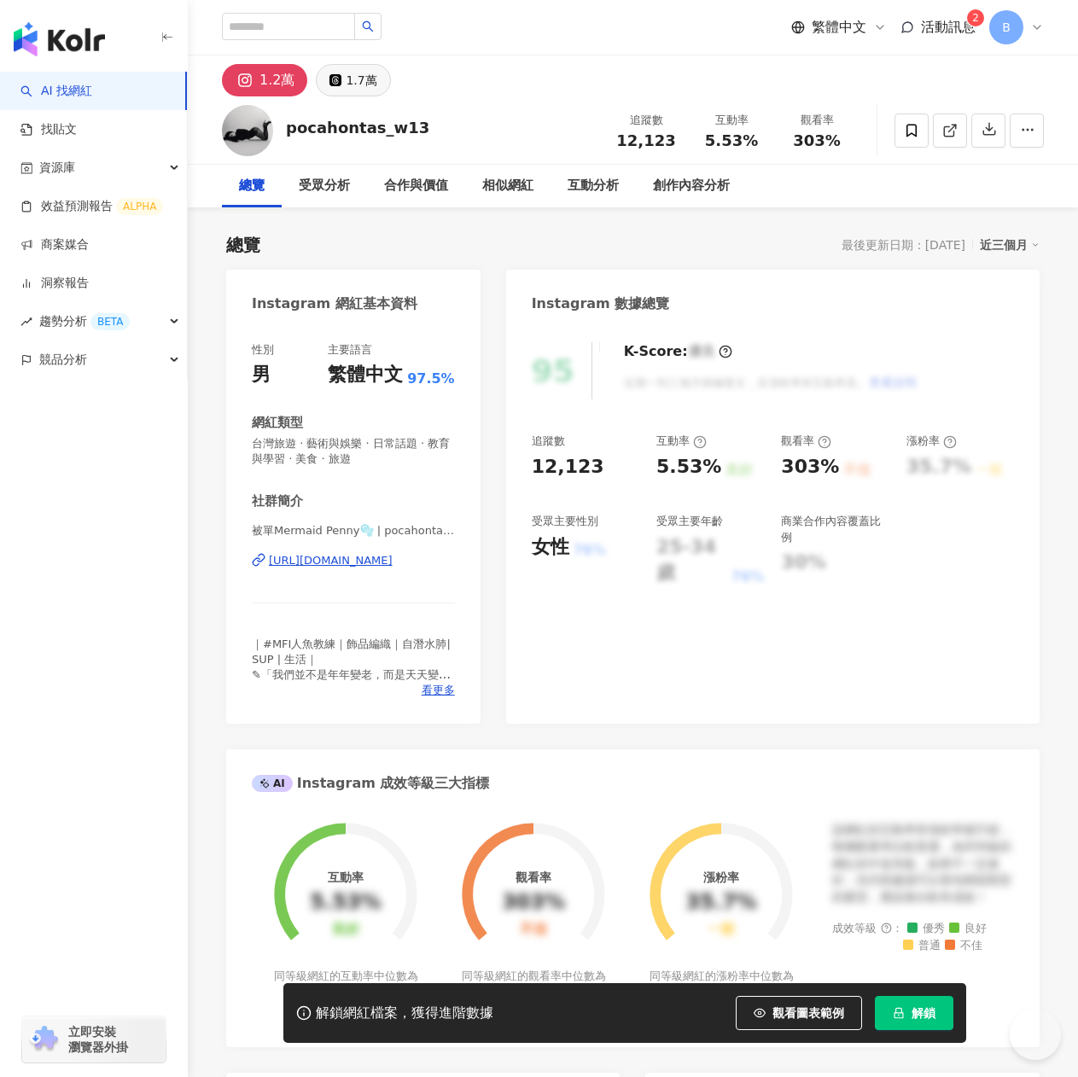
click at [371, 89] on div "1.7萬" at bounding box center [361, 80] width 31 height 24
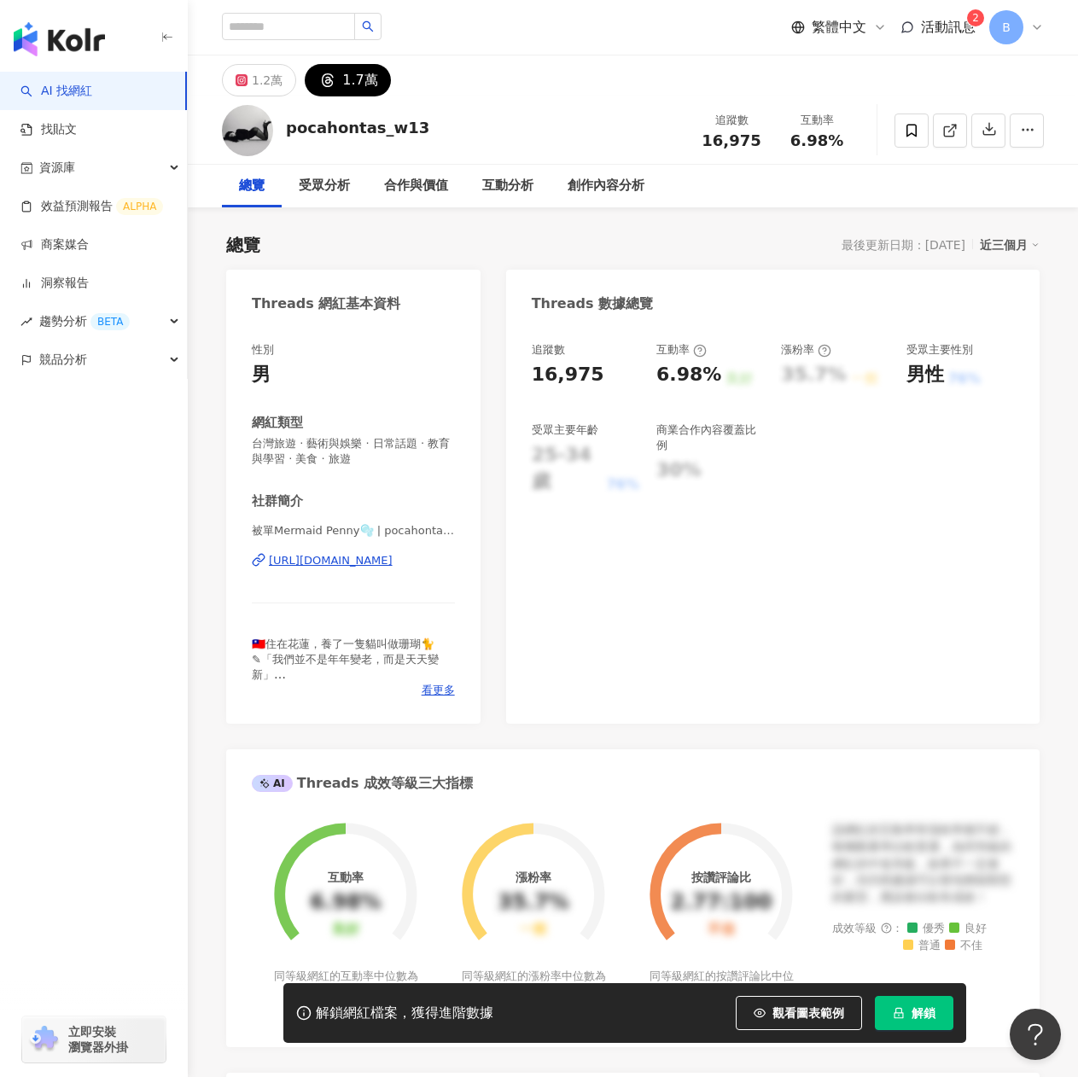
click at [359, 569] on div "被單Mermaid Penny🫧 | pocahontas_w13 [URL][DOMAIN_NAME]" at bounding box center [353, 573] width 203 height 100
click at [361, 560] on div "[URL][DOMAIN_NAME]" at bounding box center [331, 560] width 124 height 15
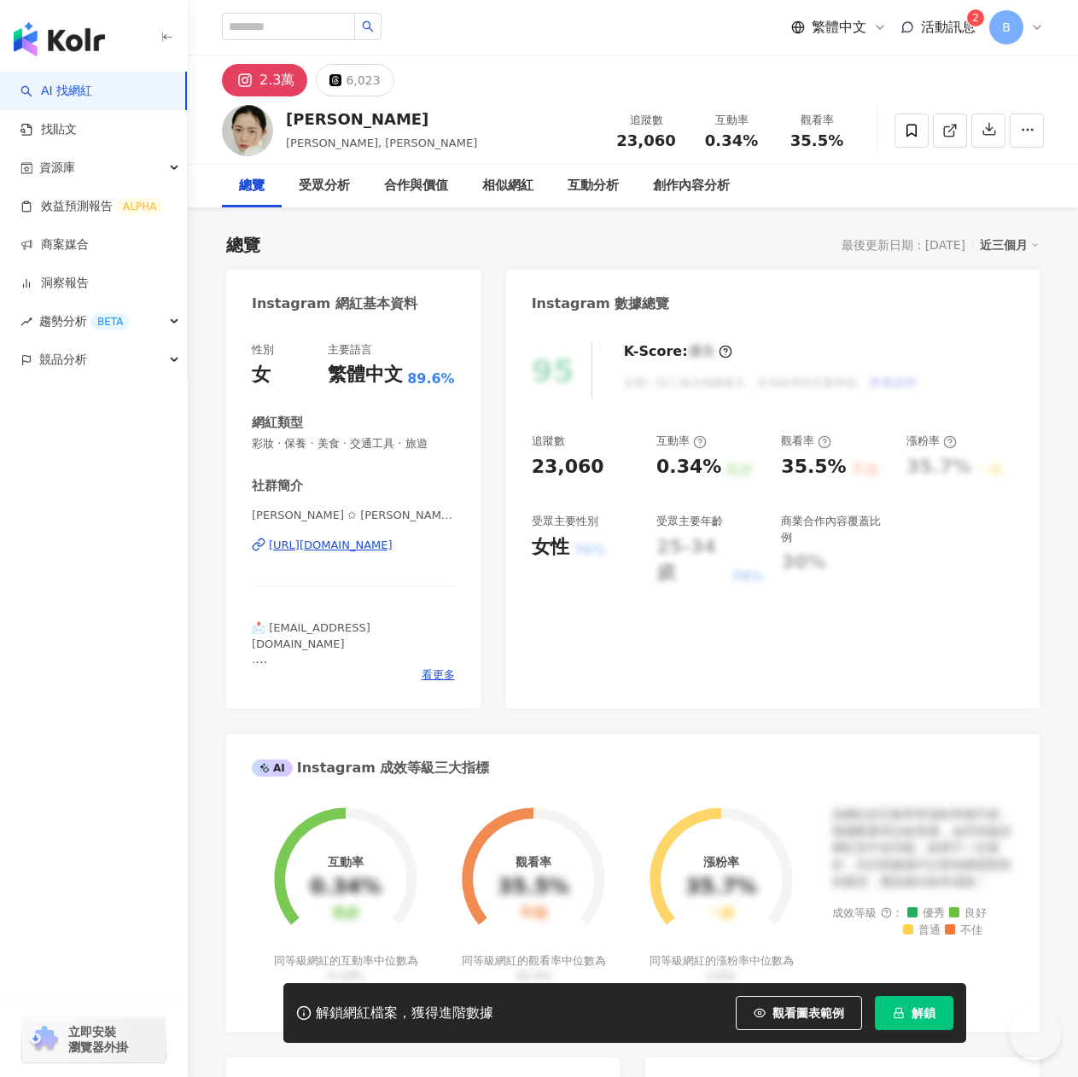
click at [370, 82] on div "6,023" at bounding box center [363, 80] width 34 height 24
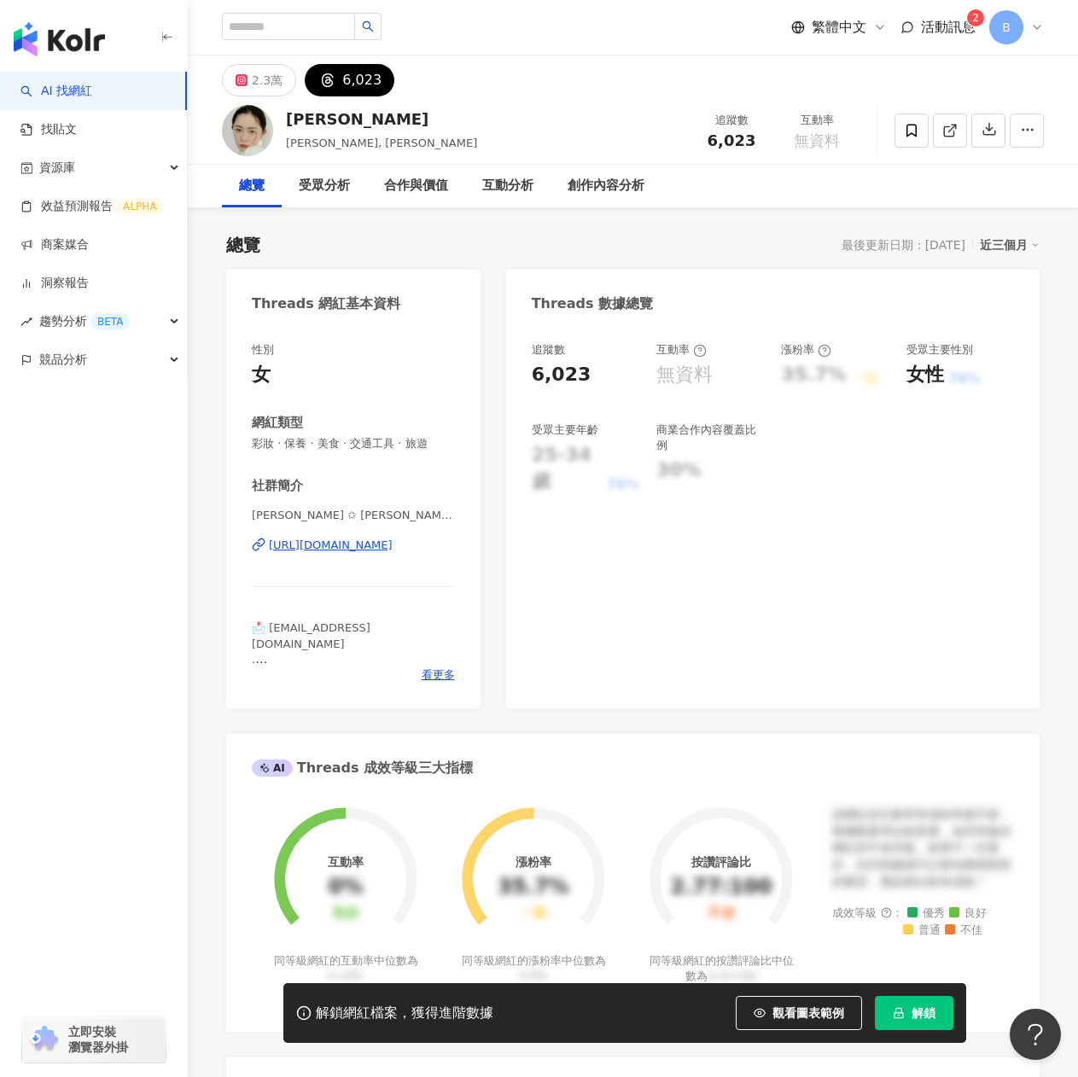
click at [354, 79] on div "6,023" at bounding box center [361, 80] width 39 height 24
click at [340, 547] on div "[URL][DOMAIN_NAME]" at bounding box center [331, 545] width 124 height 15
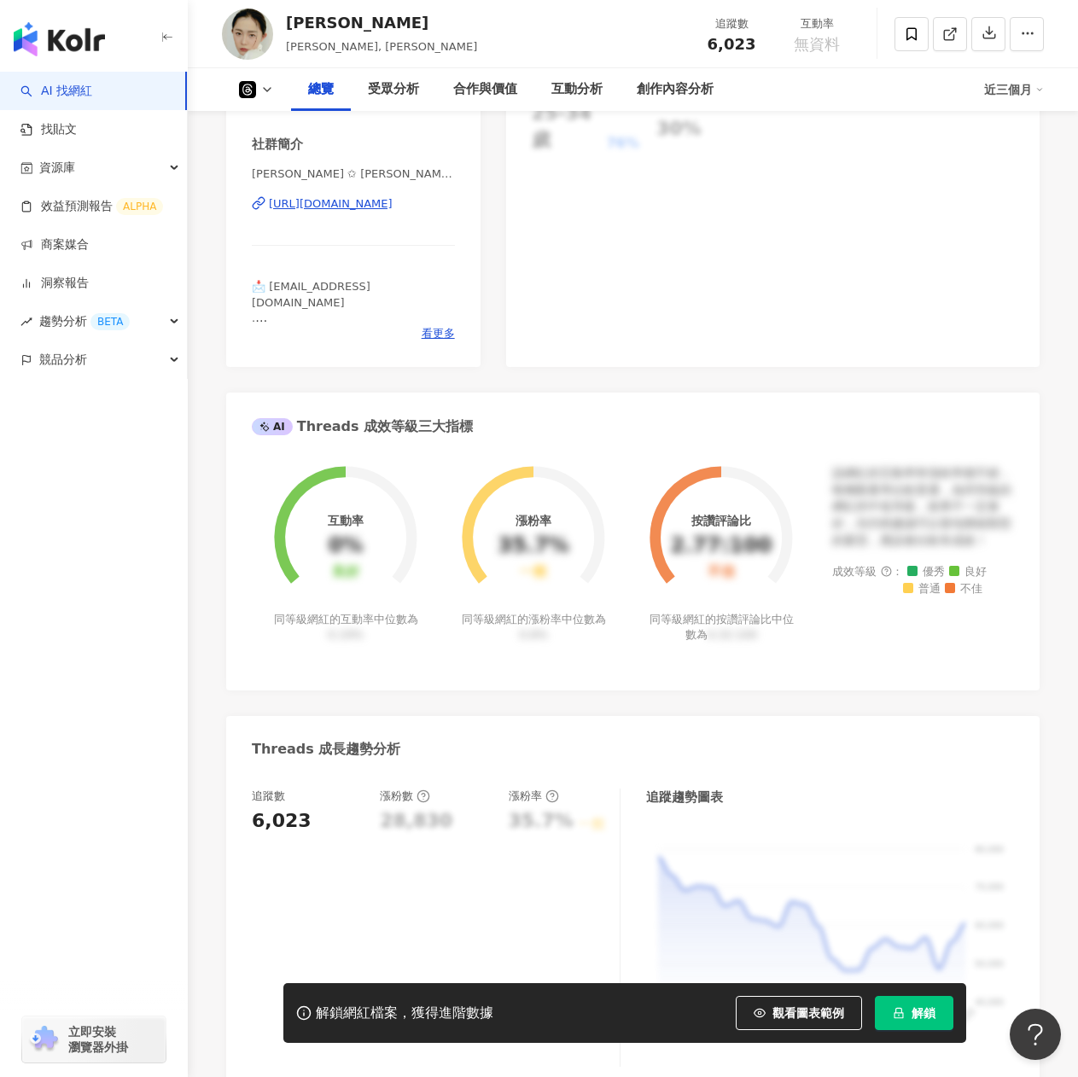
scroll to position [768, 0]
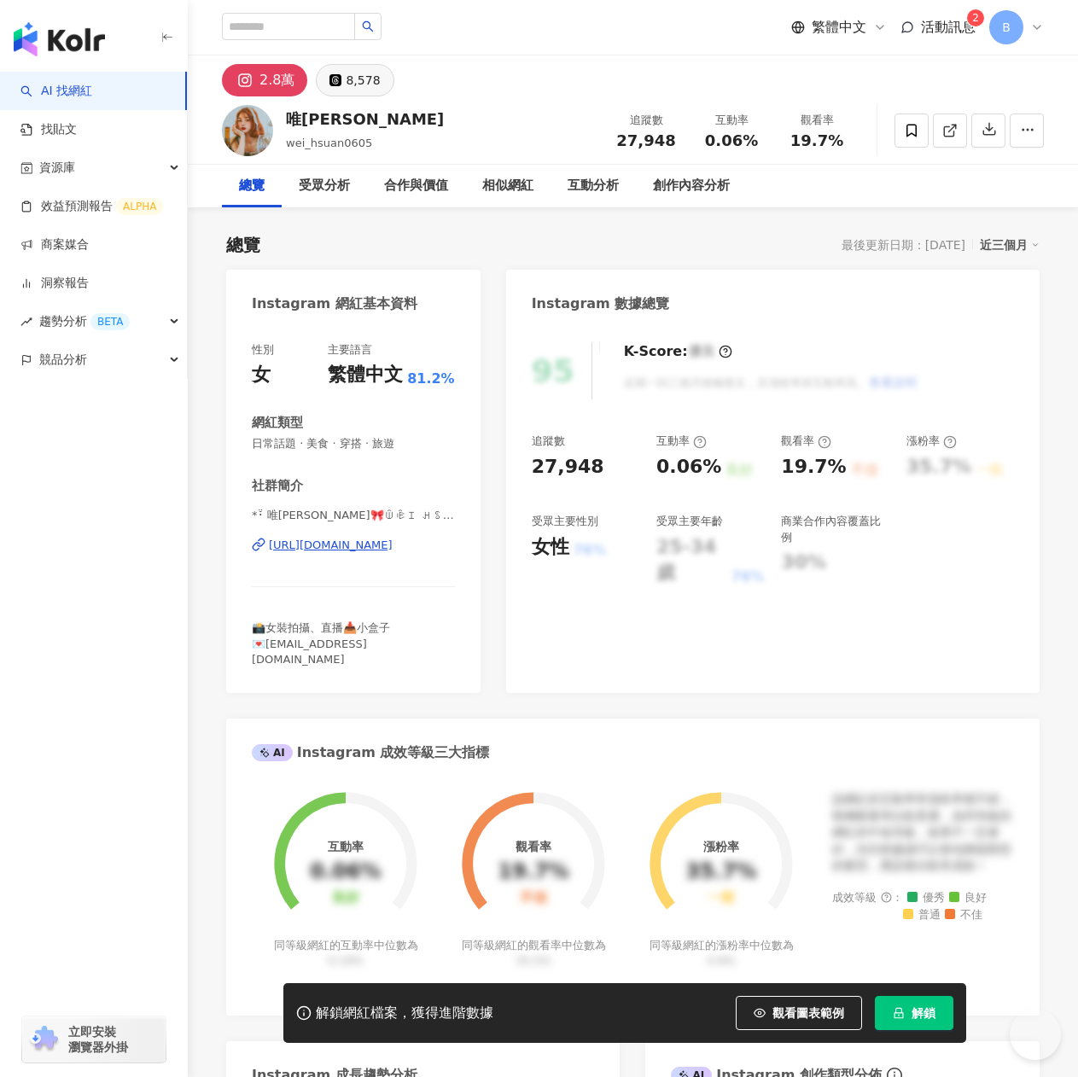
click at [358, 71] on div "8,578" at bounding box center [363, 80] width 34 height 24
click at [362, 73] on div "8,578" at bounding box center [363, 80] width 34 height 24
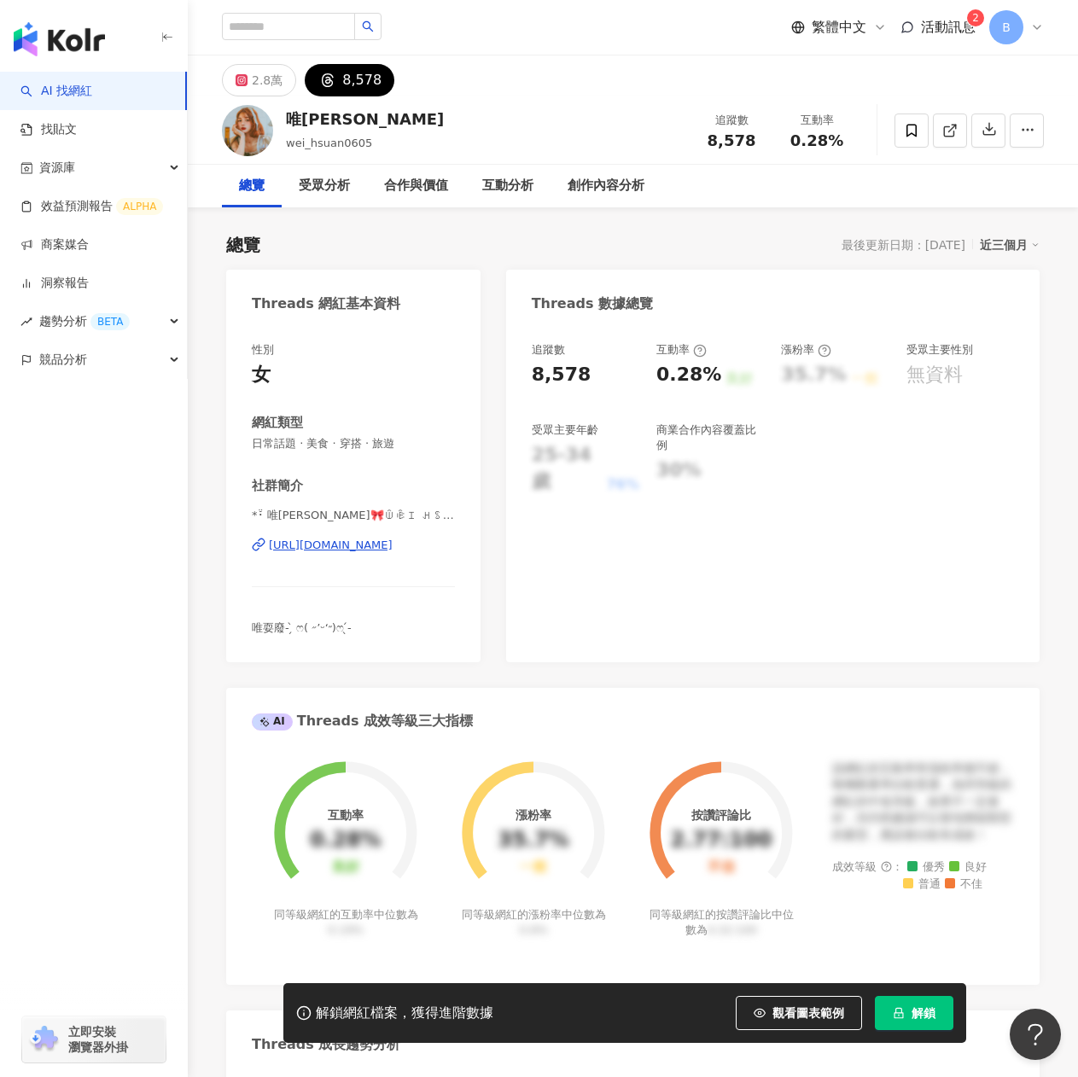
click at [336, 546] on div "[URL][DOMAIN_NAME]" at bounding box center [331, 545] width 124 height 15
click at [911, 132] on icon at bounding box center [911, 130] width 15 height 15
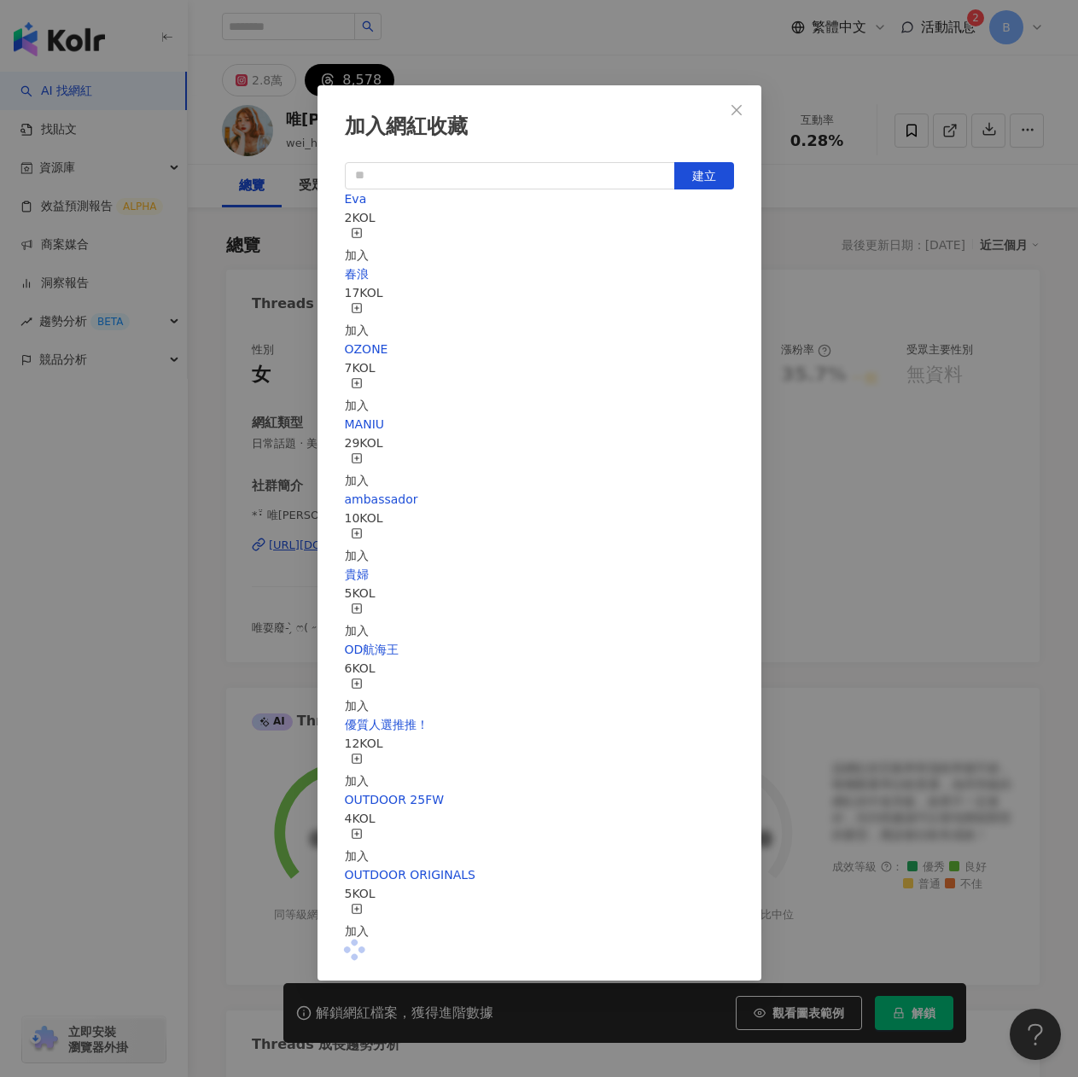
click at [588, 236] on div "Eva 2 KOL 加入" at bounding box center [539, 227] width 389 height 75
click at [363, 236] on icon "button" at bounding box center [357, 233] width 12 height 12
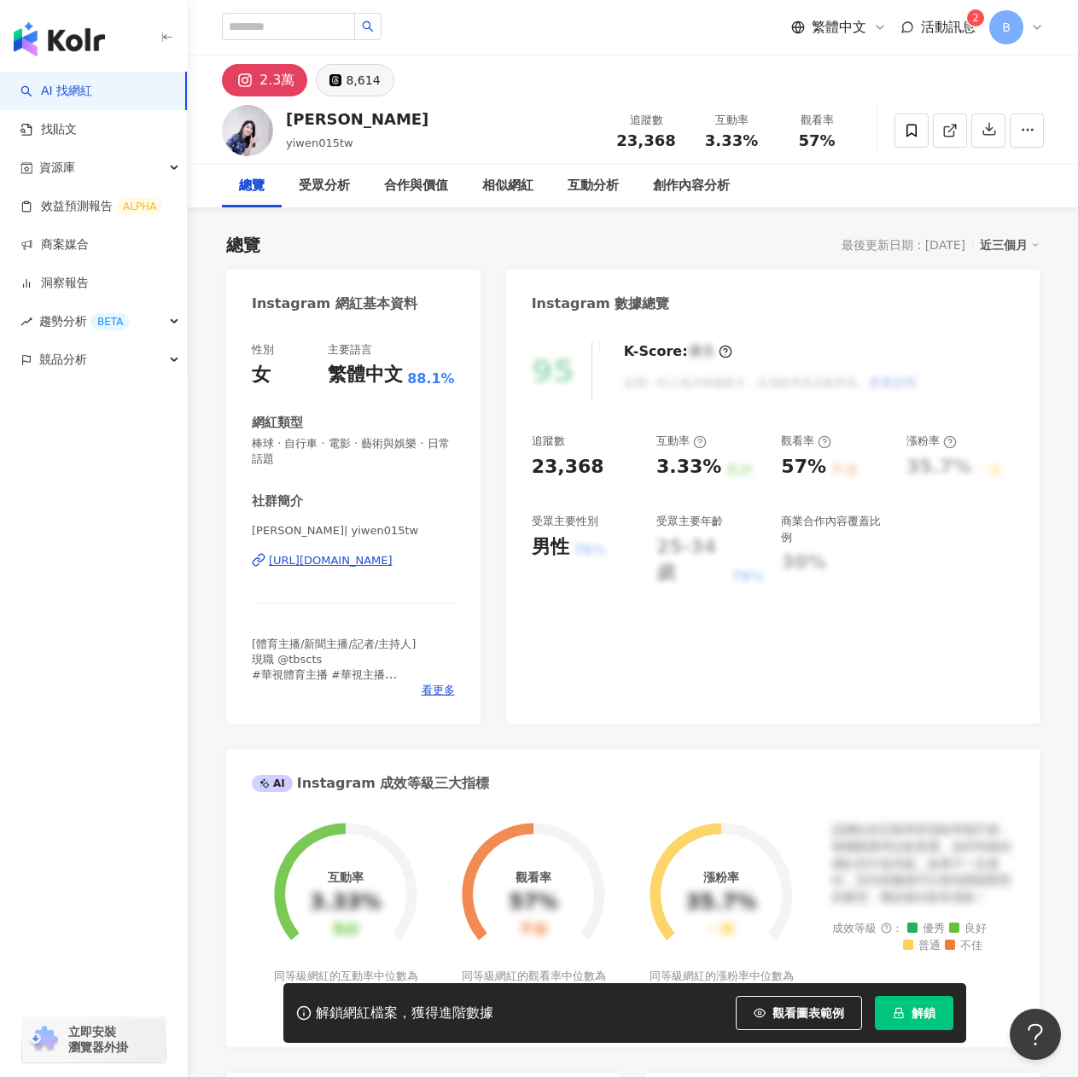
click at [346, 75] on div "8,614" at bounding box center [363, 80] width 34 height 24
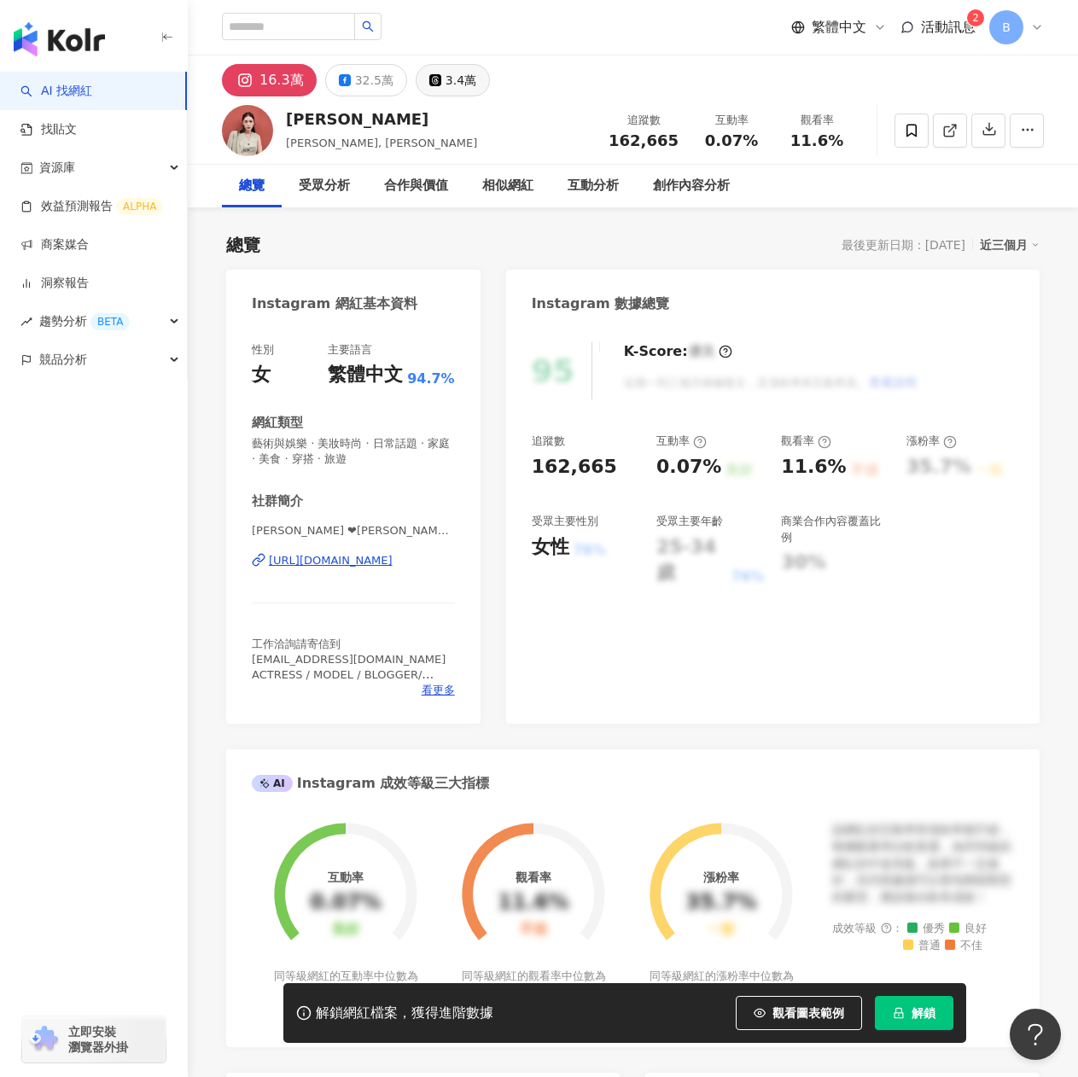
drag, startPoint x: 415, startPoint y: 172, endPoint x: 448, endPoint y: 94, distance: 84.5
click at [448, 94] on button "3.4萬" at bounding box center [453, 80] width 74 height 32
click at [446, 83] on div "3.4萬" at bounding box center [461, 80] width 31 height 24
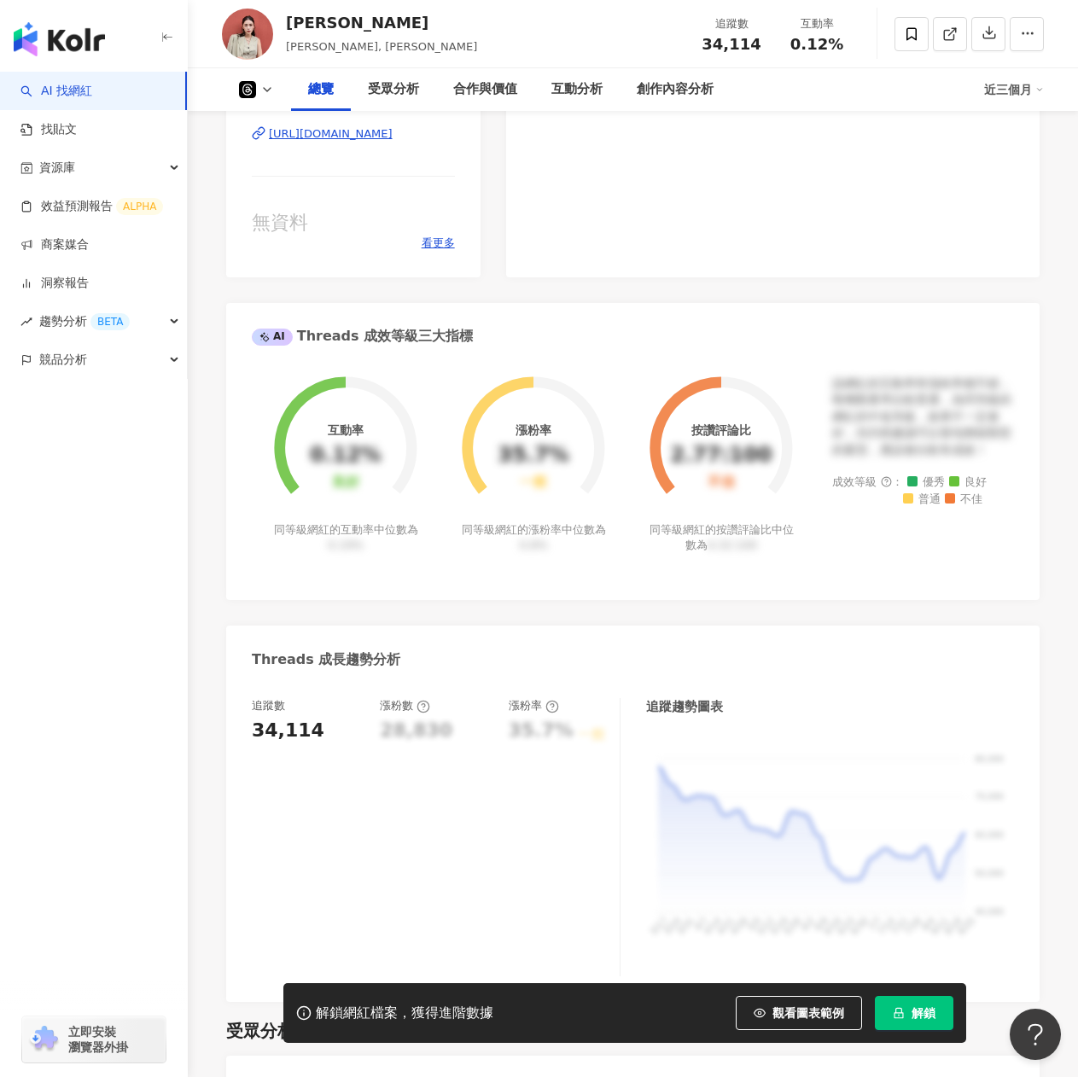
scroll to position [171, 0]
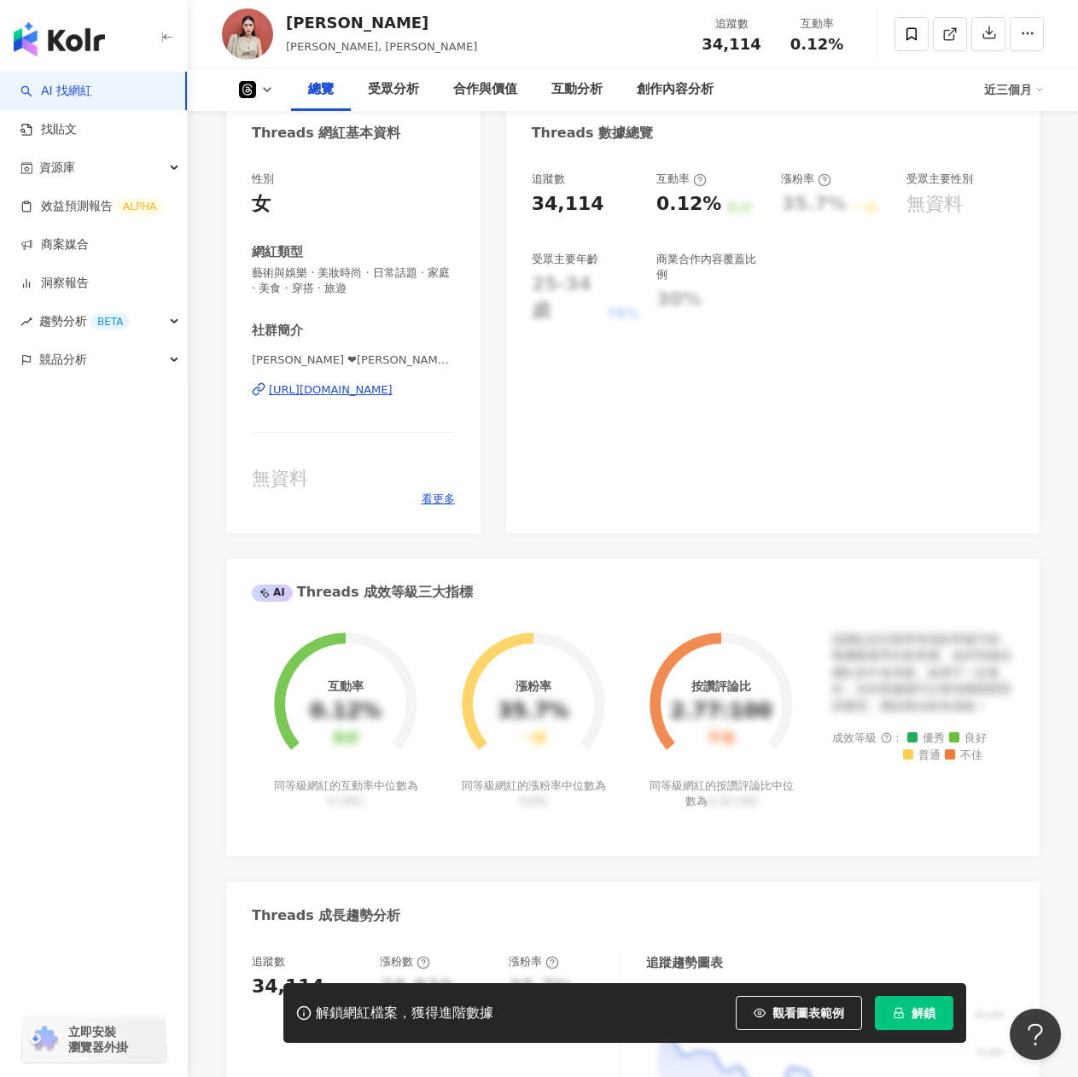
click at [361, 388] on div "https://www.threads.com/@jennawang525" at bounding box center [331, 389] width 124 height 15
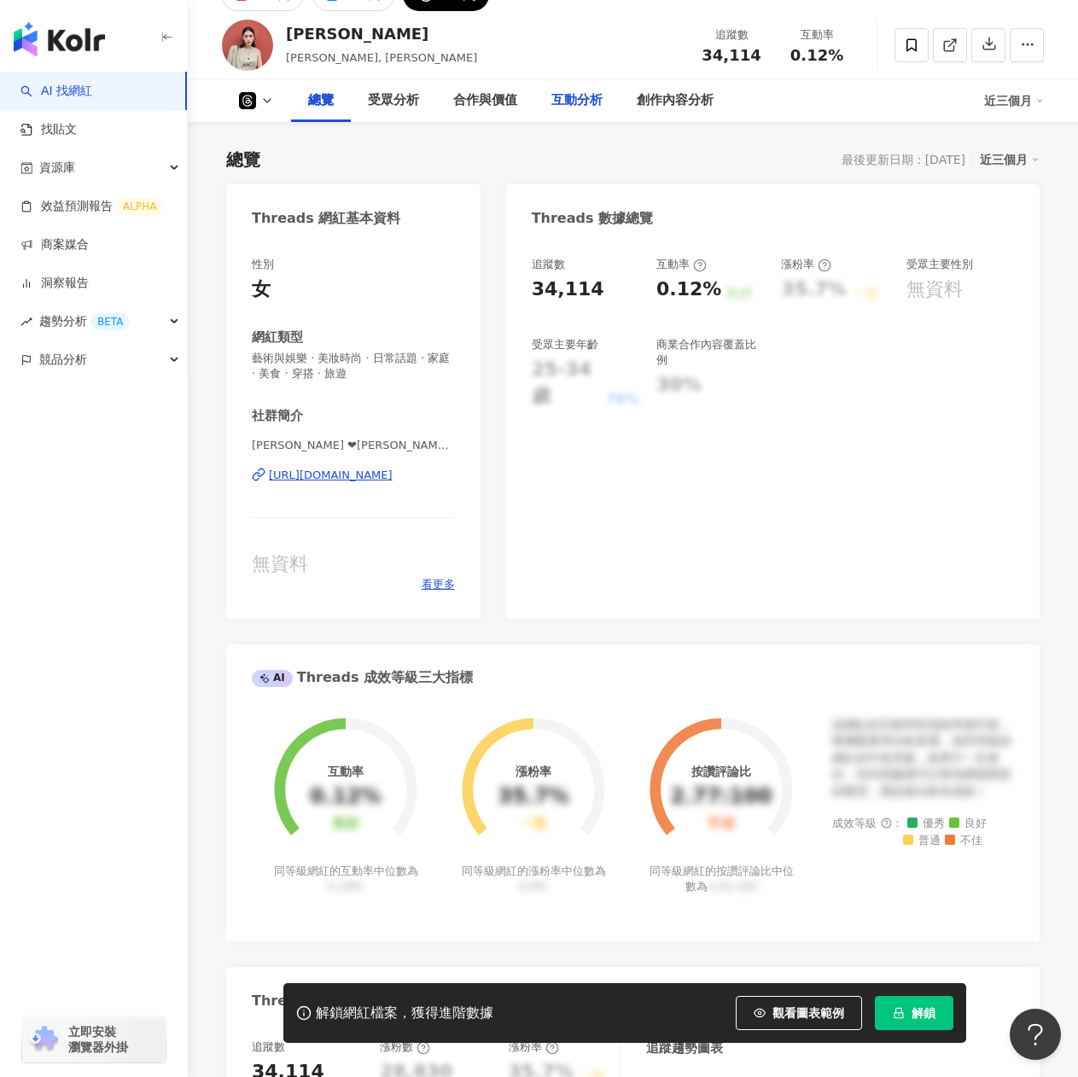
scroll to position [0, 0]
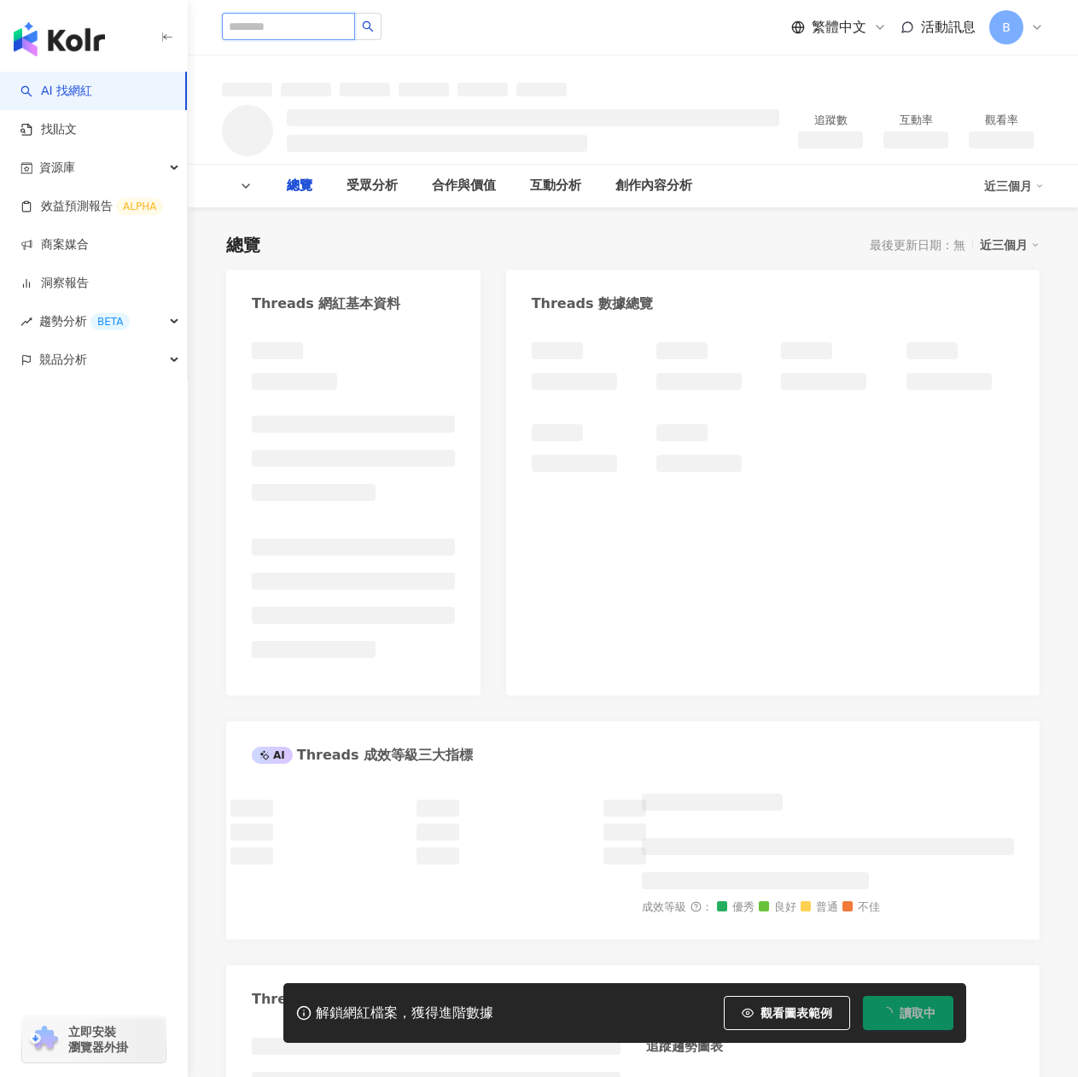
click at [355, 31] on input "search" at bounding box center [288, 26] width 133 height 27
click at [339, 20] on input "search" at bounding box center [288, 26] width 133 height 27
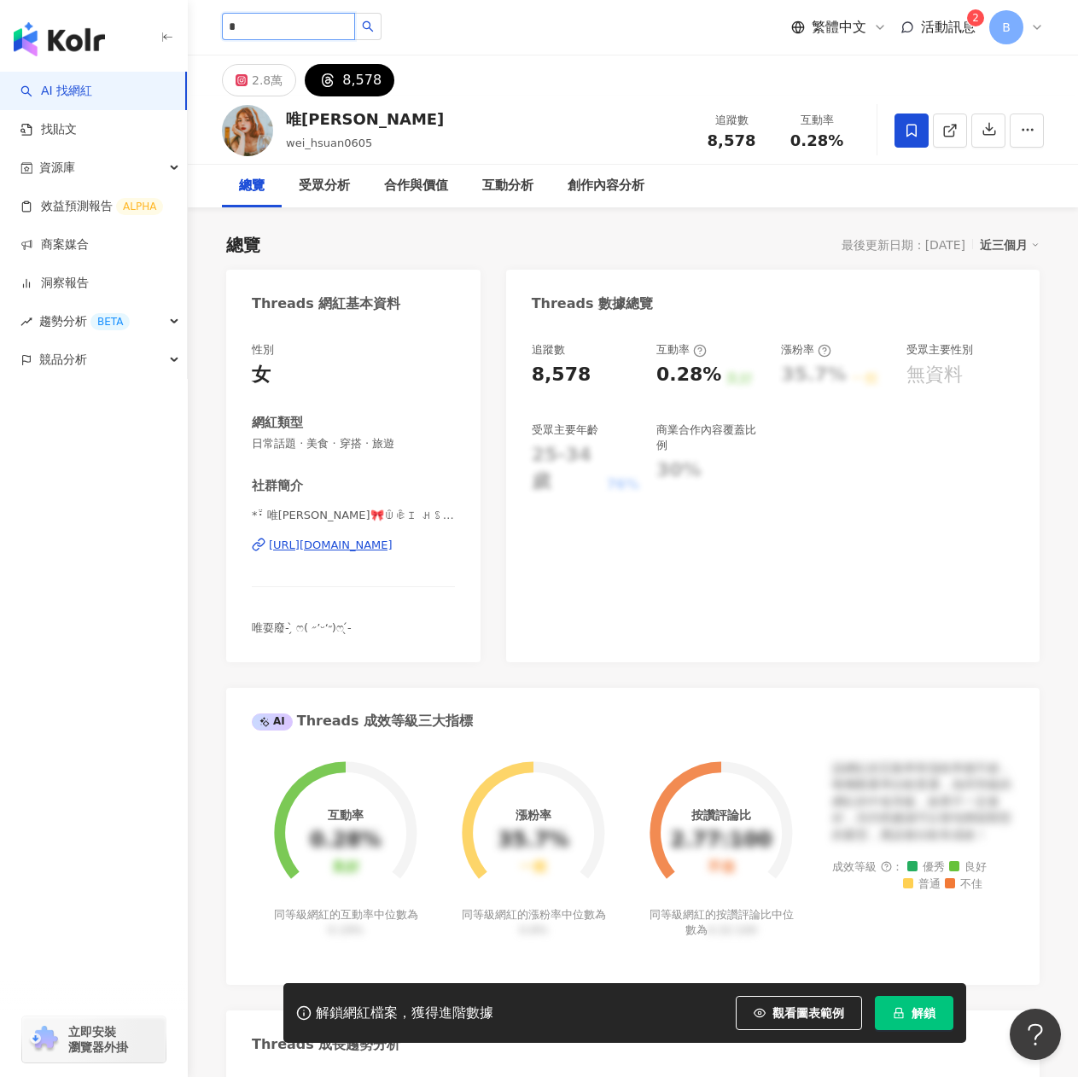
type input "*"
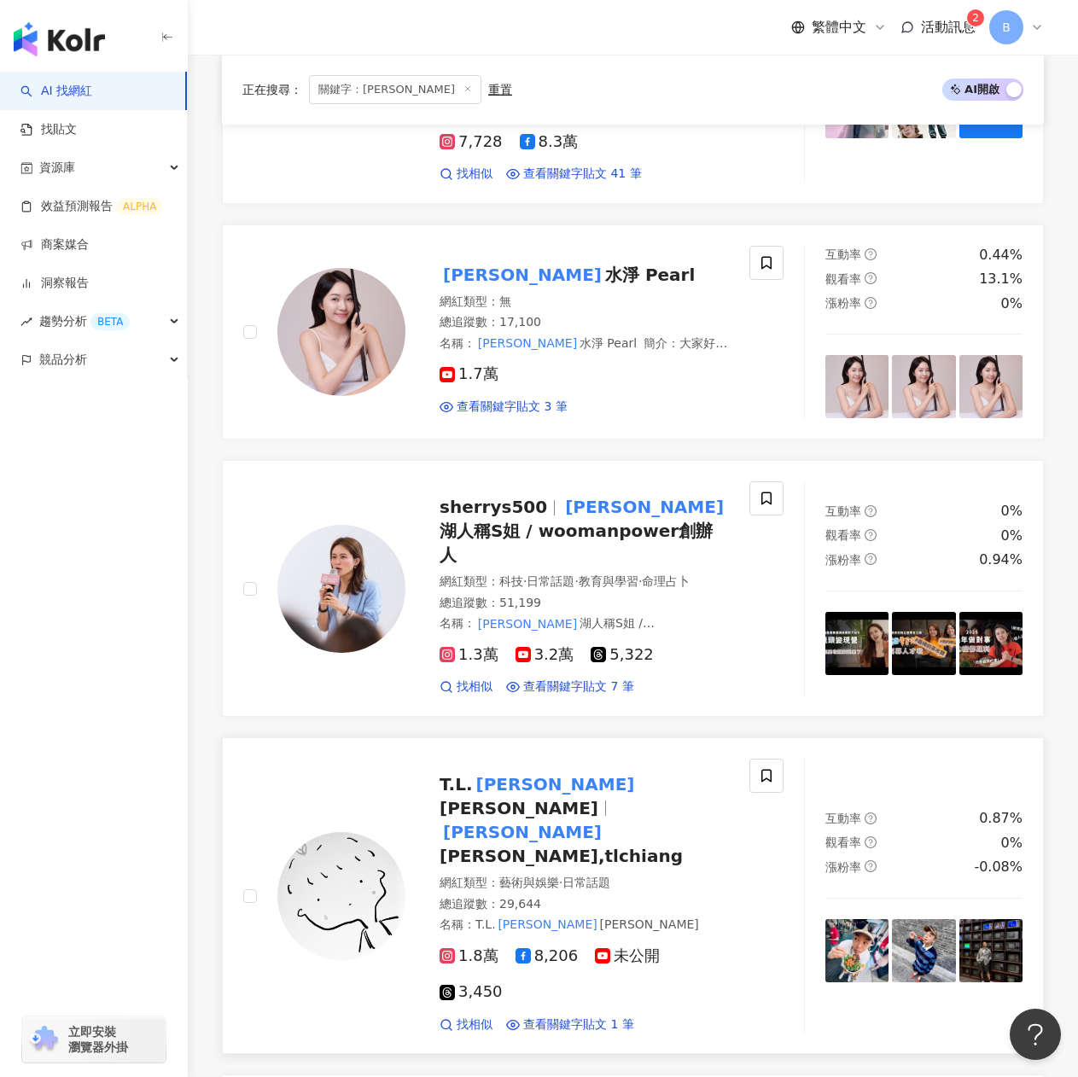
scroll to position [2049, 0]
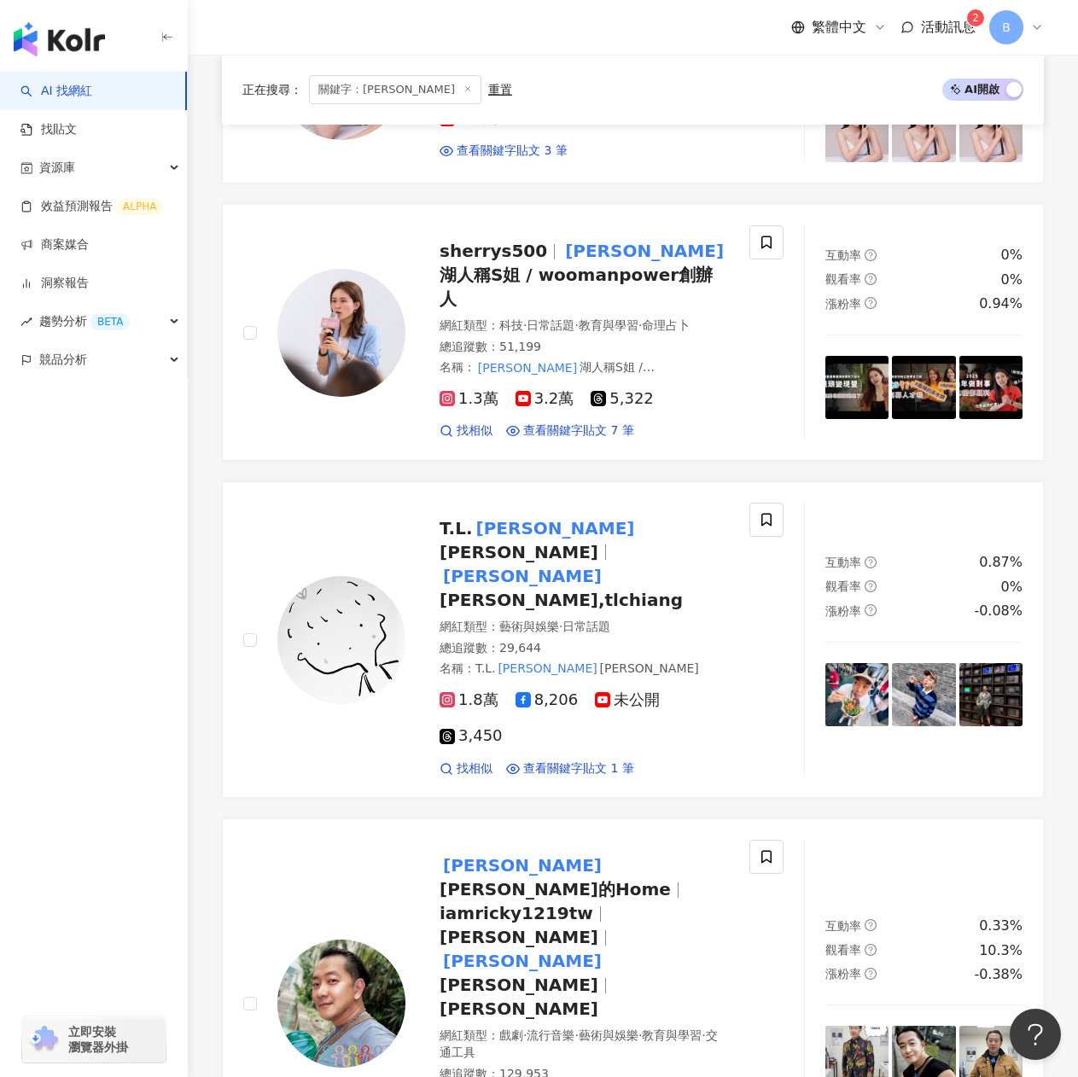
click at [392, 83] on span "關鍵字：江" at bounding box center [395, 89] width 172 height 29
click at [377, 86] on span "關鍵字：江" at bounding box center [395, 89] width 172 height 29
click at [464, 86] on icon at bounding box center [468, 89] width 9 height 9
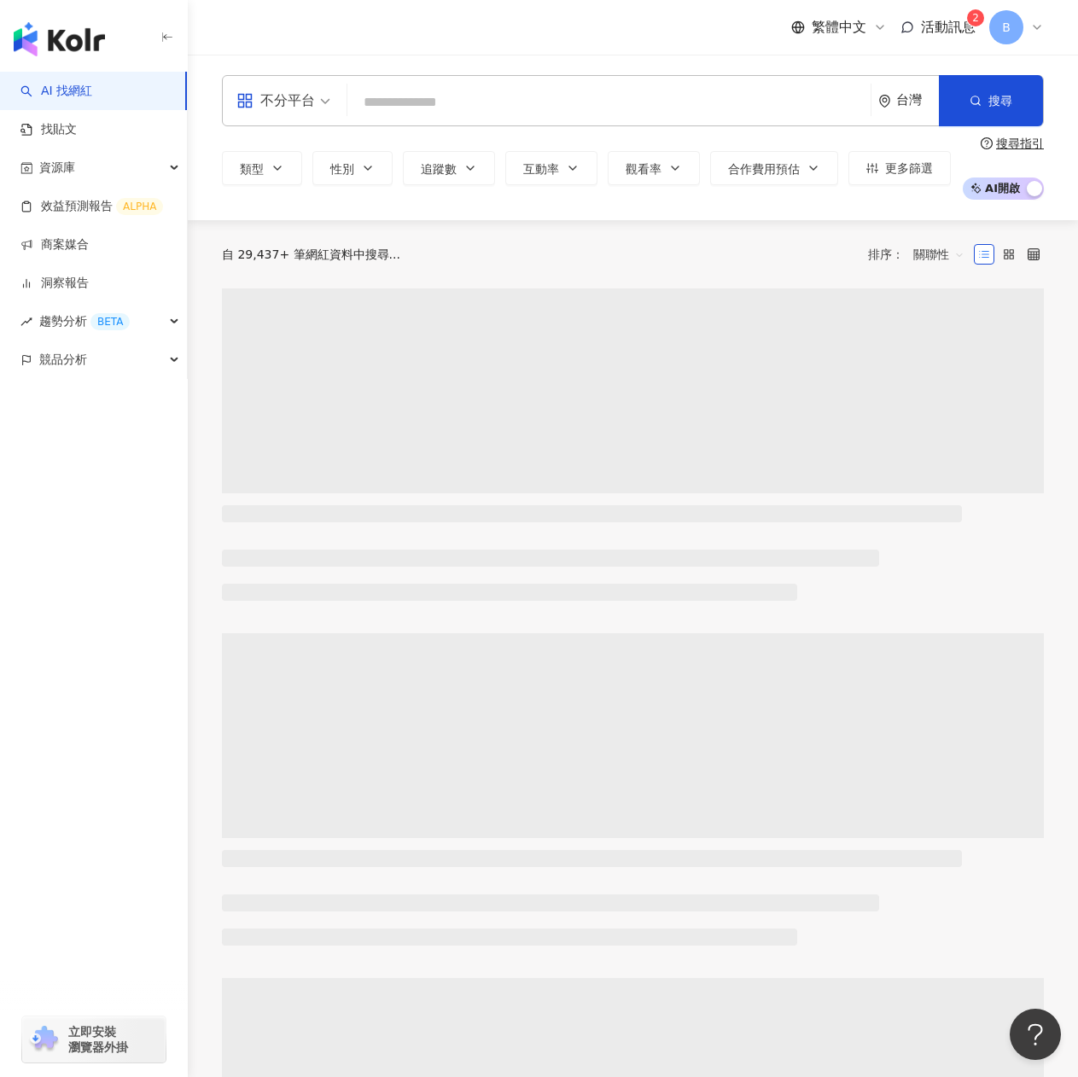
click at [378, 106] on input "search" at bounding box center [609, 102] width 510 height 32
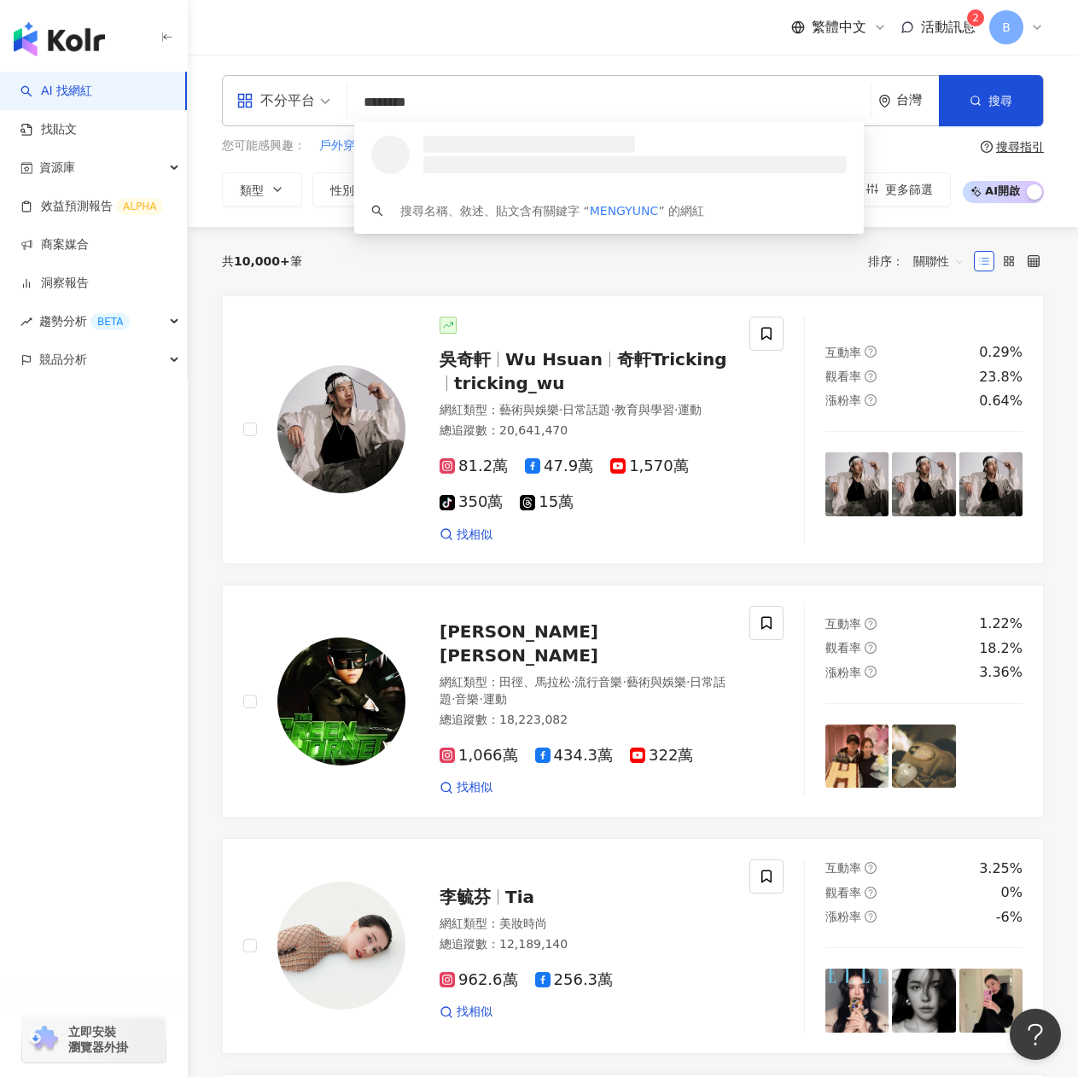
type input "*********"
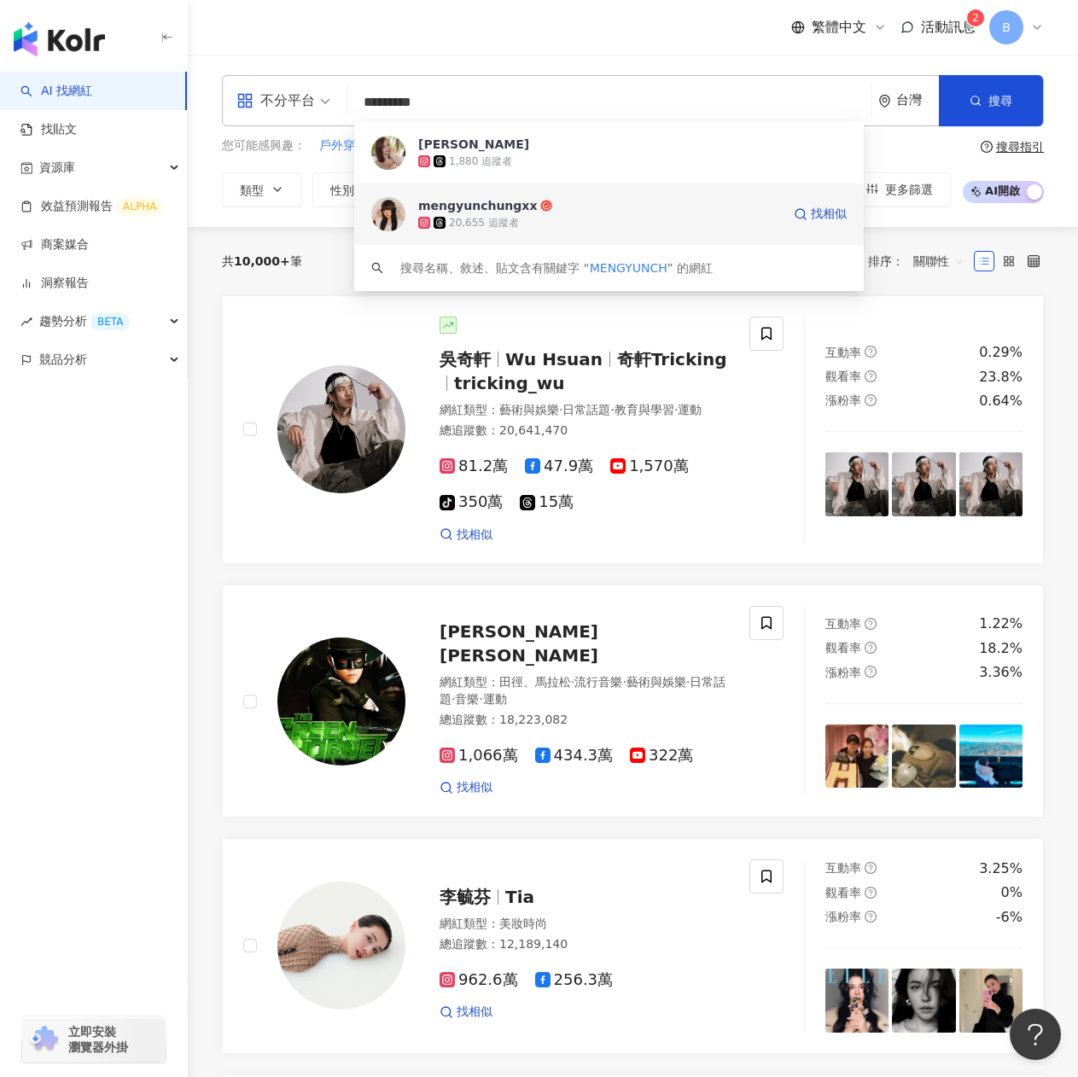
click at [516, 226] on div "20,655 追蹤者" at bounding box center [599, 222] width 363 height 17
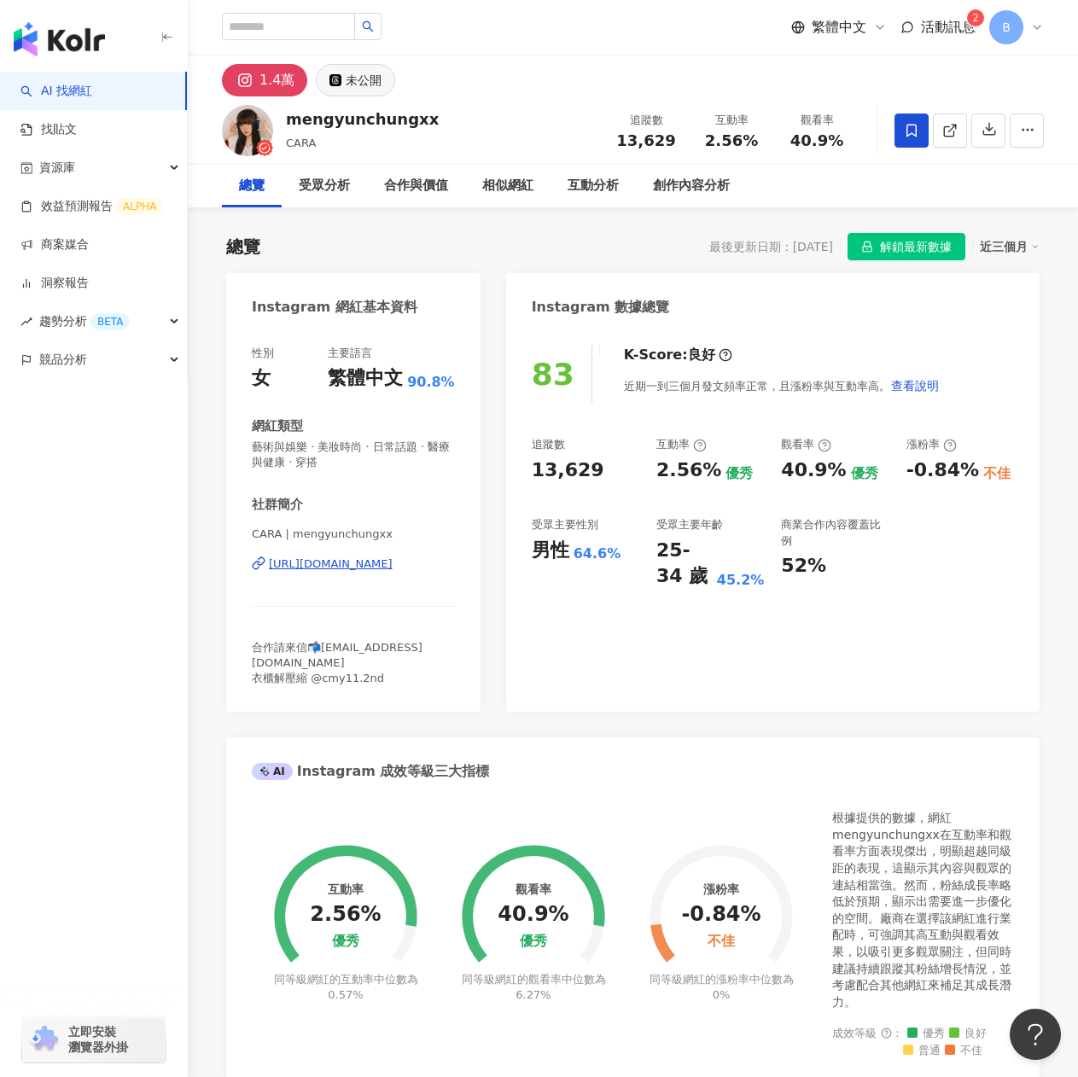
click at [361, 77] on div "未公開" at bounding box center [364, 80] width 36 height 24
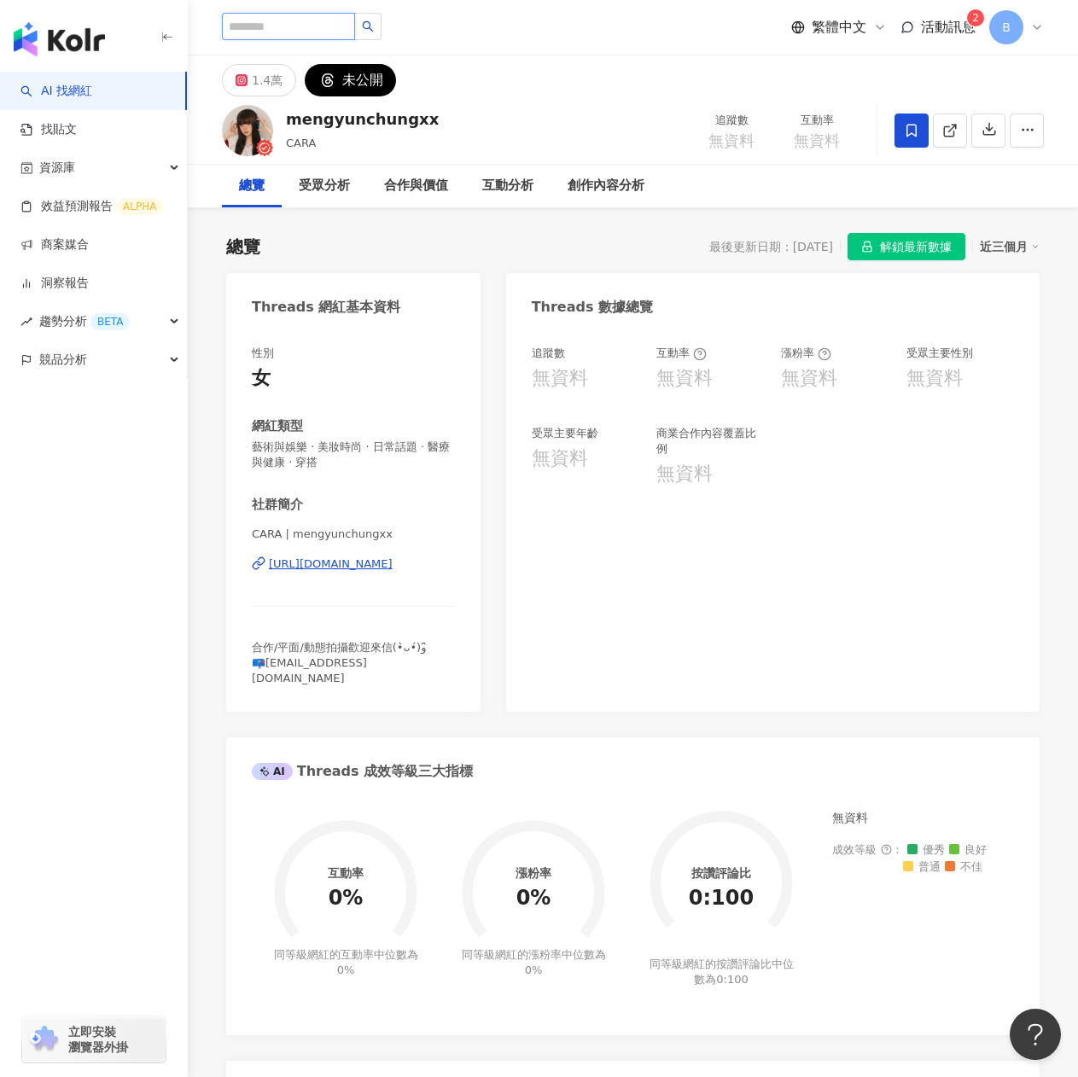
click at [355, 20] on input "search" at bounding box center [288, 26] width 133 height 27
type input "*"
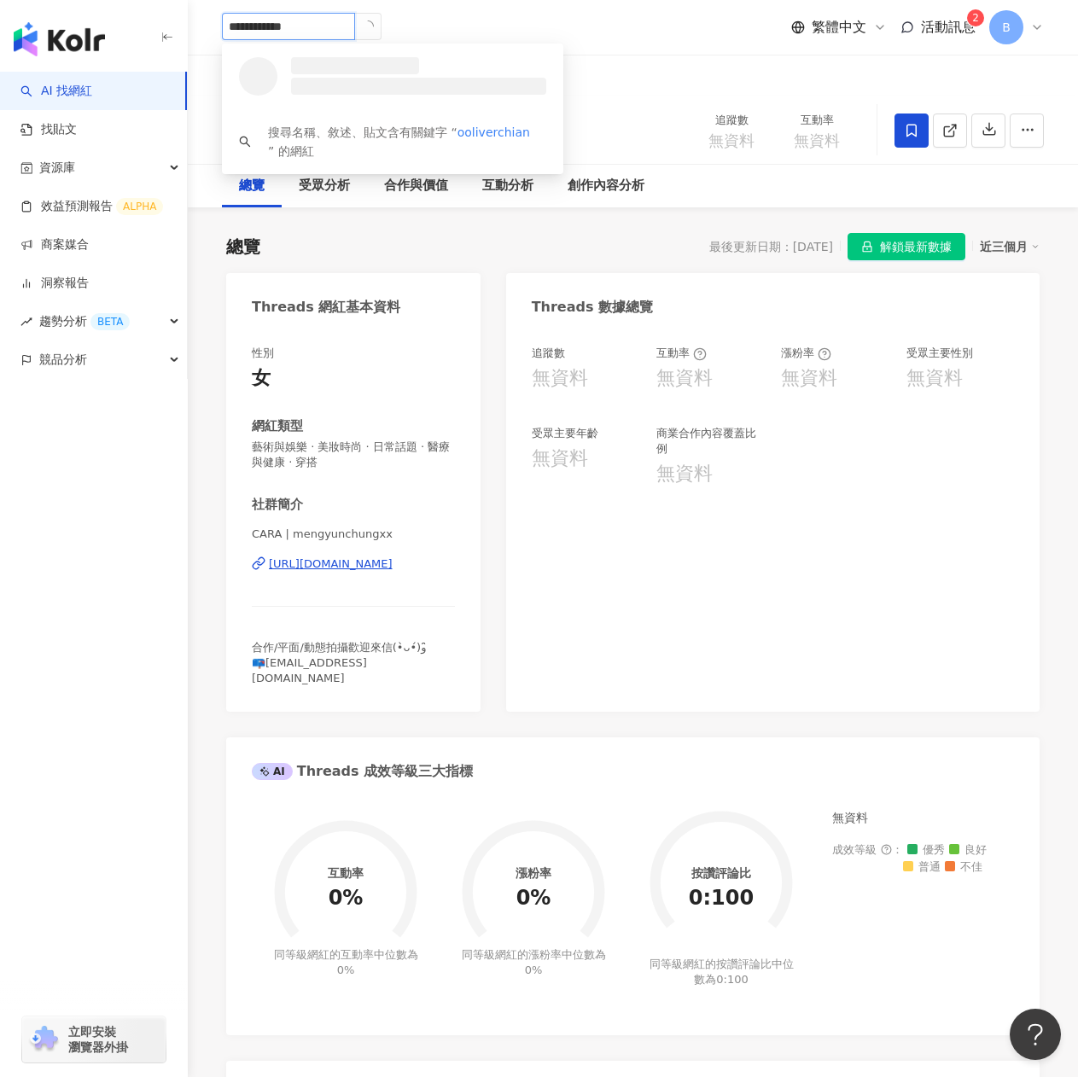
type input "**********"
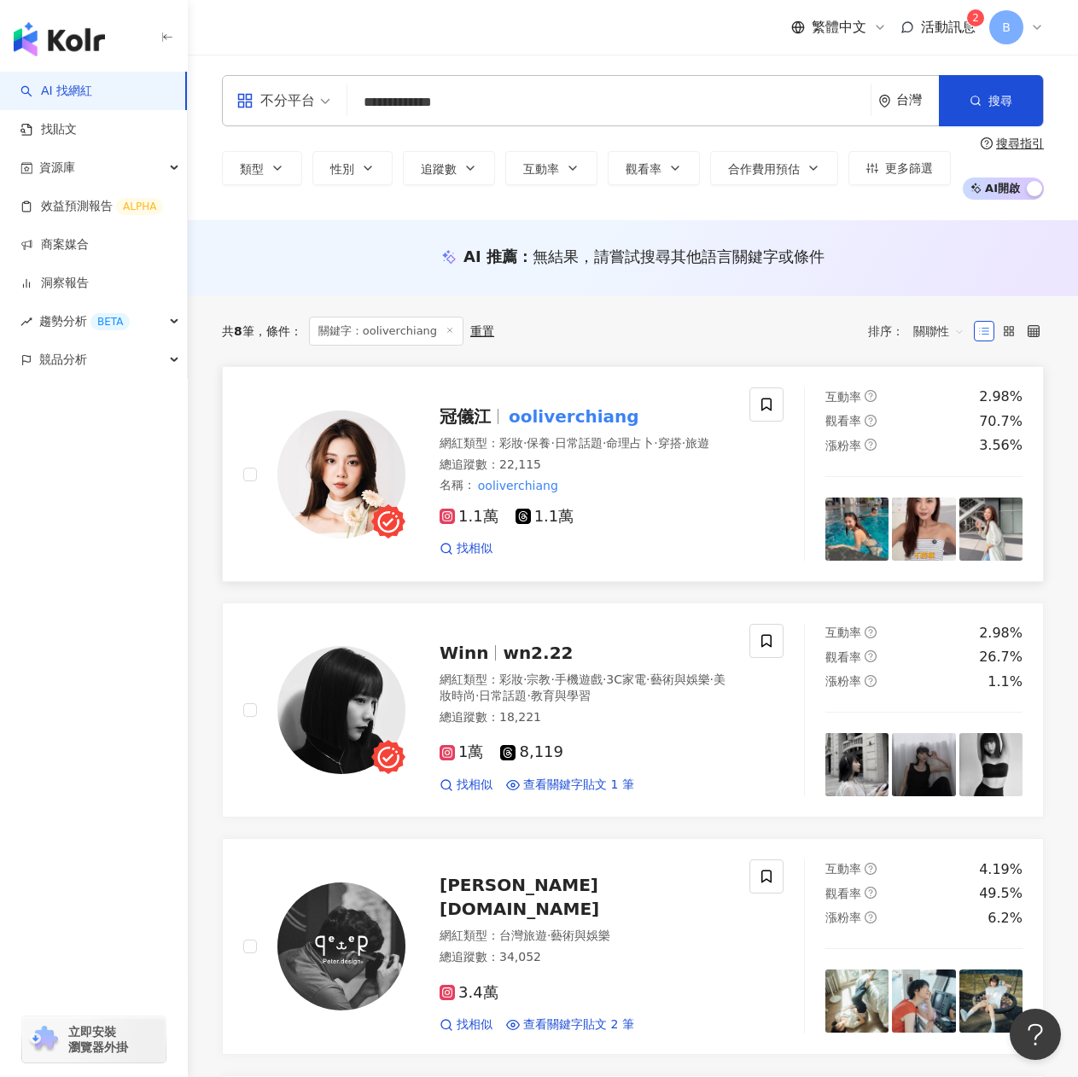
click at [578, 452] on div "網紅類型 ： 彩妝 · 保養 · 日常話題 · 命理占卜 · 穿搭 · 旅遊" at bounding box center [584, 443] width 289 height 17
click at [593, 661] on div "Winn wn2.22" at bounding box center [584, 653] width 289 height 24
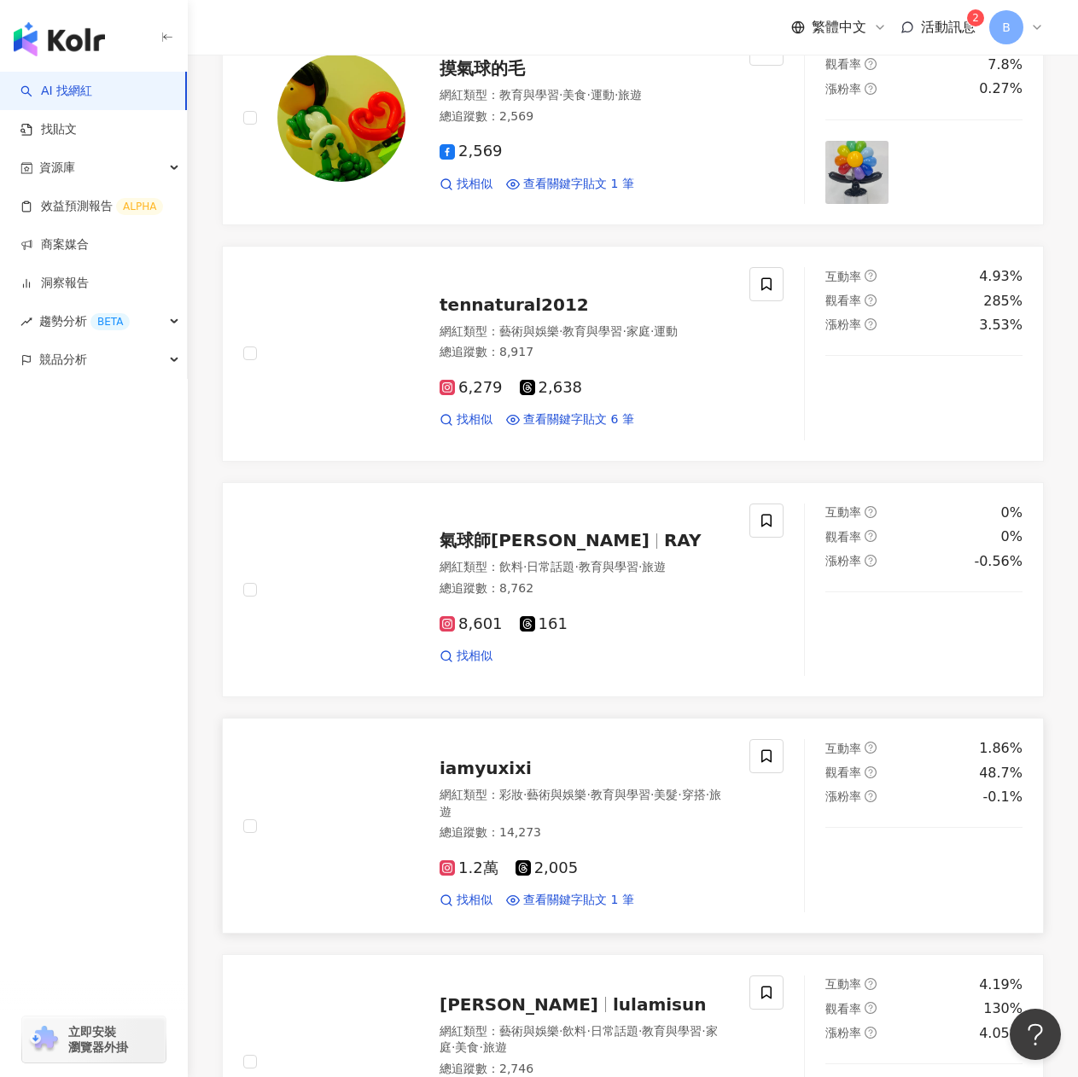
scroll to position [1281, 0]
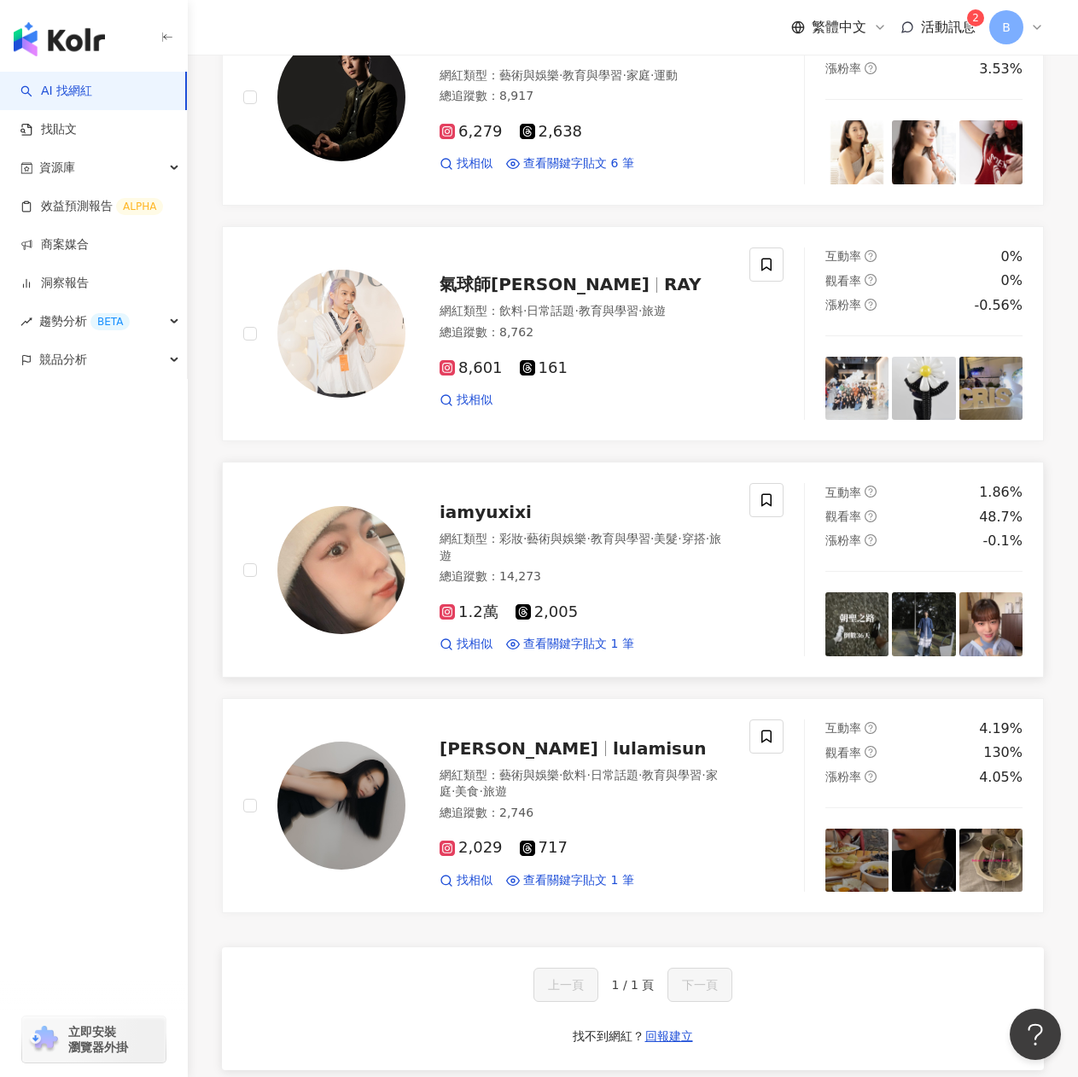
click at [656, 524] on div "iamyuxixi" at bounding box center [584, 512] width 289 height 24
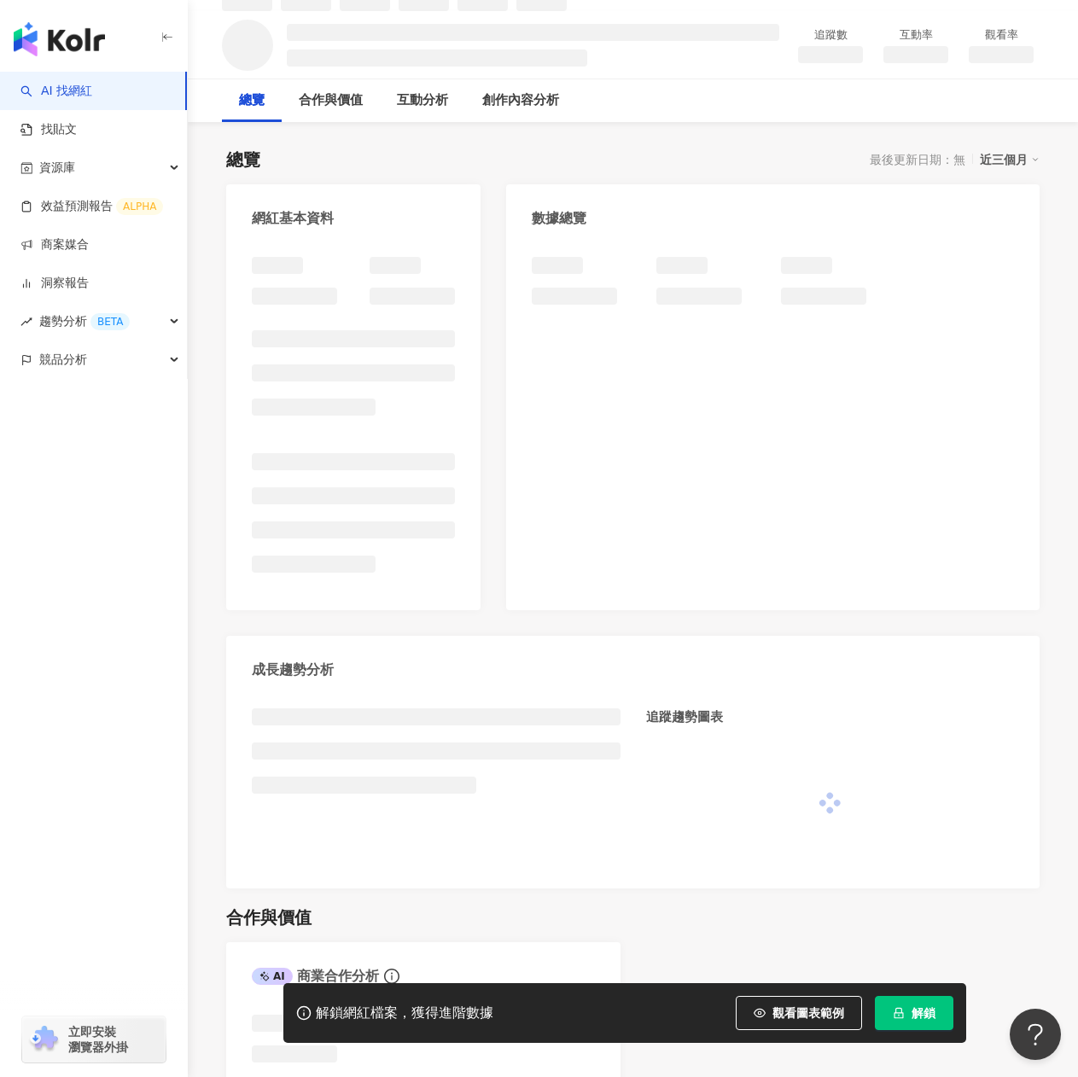
scroll to position [171, 0]
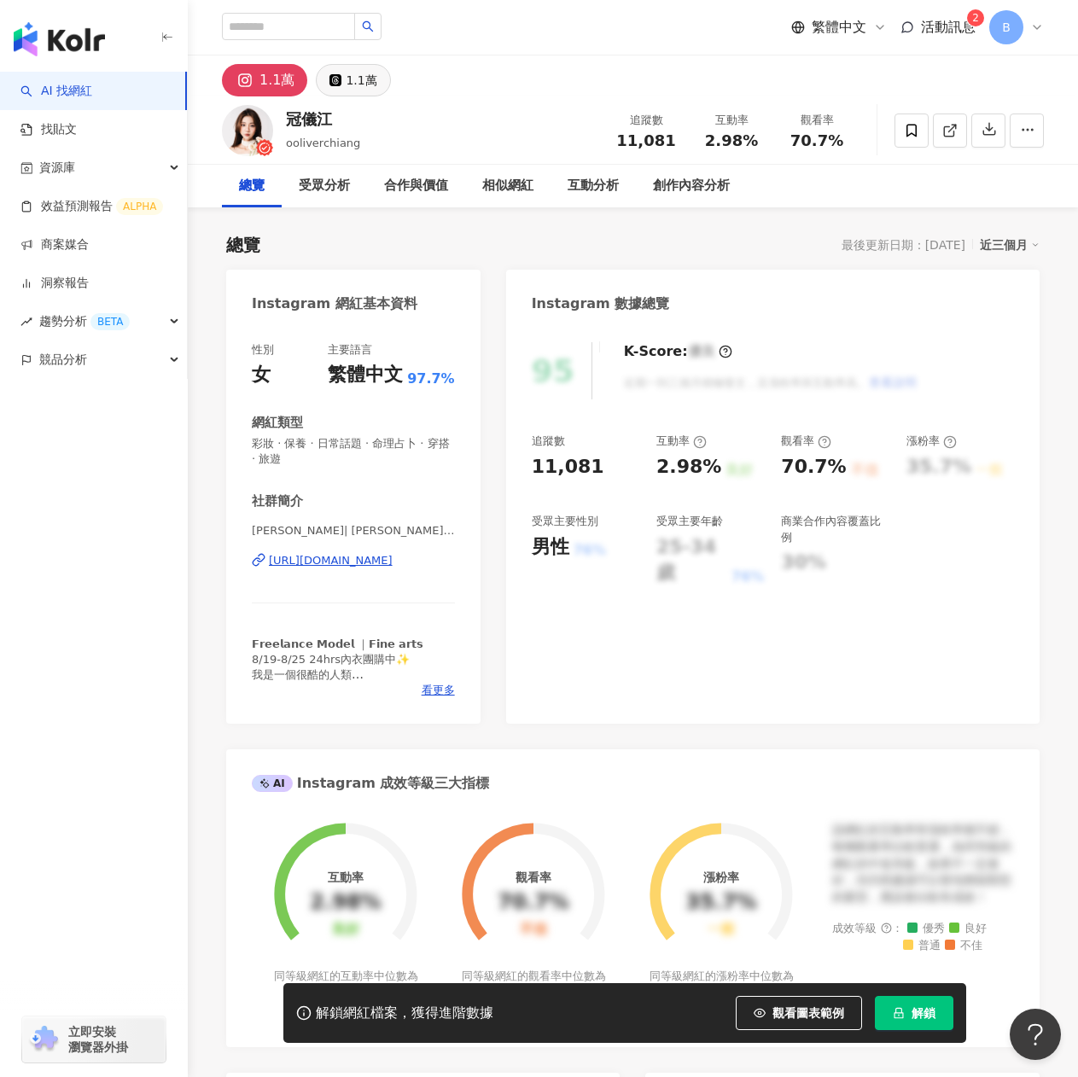
click at [354, 87] on div "1.1萬" at bounding box center [361, 80] width 31 height 24
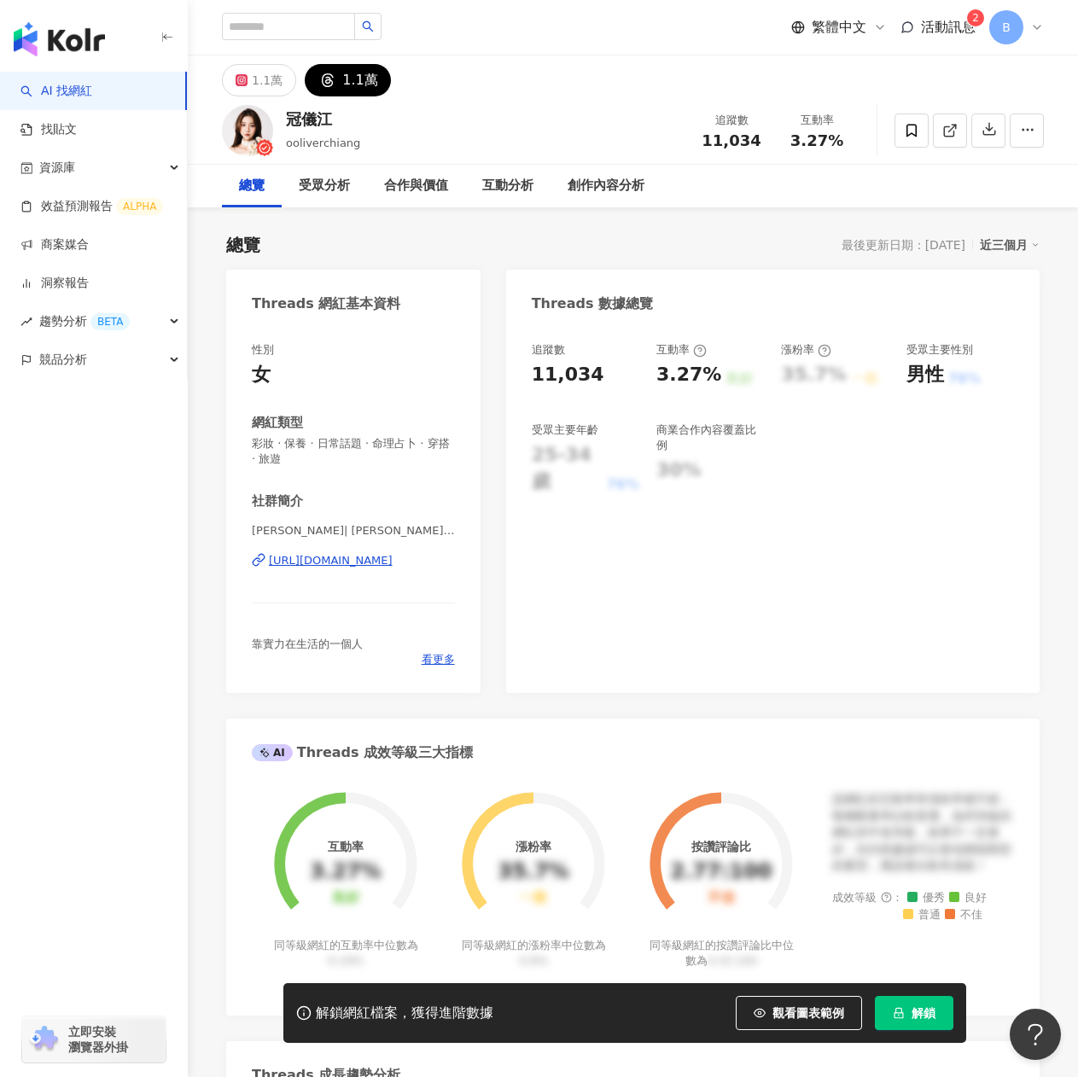
scroll to position [85, 0]
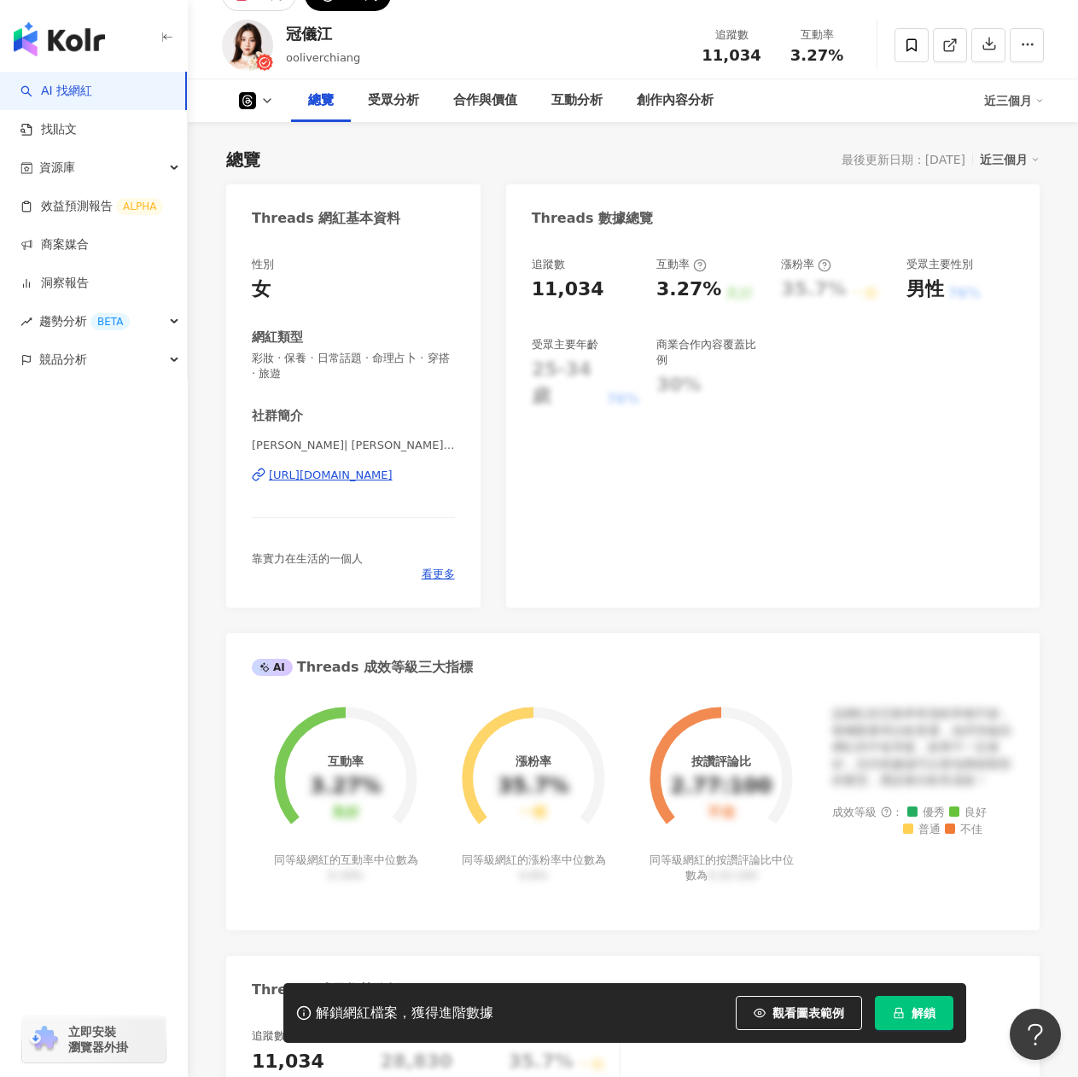
click at [384, 483] on div "https://www.threads.com/@ooliverchiang" at bounding box center [331, 475] width 124 height 15
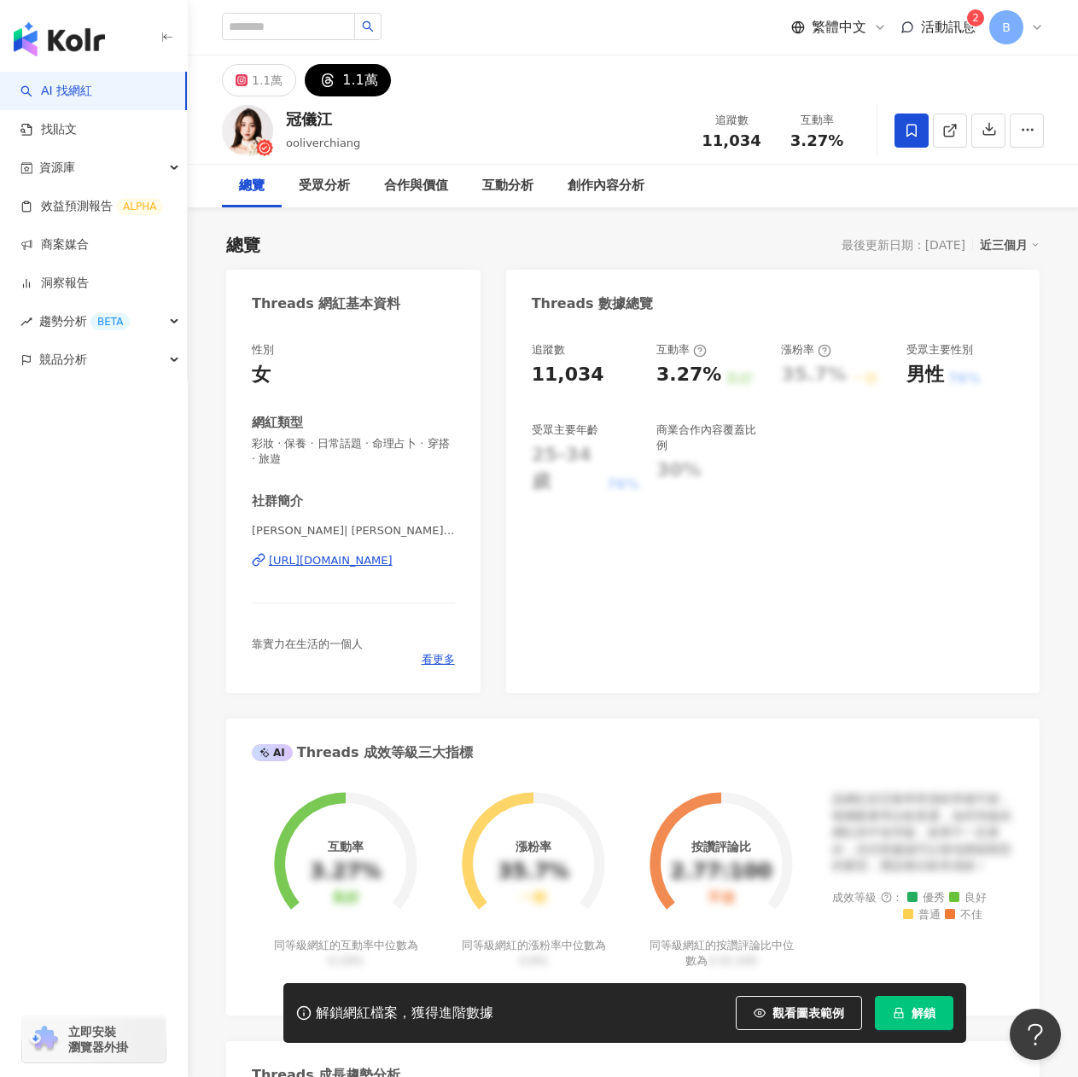
click at [911, 137] on icon at bounding box center [911, 130] width 15 height 15
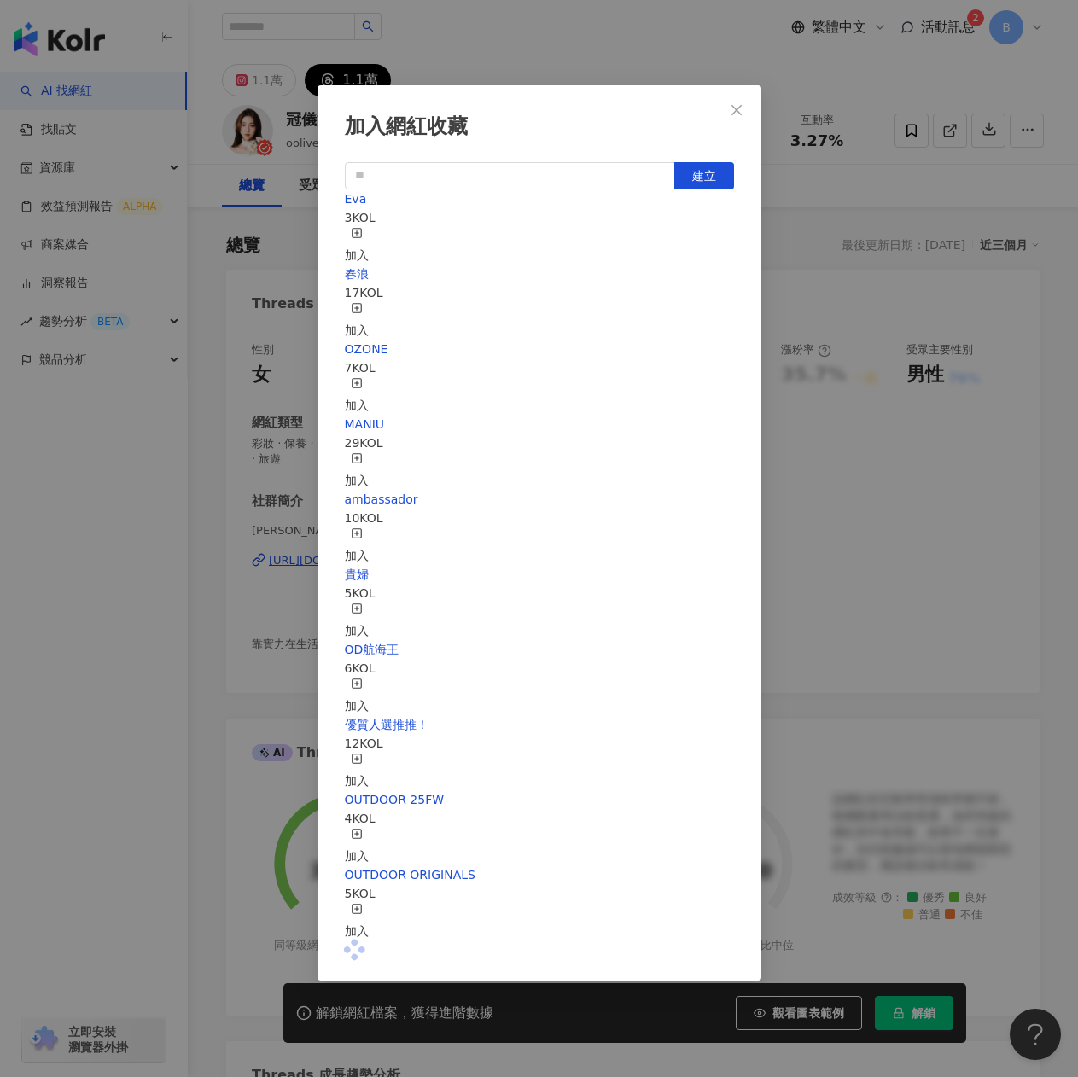
click at [361, 237] on rect "button" at bounding box center [356, 232] width 9 height 9
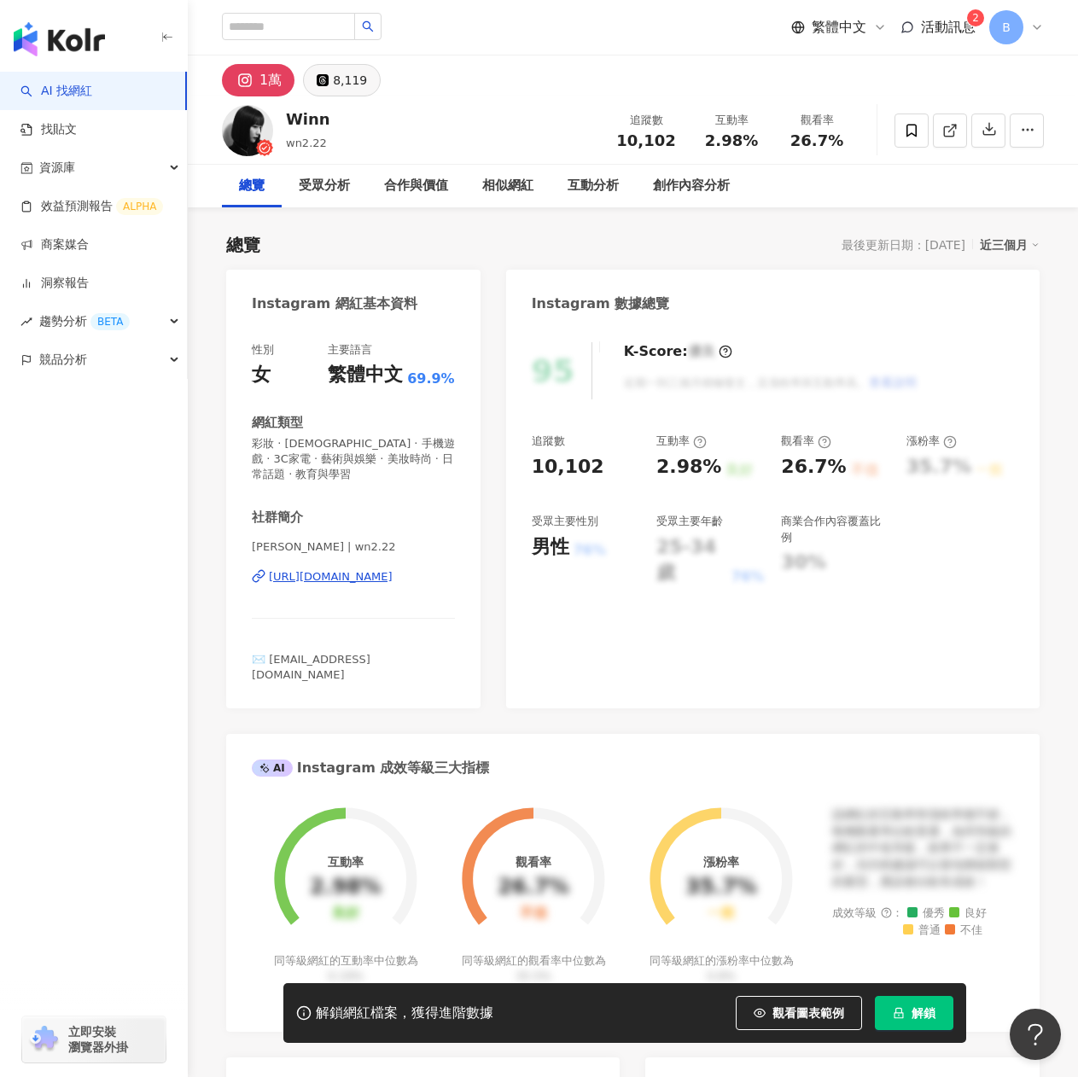
click at [345, 77] on div "8,119" at bounding box center [350, 80] width 34 height 24
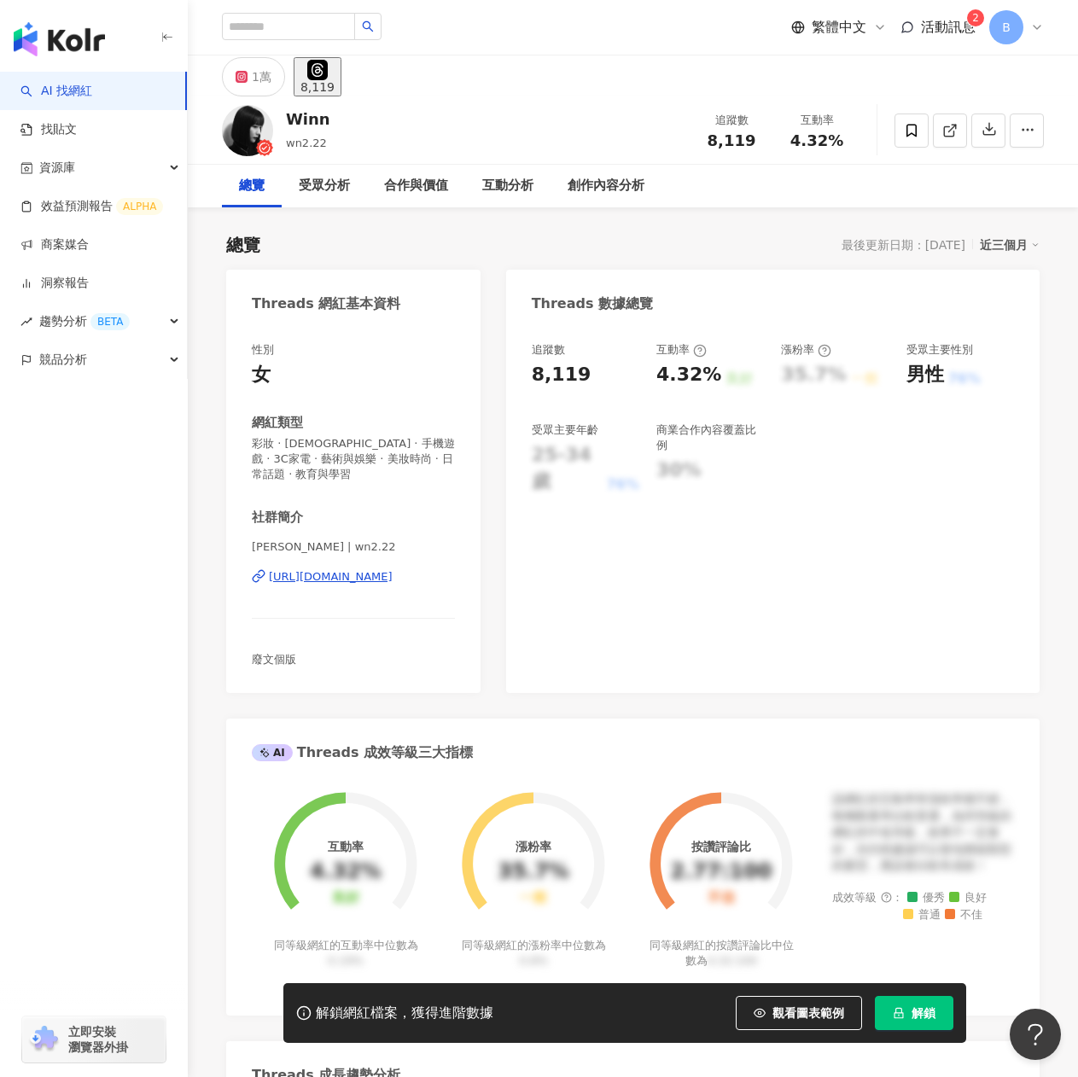
click at [388, 582] on div "[URL][DOMAIN_NAME]" at bounding box center [331, 576] width 124 height 15
click at [903, 131] on span at bounding box center [912, 131] width 34 height 34
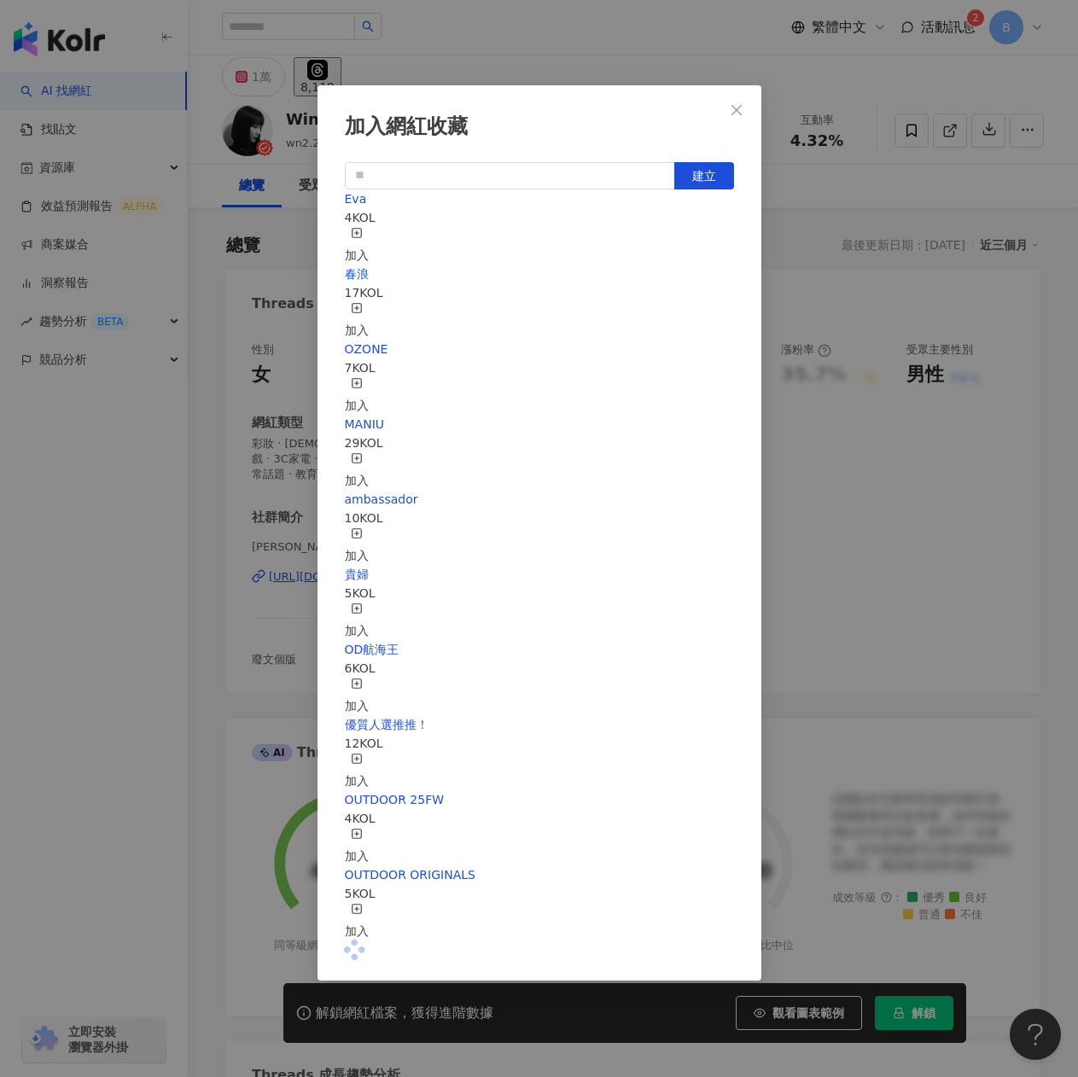
click at [493, 248] on div "[PERSON_NAME] 4 KOL 加入" at bounding box center [539, 227] width 389 height 75
click at [363, 233] on icon "button" at bounding box center [357, 233] width 12 height 12
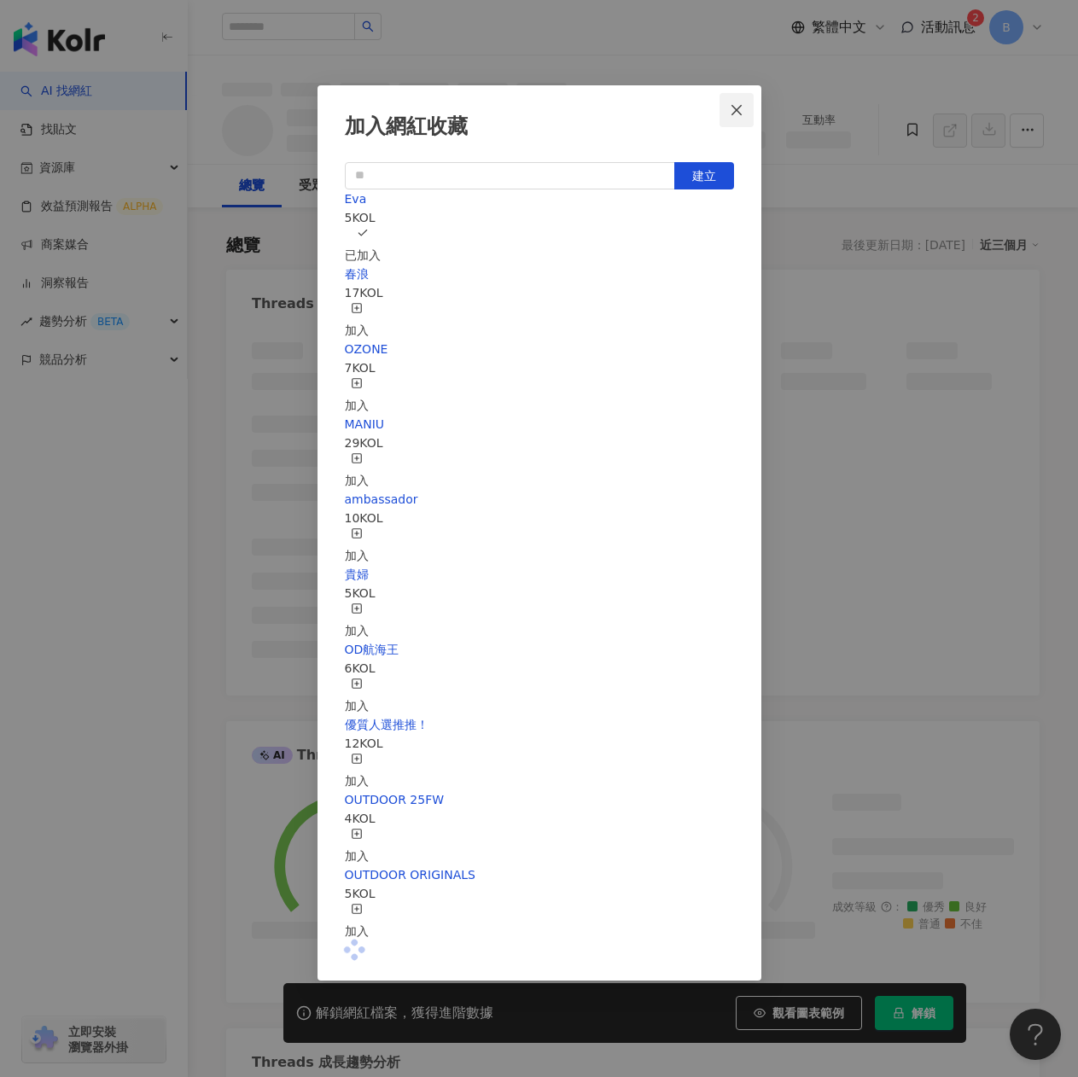
click at [733, 108] on icon "close" at bounding box center [737, 110] width 14 height 14
click at [734, 108] on div "加入網紅收藏 建立 [PERSON_NAME] 5 KOL 已加入 春浪 17 KOL 加入 OZONE 7 KOL 加入 MANIU 29 KOL 加入 a…" at bounding box center [539, 538] width 1078 height 1077
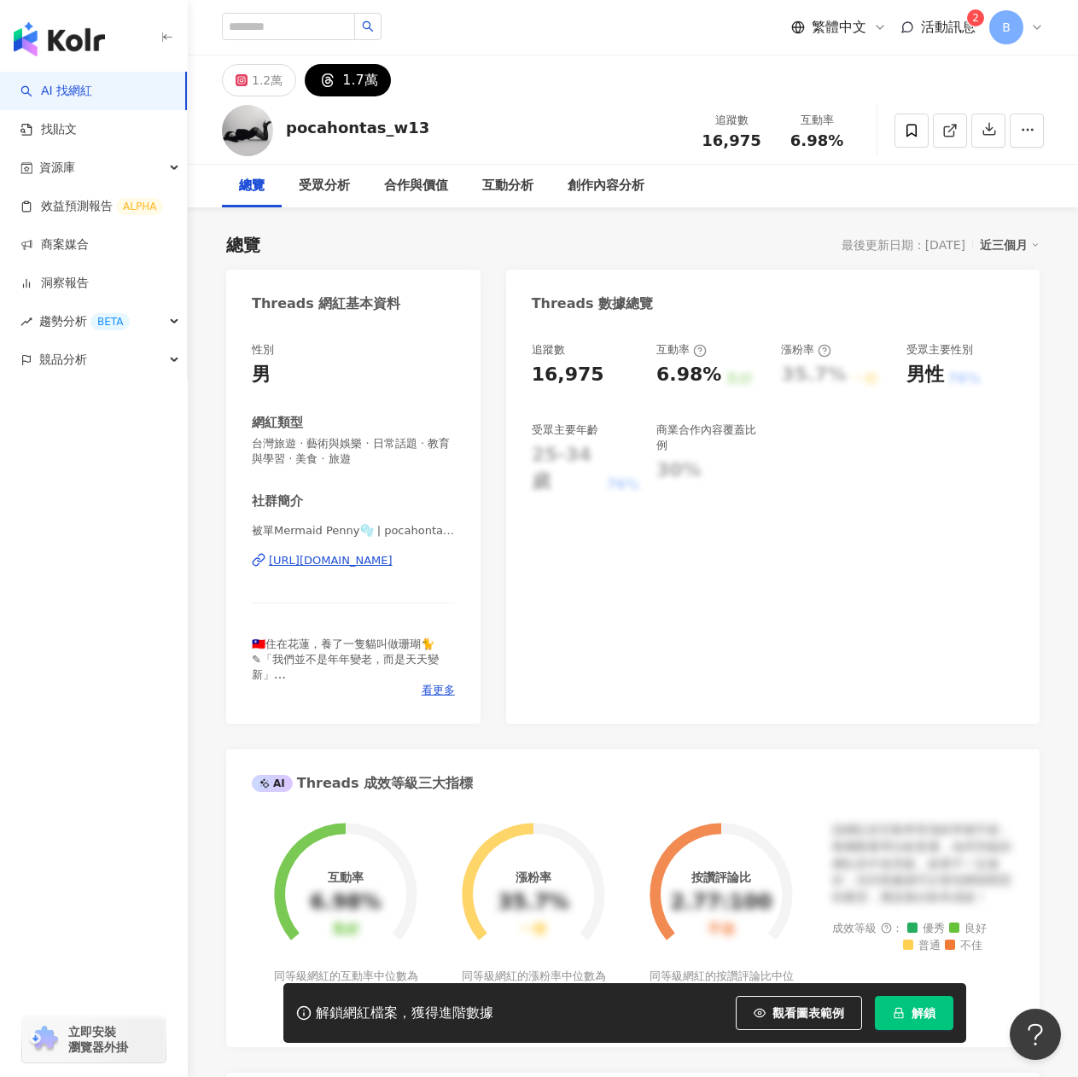
click at [330, 560] on div "https://www.threads.com/@pocahontas_w13" at bounding box center [331, 560] width 124 height 15
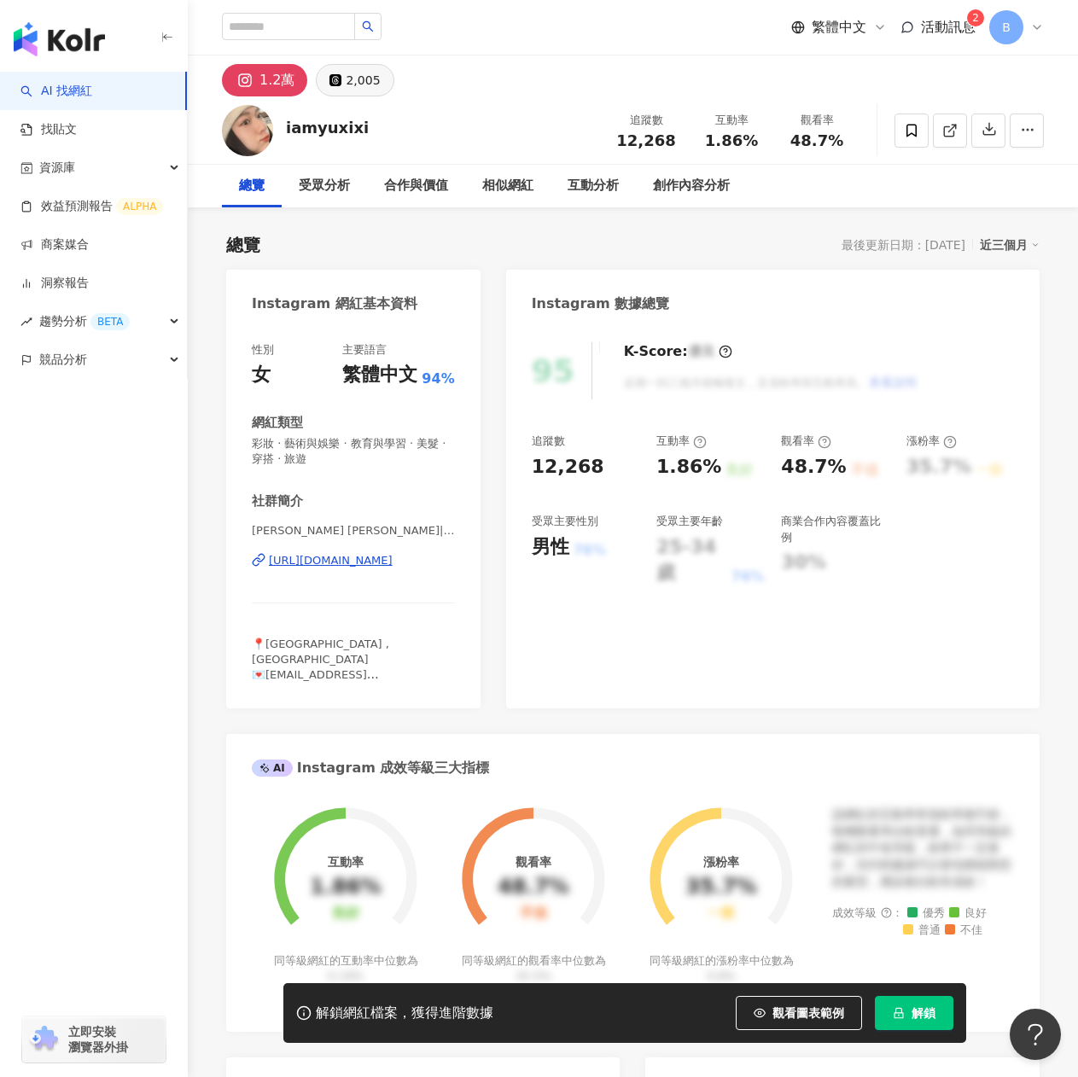
click at [343, 85] on button "2,005" at bounding box center [355, 80] width 78 height 32
click at [347, 81] on div "2,005" at bounding box center [363, 80] width 34 height 24
click at [362, 87] on div "2,005" at bounding box center [363, 80] width 34 height 24
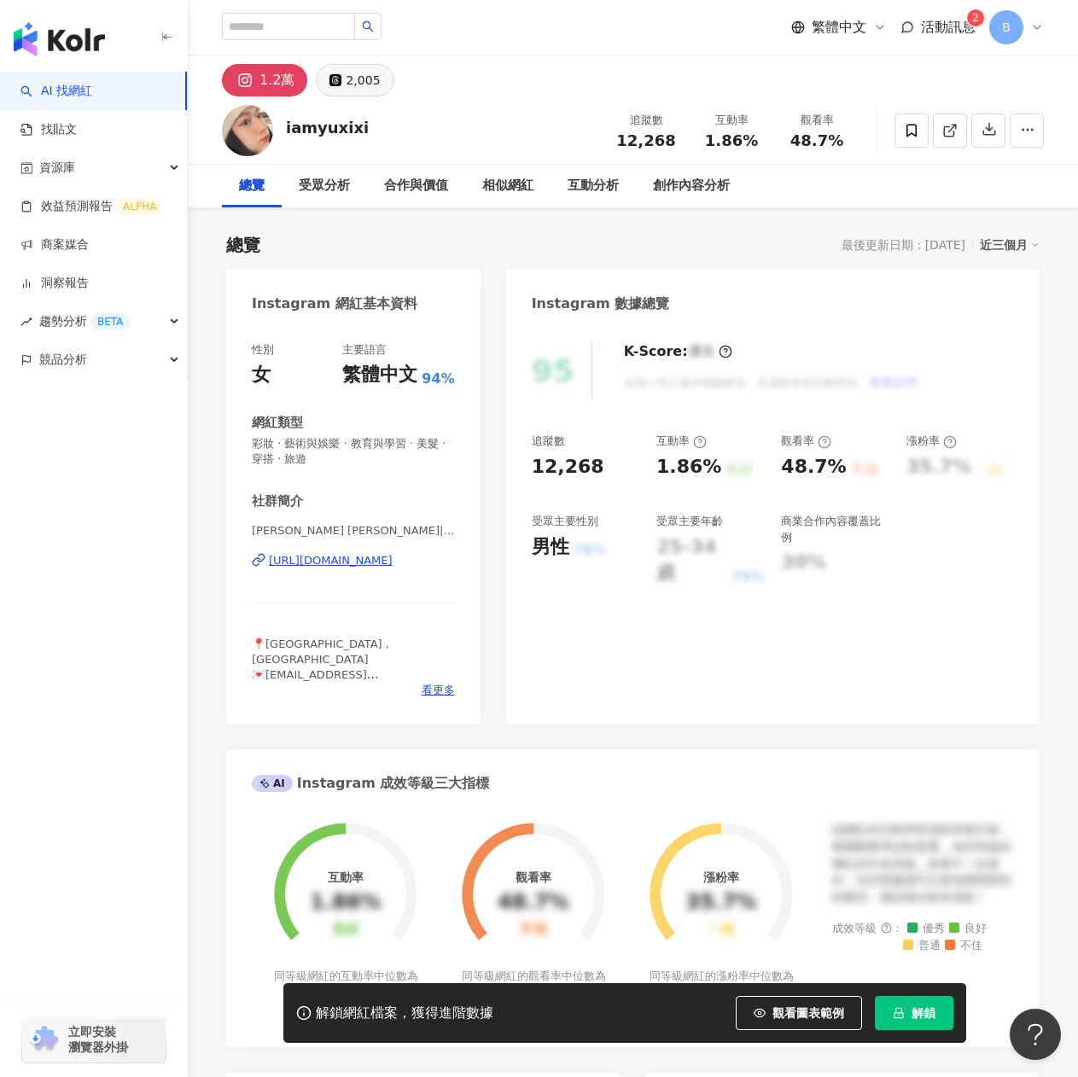
click at [369, 86] on div "2,005" at bounding box center [363, 80] width 34 height 24
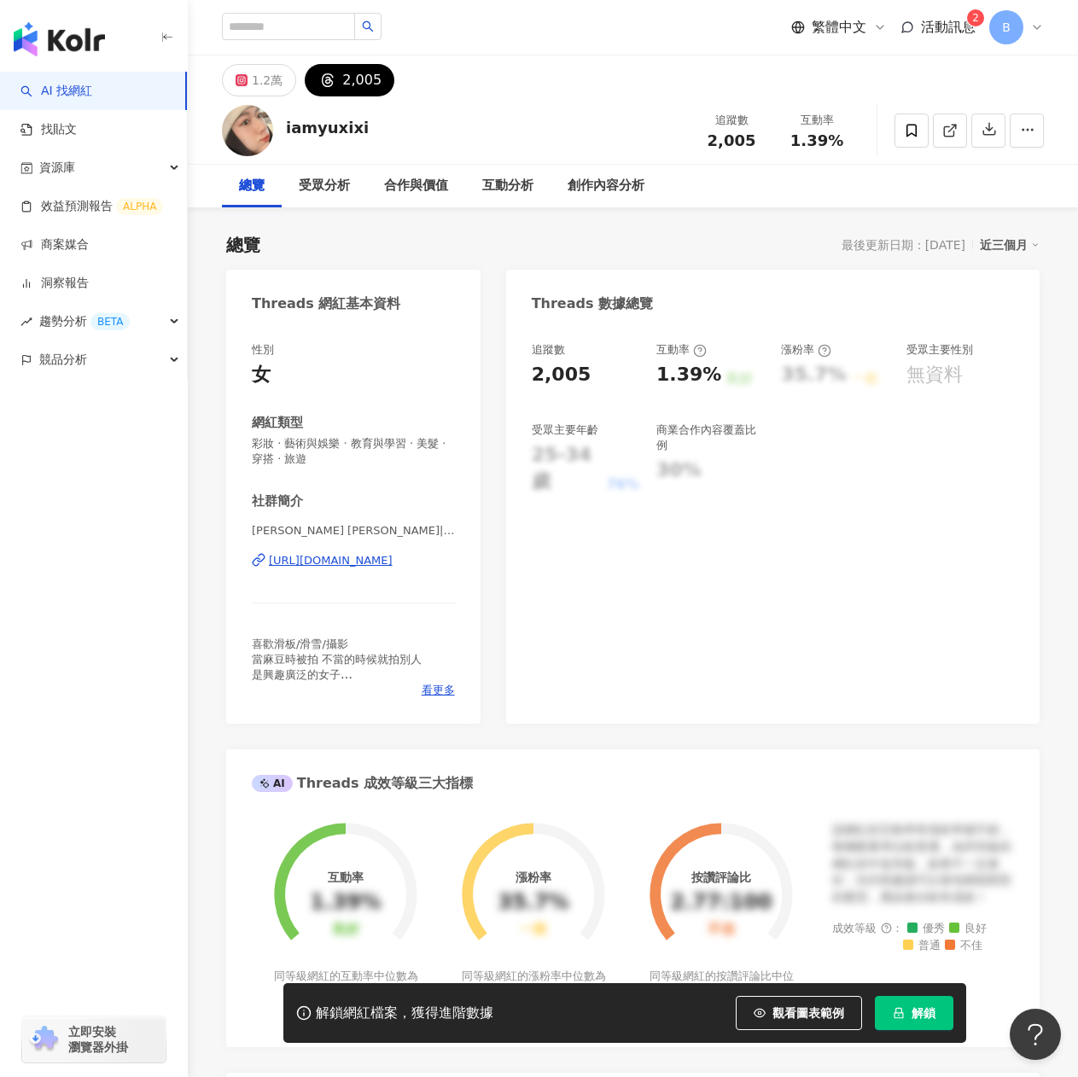
click at [367, 559] on div "[URL][DOMAIN_NAME]" at bounding box center [331, 560] width 124 height 15
